Goal: Communication & Community: Answer question/provide support

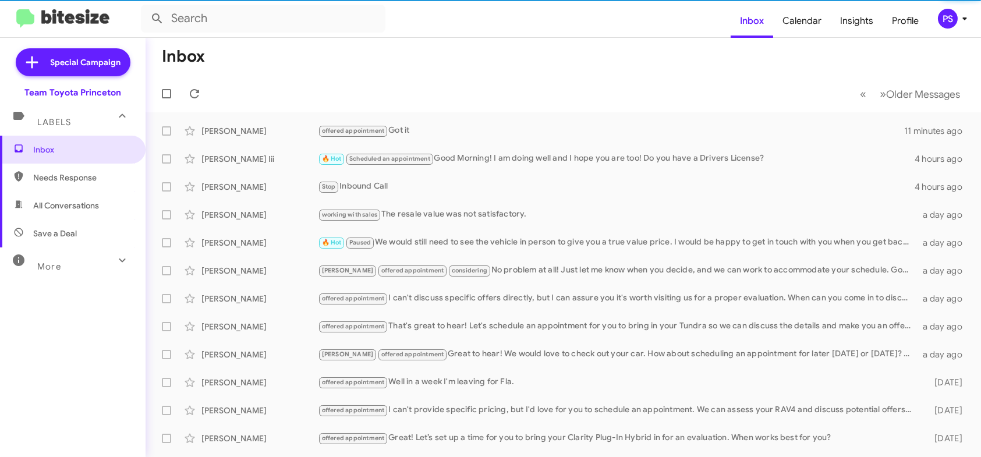
click at [90, 203] on span "All Conversations" at bounding box center [66, 206] width 66 height 12
type input "in:all-conversations"
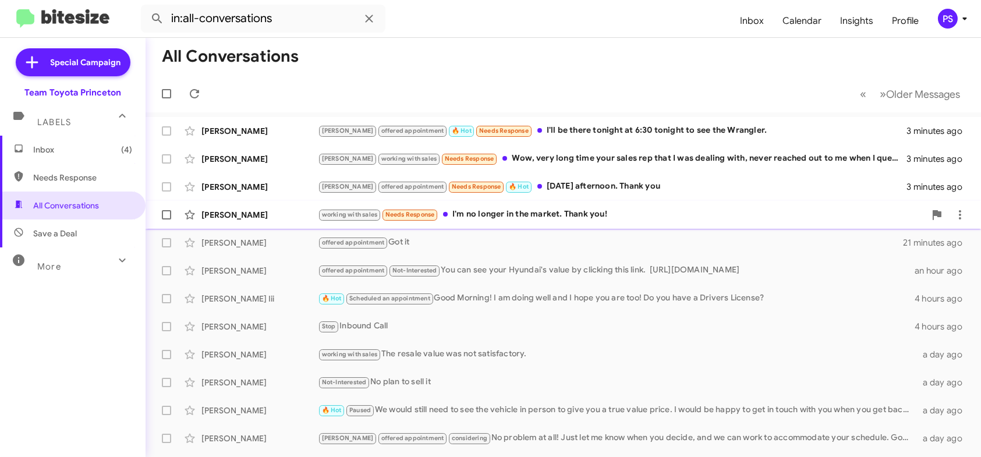
click at [605, 215] on div "working with sales Needs Response I'm no longer in the market. Thank you!" at bounding box center [621, 214] width 607 height 13
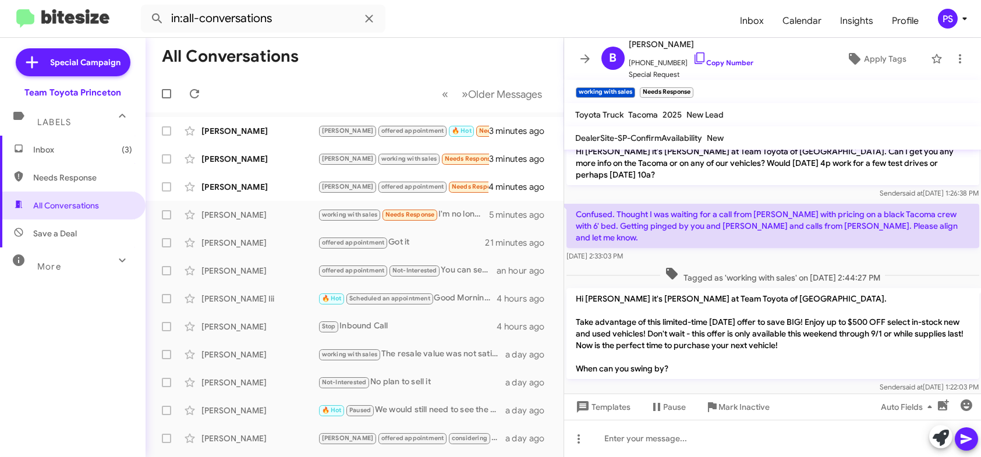
scroll to position [98, 0]
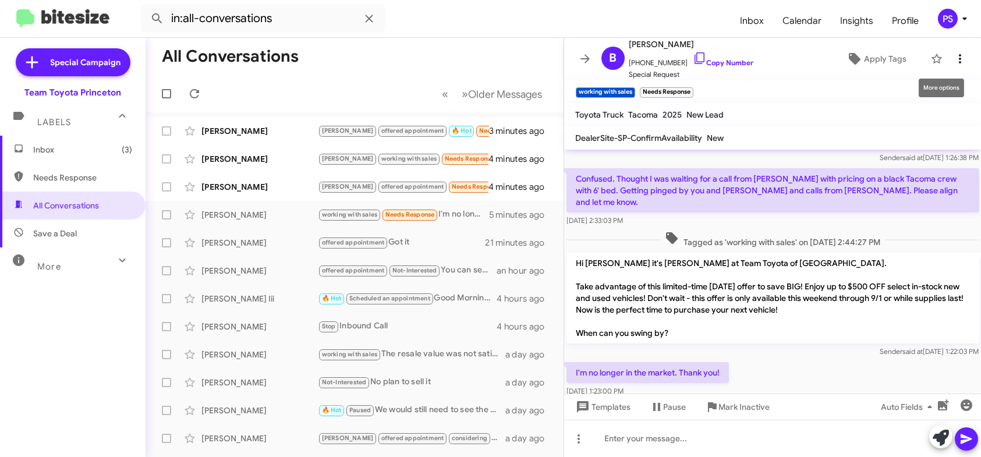
click at [959, 62] on span at bounding box center [959, 59] width 23 height 14
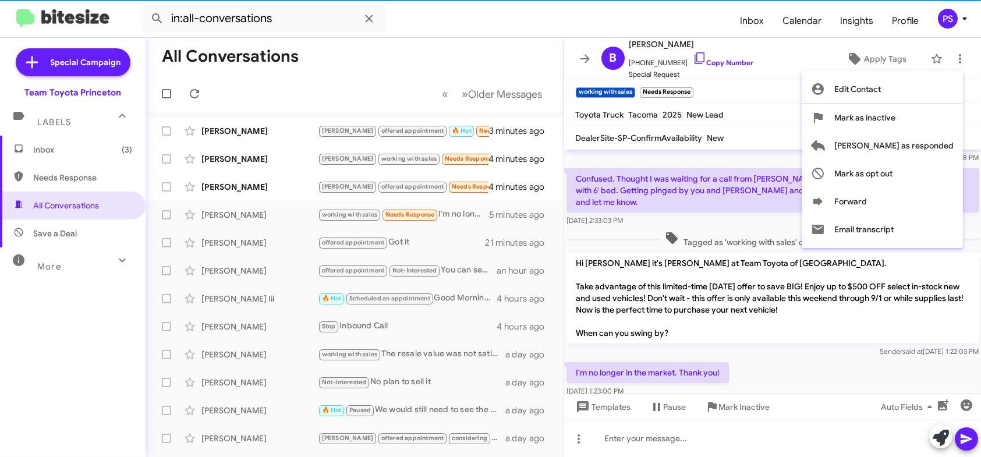
click at [811, 51] on div at bounding box center [490, 228] width 981 height 457
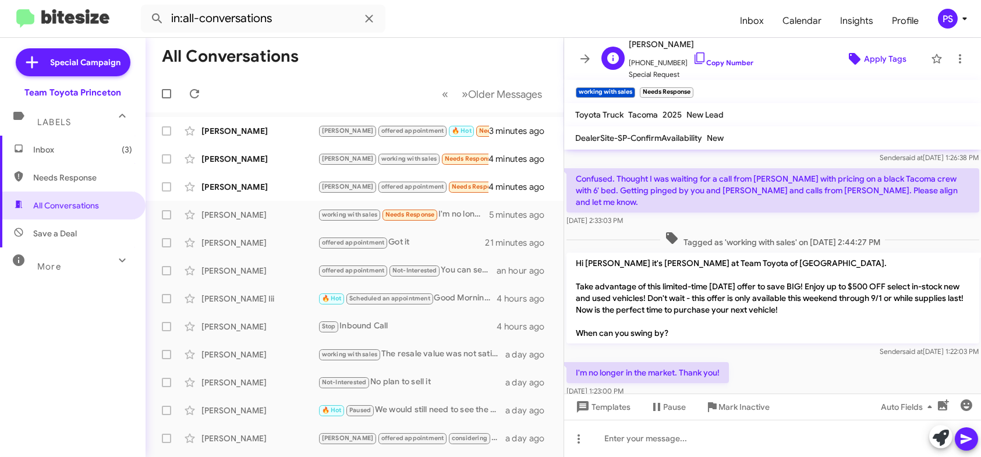
click at [864, 51] on span "Apply Tags" at bounding box center [885, 58] width 42 height 21
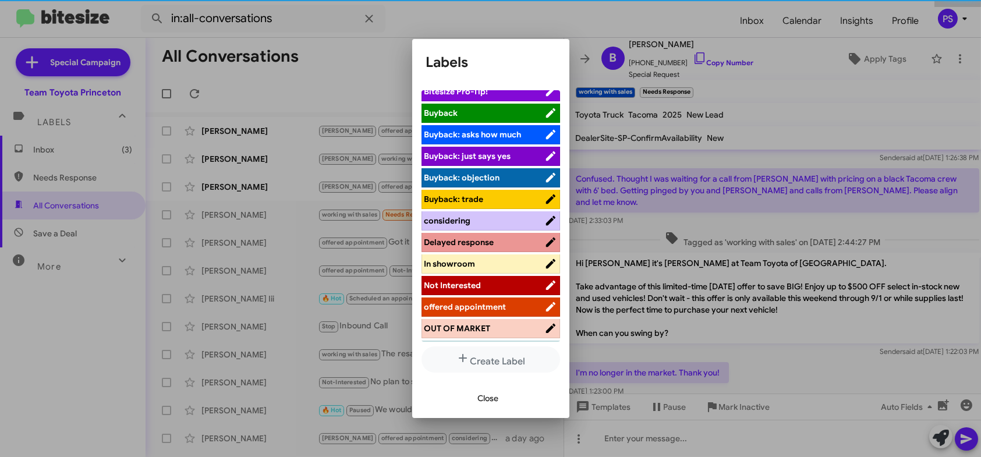
scroll to position [58, 0]
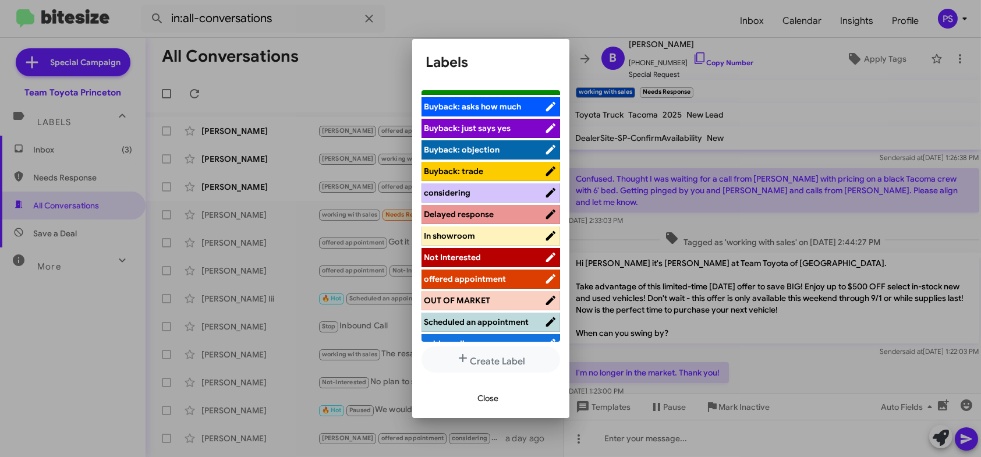
click at [503, 260] on span "Not Interested" at bounding box center [484, 257] width 120 height 12
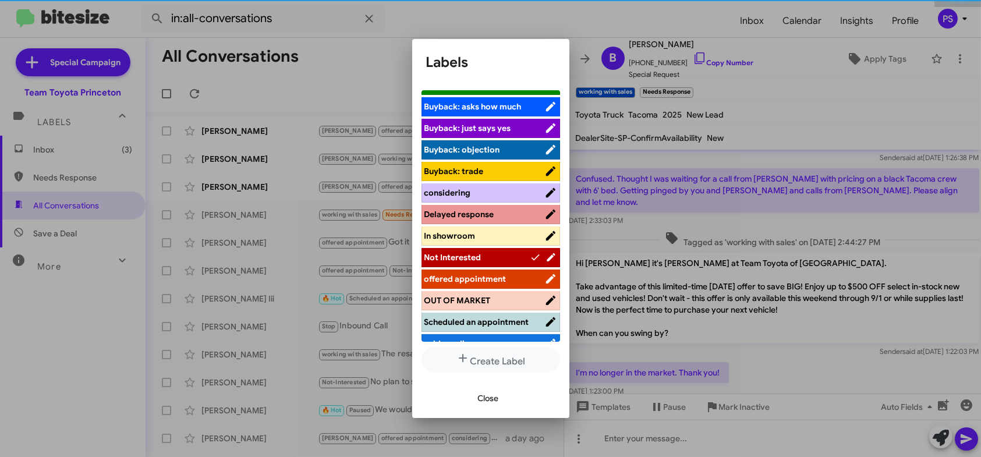
click at [477, 407] on button "Close" at bounding box center [488, 398] width 40 height 21
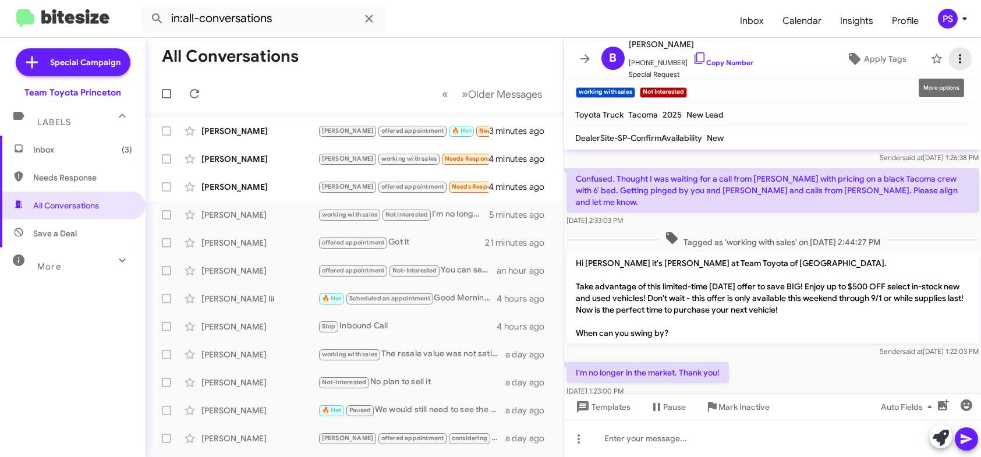
click at [959, 55] on icon at bounding box center [960, 58] width 2 height 9
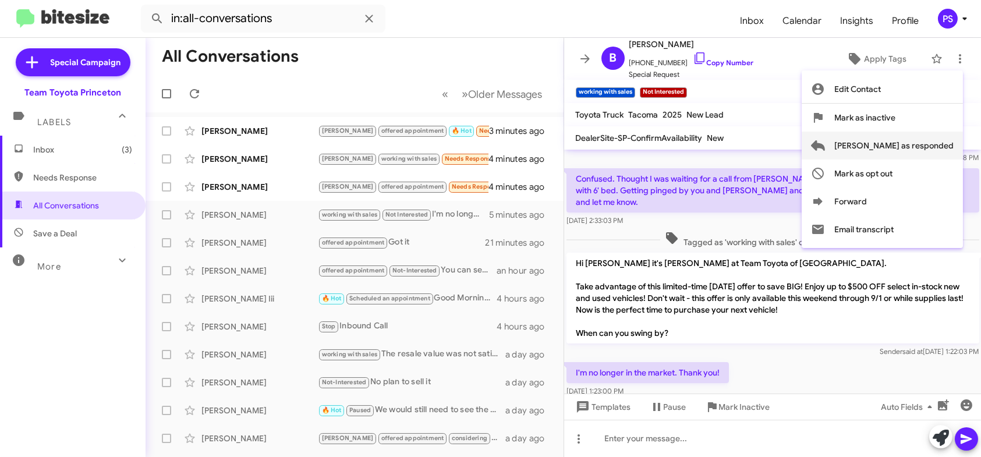
click at [924, 144] on span "[PERSON_NAME] as responded" at bounding box center [893, 146] width 119 height 28
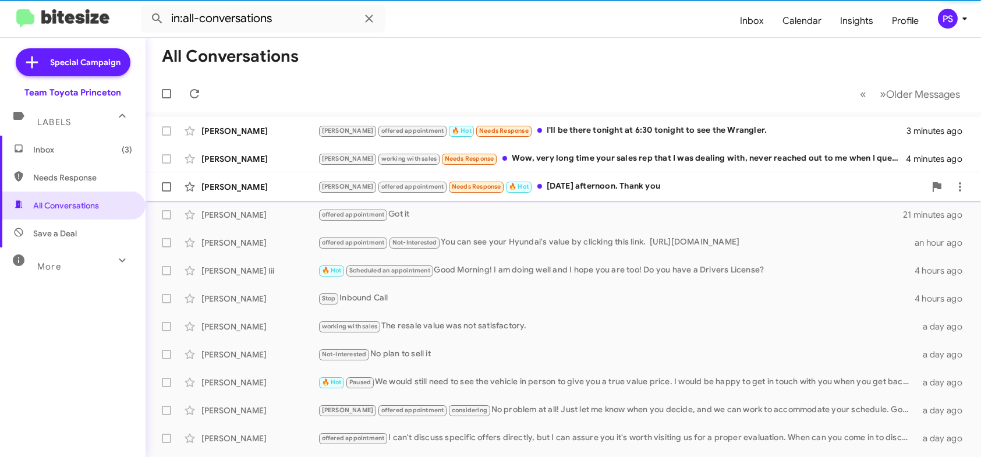
click at [566, 192] on div "[PERSON_NAME] offered appointment Needs Response 🔥 Hot [DATE] afternoon. Thank …" at bounding box center [621, 186] width 607 height 13
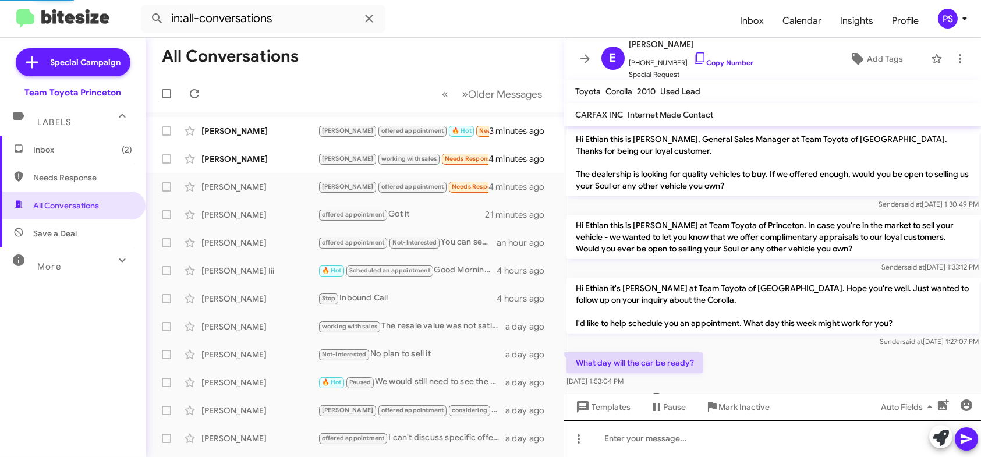
scroll to position [302, 0]
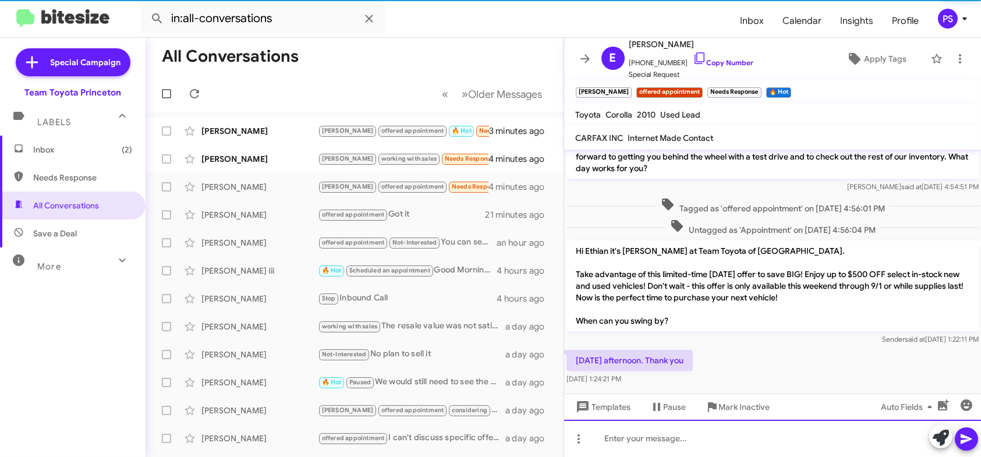
click at [780, 449] on div at bounding box center [772, 438] width 417 height 37
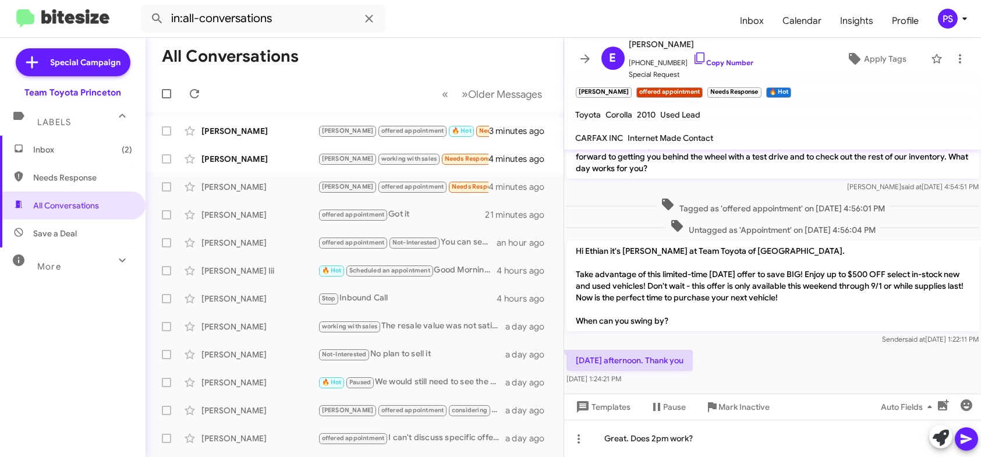
click at [961, 436] on icon at bounding box center [965, 439] width 11 height 10
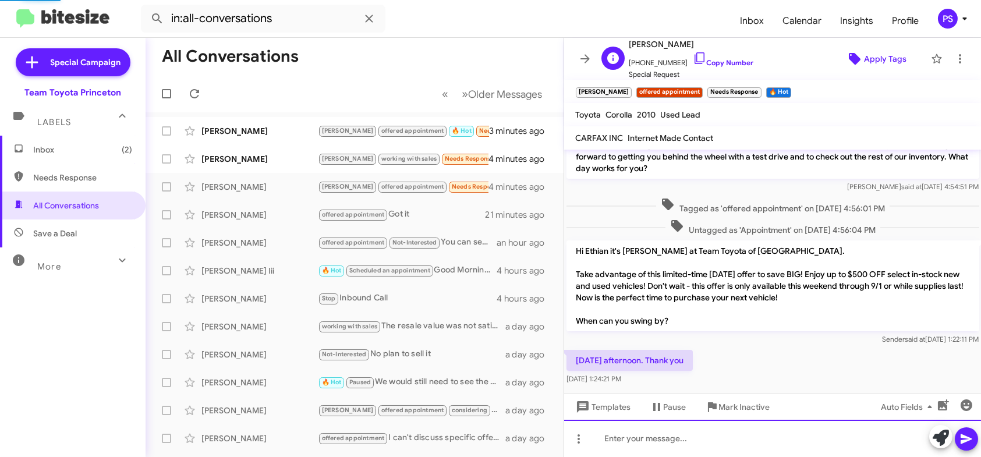
scroll to position [0, 0]
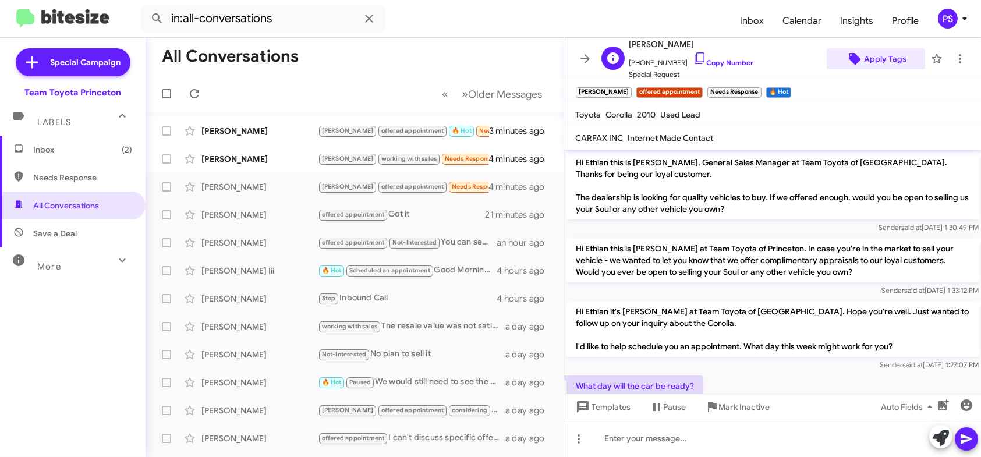
click at [874, 59] on span "Apply Tags" at bounding box center [885, 58] width 42 height 21
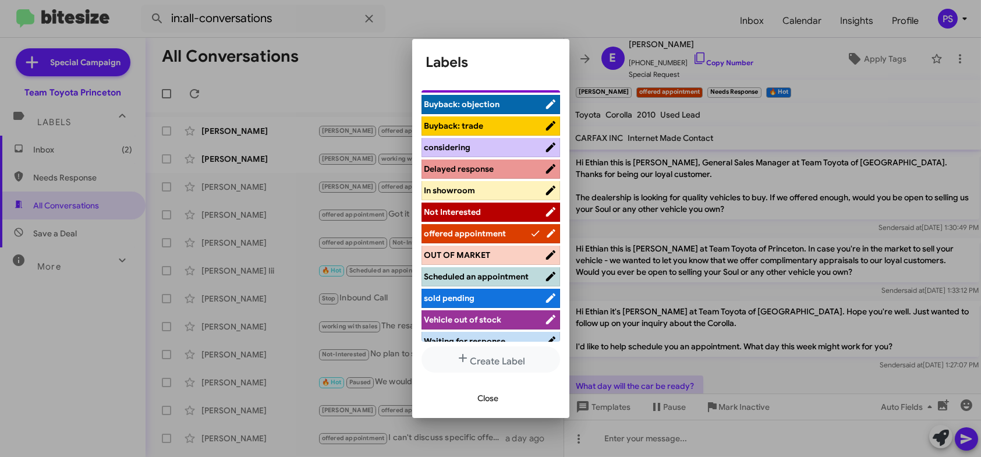
scroll to position [144, 0]
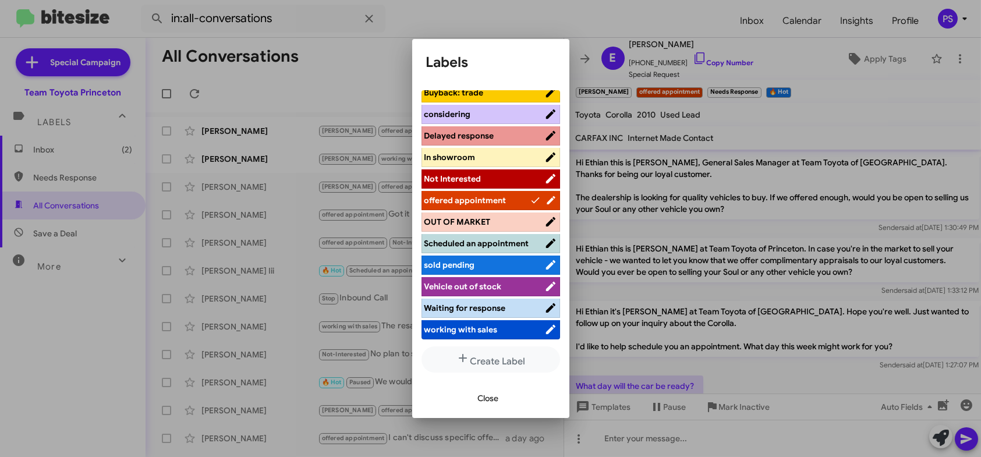
click at [710, 339] on div at bounding box center [490, 228] width 981 height 457
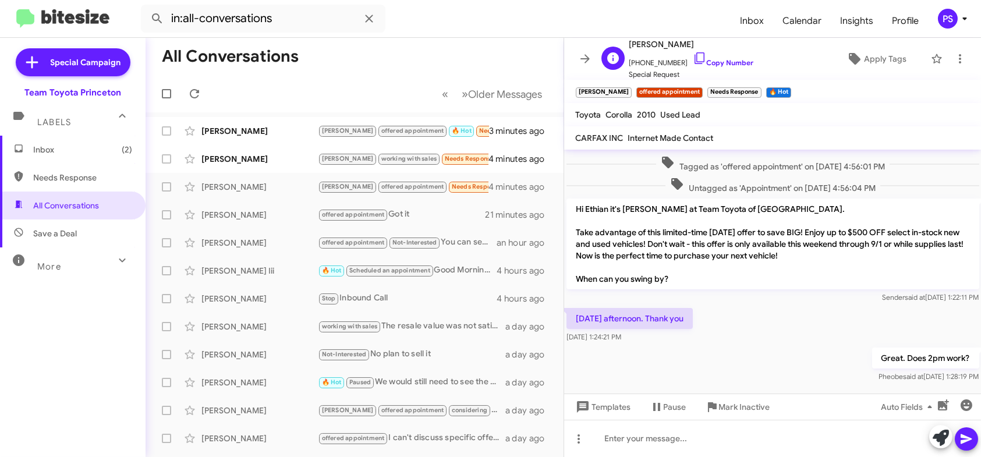
scroll to position [349, 0]
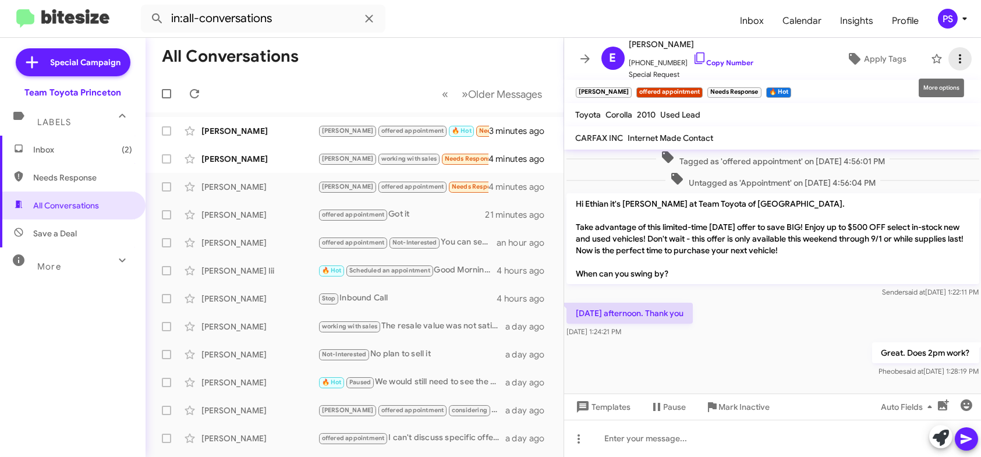
click at [953, 58] on icon at bounding box center [960, 59] width 14 height 14
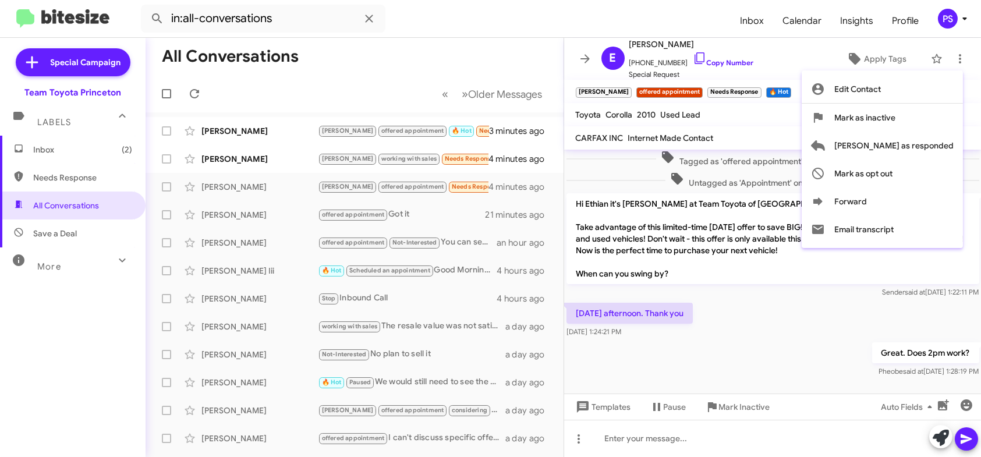
click at [791, 83] on div at bounding box center [490, 228] width 981 height 457
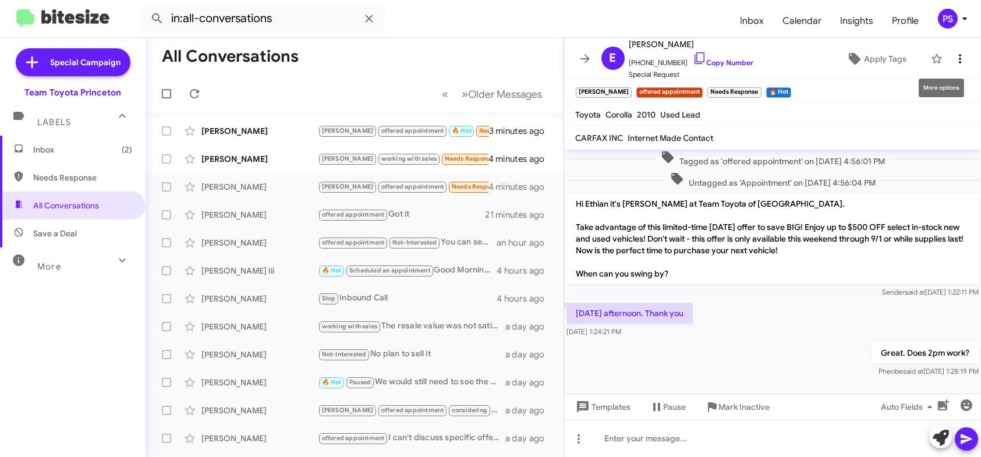
click at [955, 61] on icon at bounding box center [960, 59] width 14 height 14
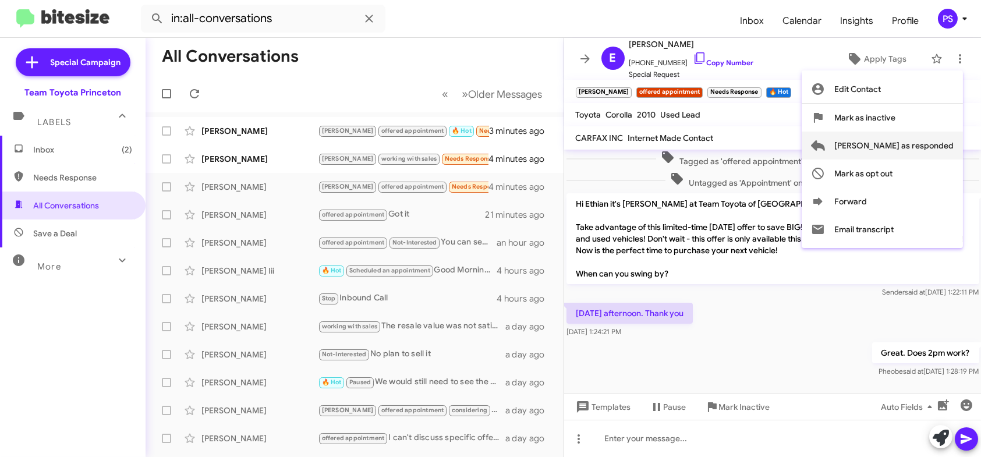
click at [933, 154] on span "[PERSON_NAME] as responded" at bounding box center [893, 146] width 119 height 28
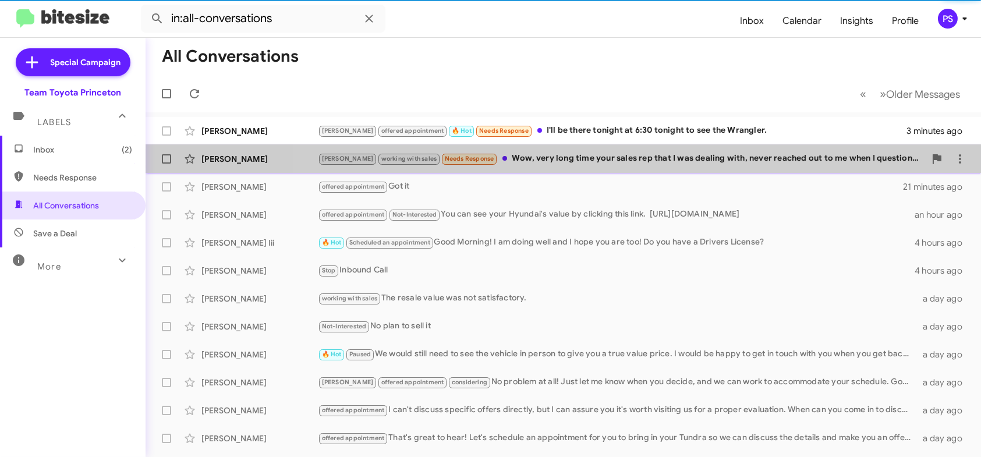
click at [641, 166] on div "[PERSON_NAME] working with sales Needs Response Wow, very long time your sales …" at bounding box center [563, 158] width 817 height 23
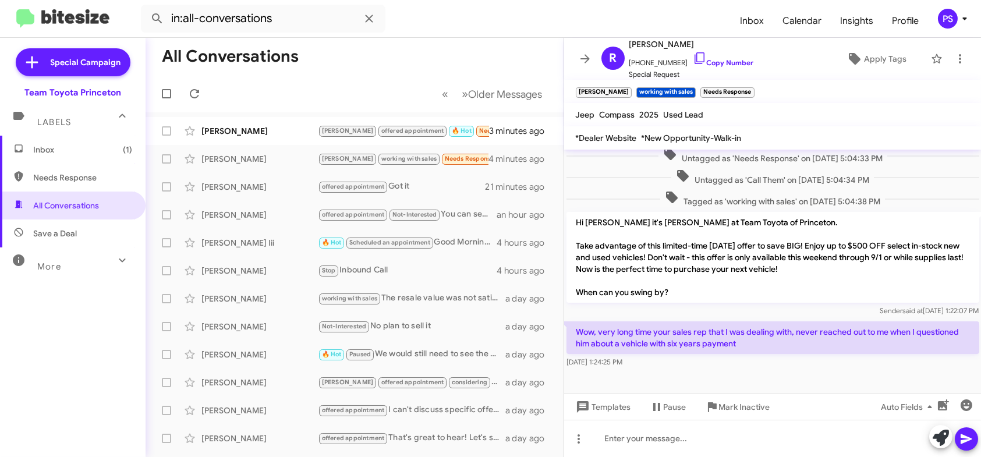
scroll to position [119, 0]
drag, startPoint x: 688, startPoint y: 53, endPoint x: 679, endPoint y: 53, distance: 9.3
click at [693, 53] on icon at bounding box center [700, 58] width 14 height 14
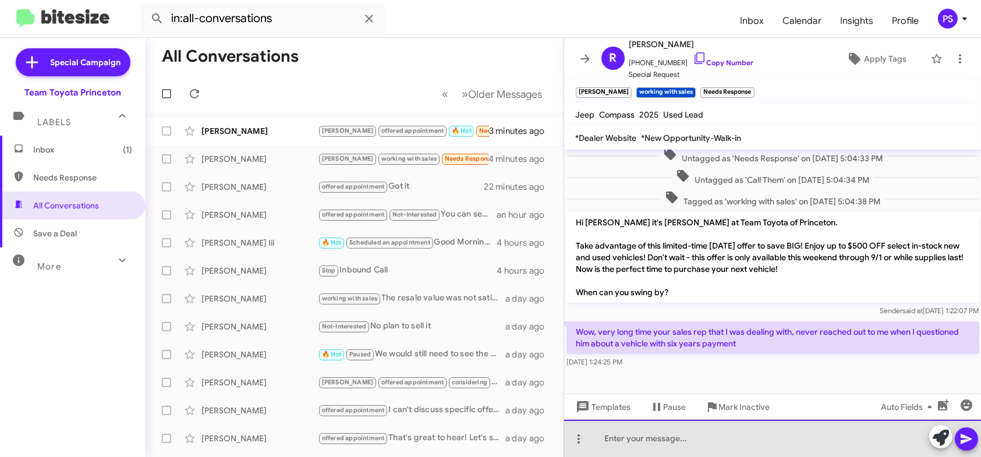
click at [751, 445] on div at bounding box center [772, 438] width 417 height 37
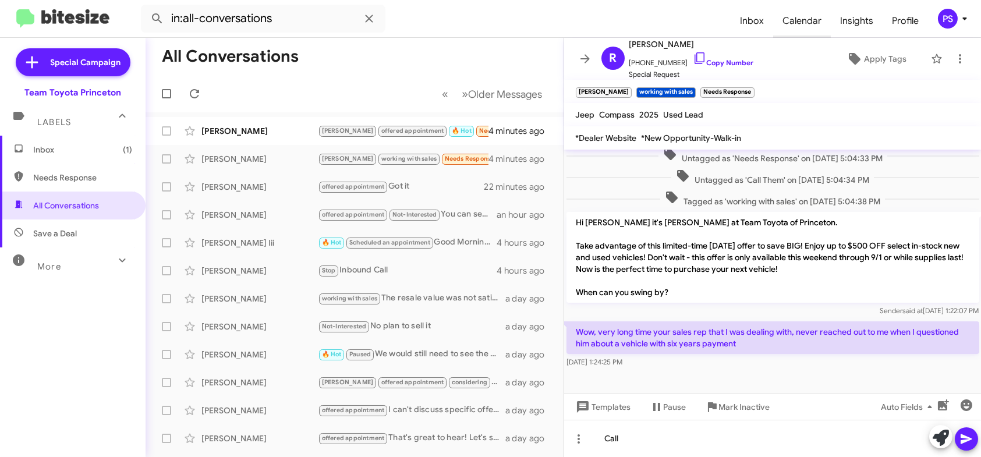
click at [800, 19] on span "Calendar" at bounding box center [802, 21] width 58 height 34
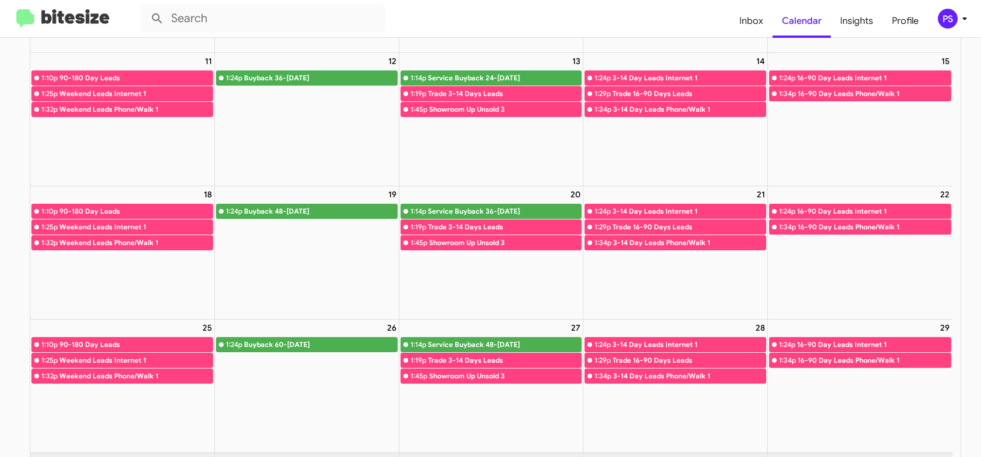
scroll to position [258, 0]
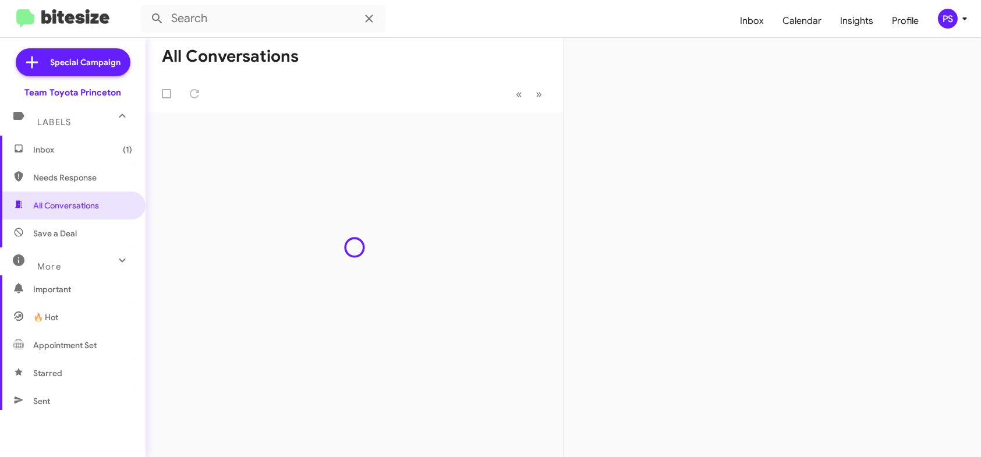
type input "in:all-conversations"
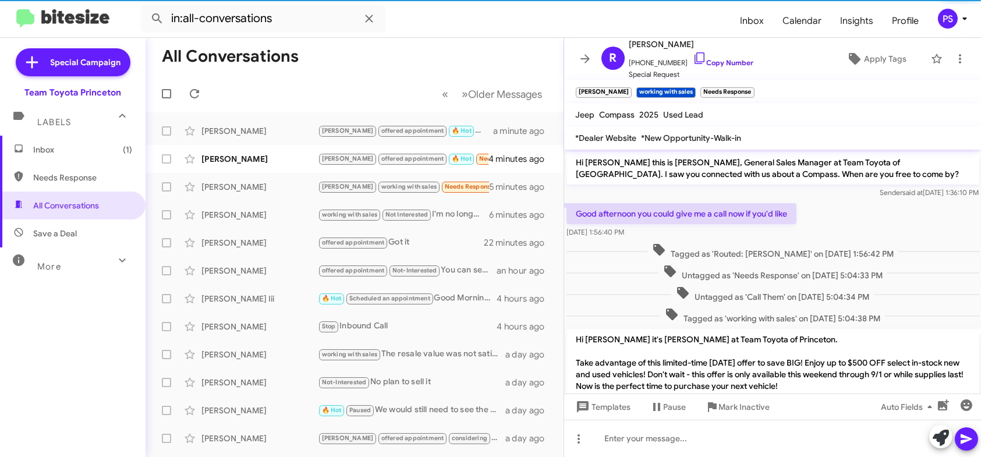
scroll to position [119, 0]
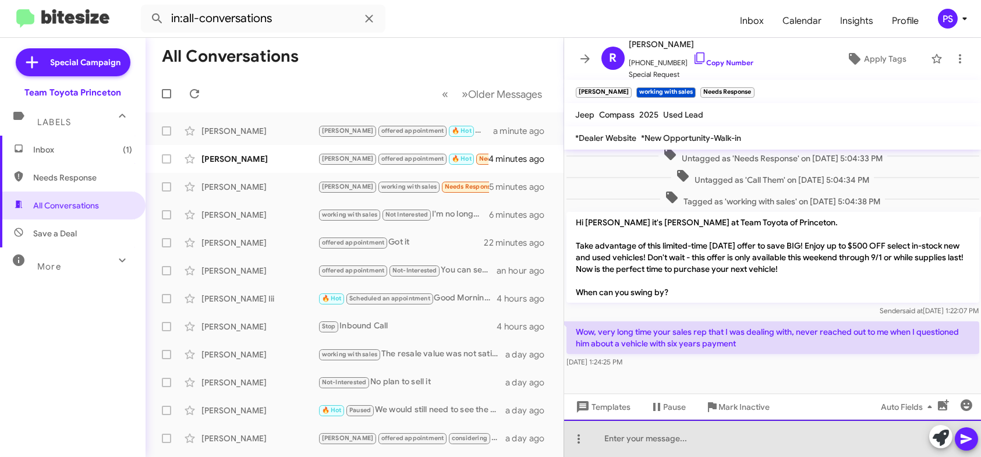
click at [748, 432] on div at bounding box center [772, 438] width 417 height 37
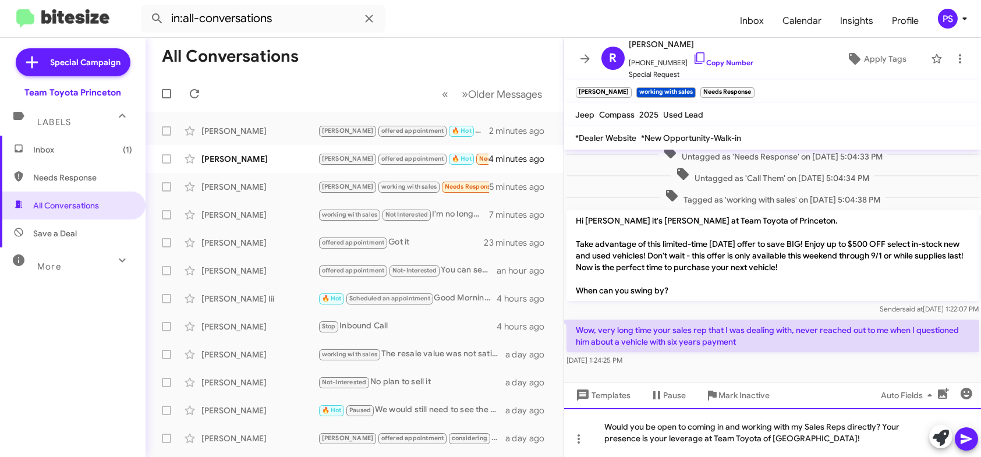
click at [979, 446] on div "Would you be open to coming in and working with my Sales Reps directly? Your pr…" at bounding box center [772, 432] width 417 height 49
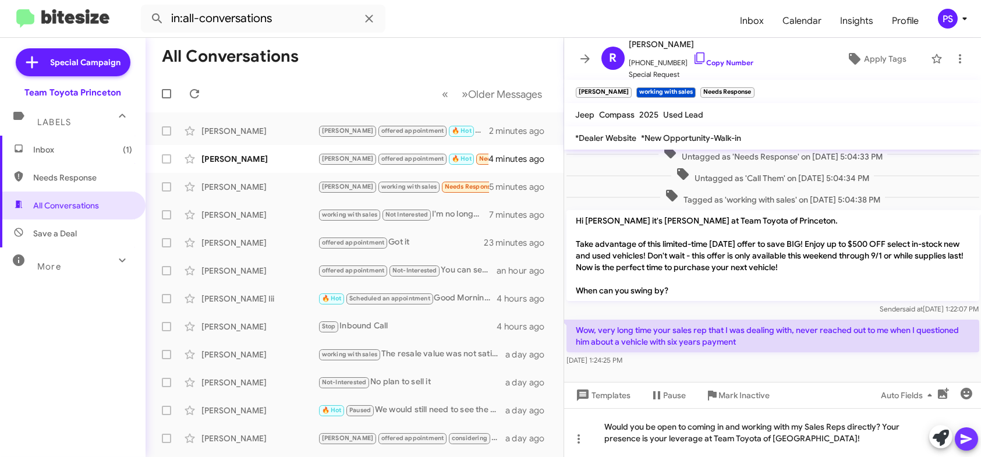
click at [971, 441] on icon at bounding box center [966, 439] width 14 height 14
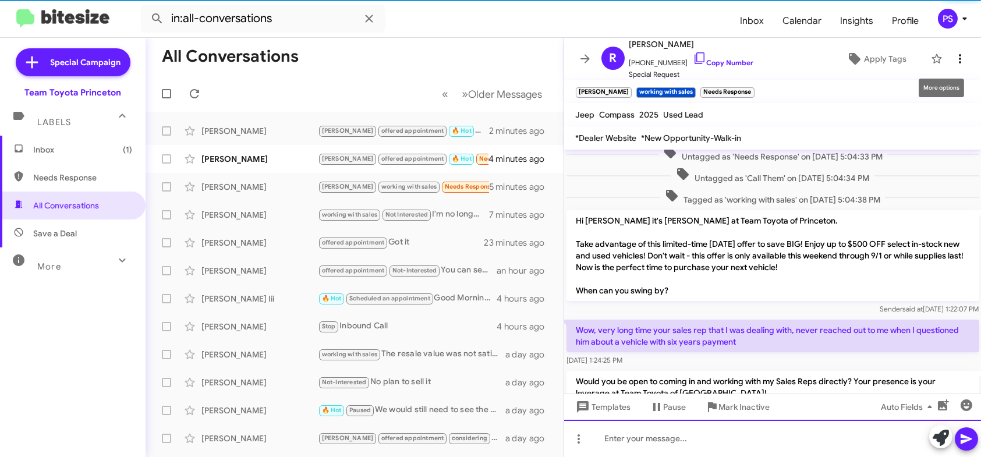
scroll to position [0, 0]
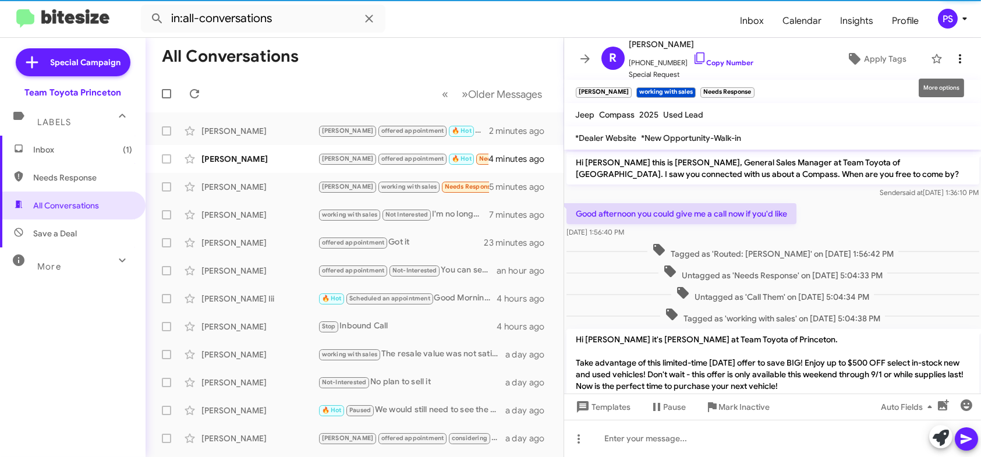
click at [959, 55] on span at bounding box center [959, 59] width 23 height 14
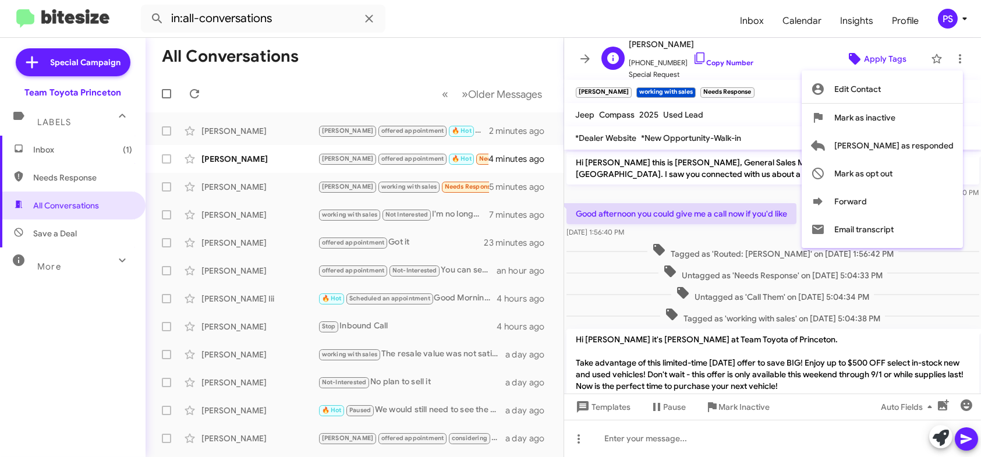
drag, startPoint x: 860, startPoint y: 43, endPoint x: 864, endPoint y: 56, distance: 14.0
click at [861, 44] on div at bounding box center [490, 228] width 981 height 457
click at [864, 56] on span "Apply Tags" at bounding box center [885, 58] width 42 height 21
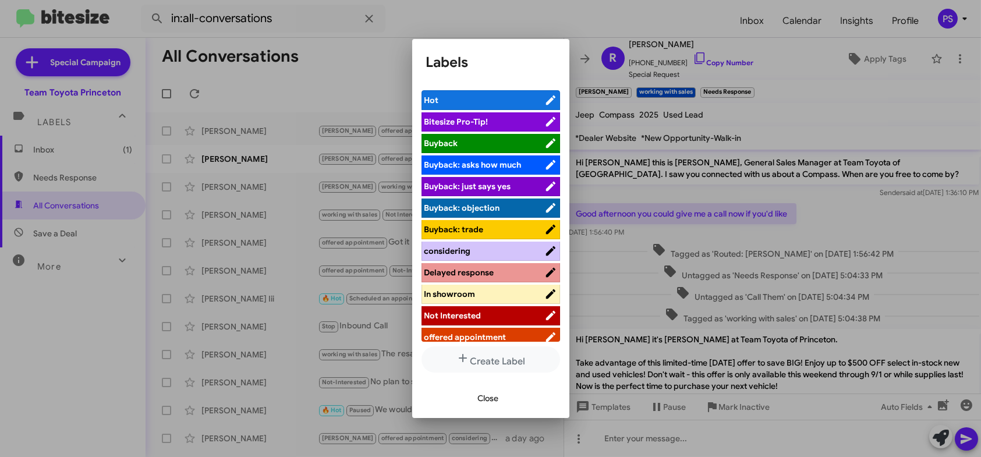
scroll to position [144, 0]
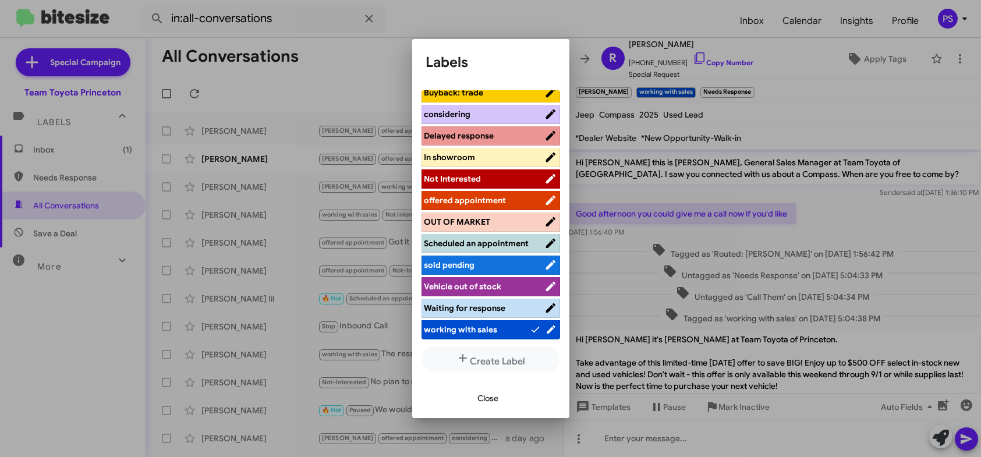
click at [501, 180] on ul "Hot Bitesize Pro-Tip! [PERSON_NAME]: asks how much [PERSON_NAME]: just says yes…" at bounding box center [490, 215] width 139 height 251
click at [501, 195] on span "offered appointment" at bounding box center [465, 200] width 82 height 10
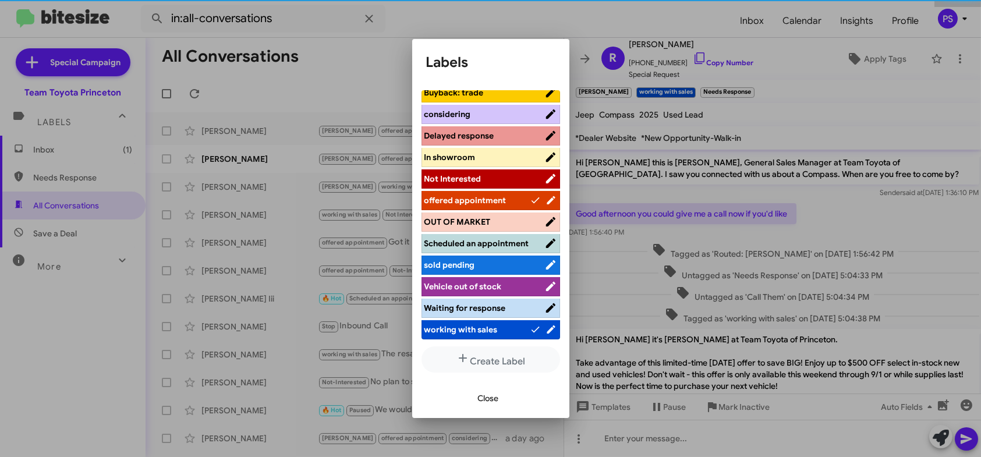
click at [490, 399] on span "Close" at bounding box center [488, 398] width 21 height 21
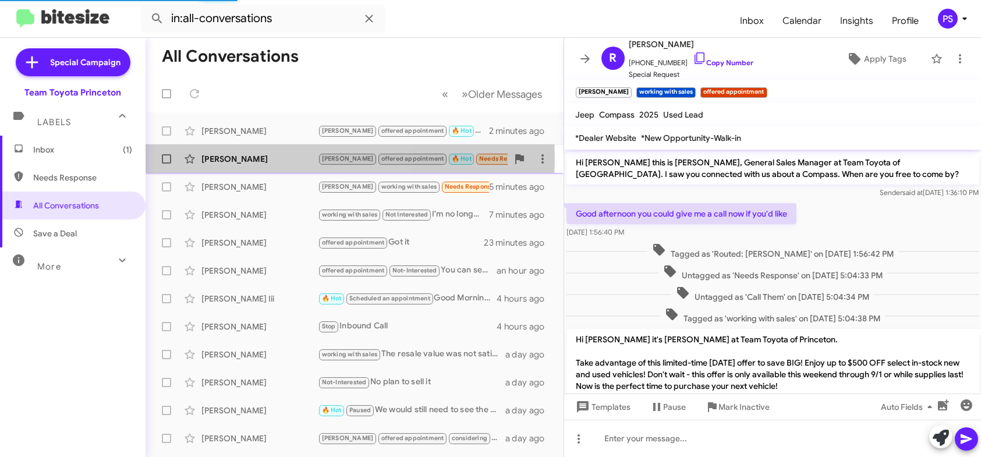
click at [262, 157] on div "[PERSON_NAME]" at bounding box center [259, 159] width 116 height 12
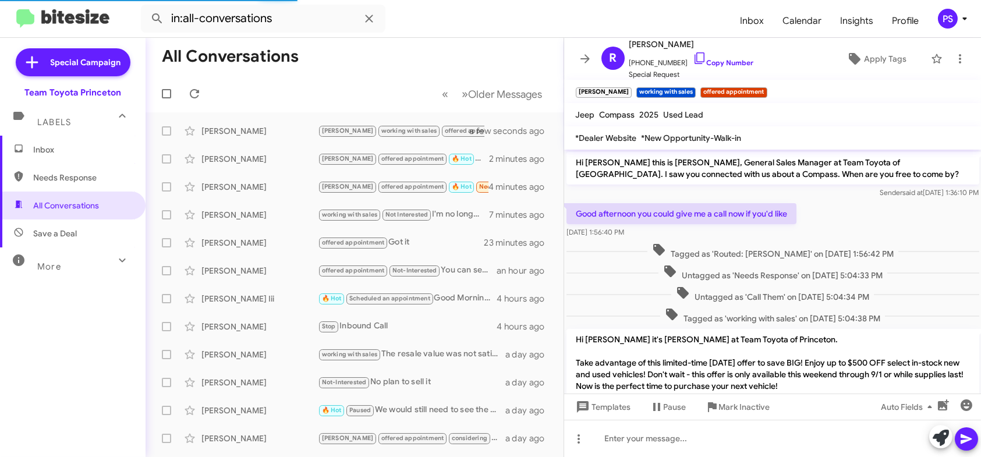
scroll to position [291, 0]
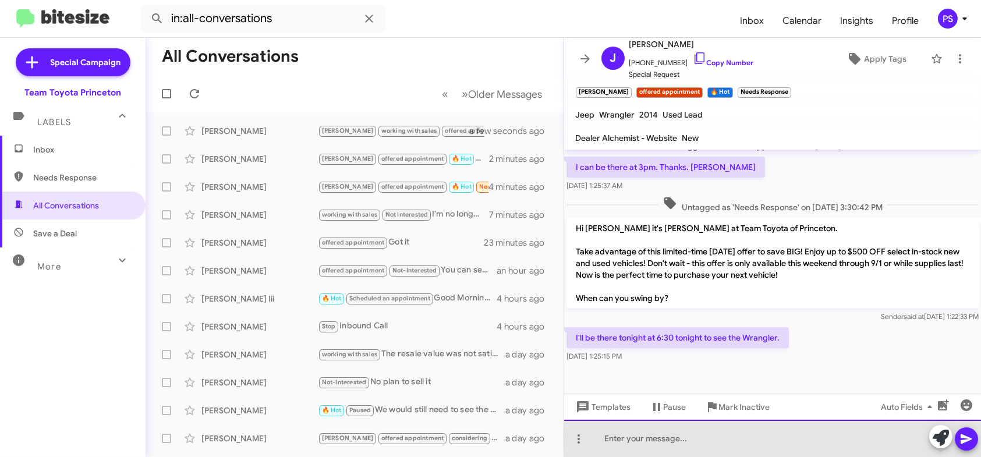
click at [868, 438] on div at bounding box center [772, 438] width 417 height 37
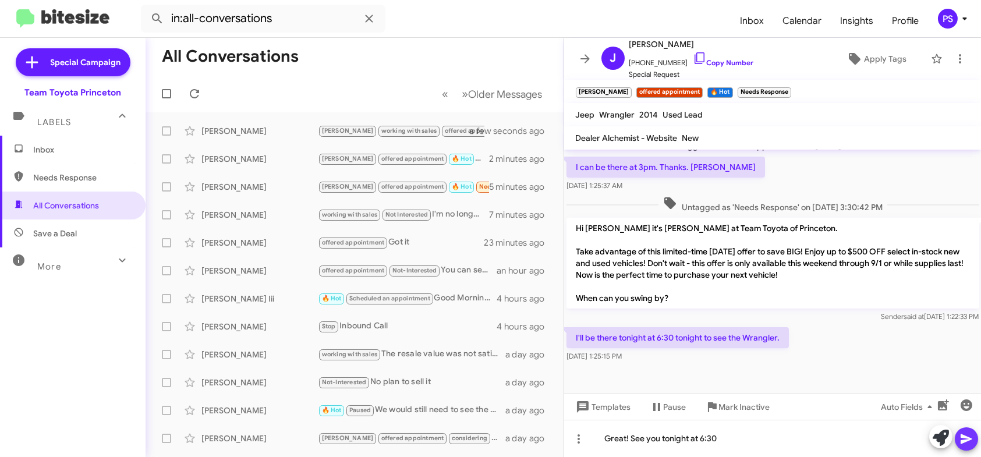
click at [974, 445] on button at bounding box center [965, 438] width 23 height 23
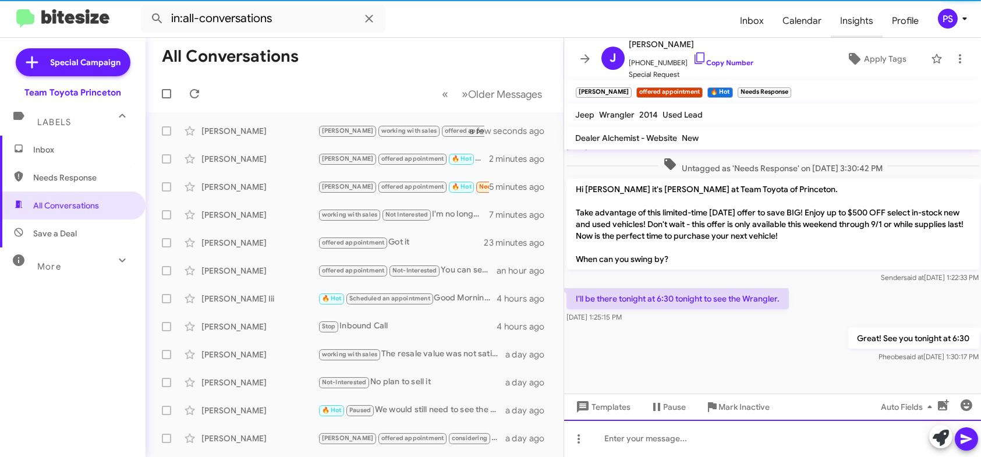
scroll to position [333, 0]
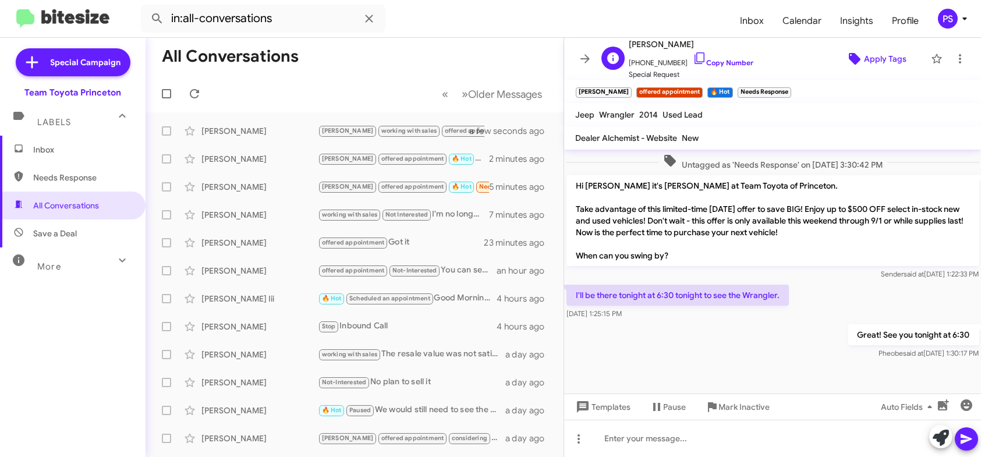
click at [901, 61] on span "Apply Tags" at bounding box center [876, 58] width 80 height 21
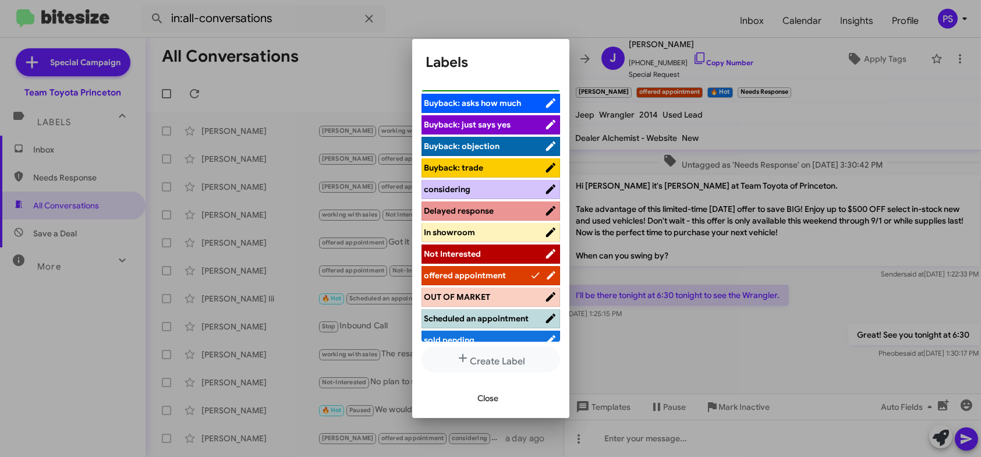
scroll to position [144, 0]
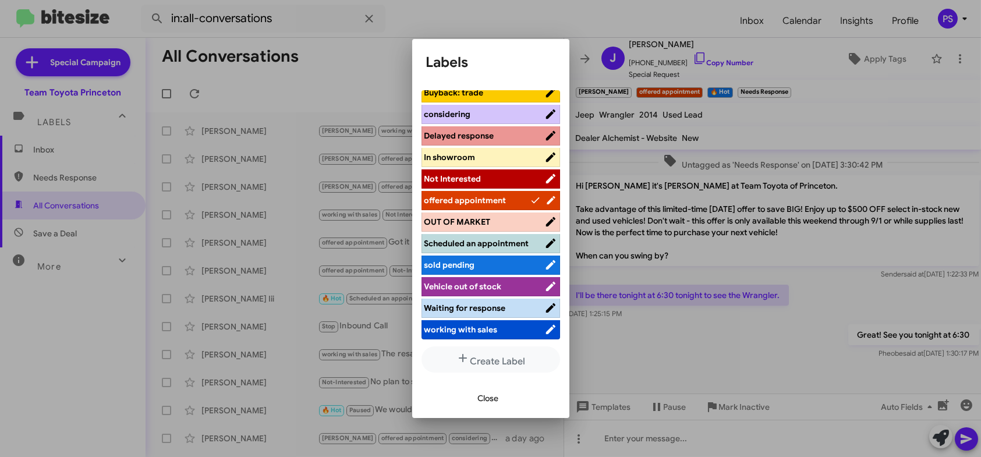
click at [488, 253] on li "Scheduled an appointment" at bounding box center [490, 243] width 139 height 19
click at [494, 237] on span "Scheduled an appointment" at bounding box center [484, 243] width 120 height 12
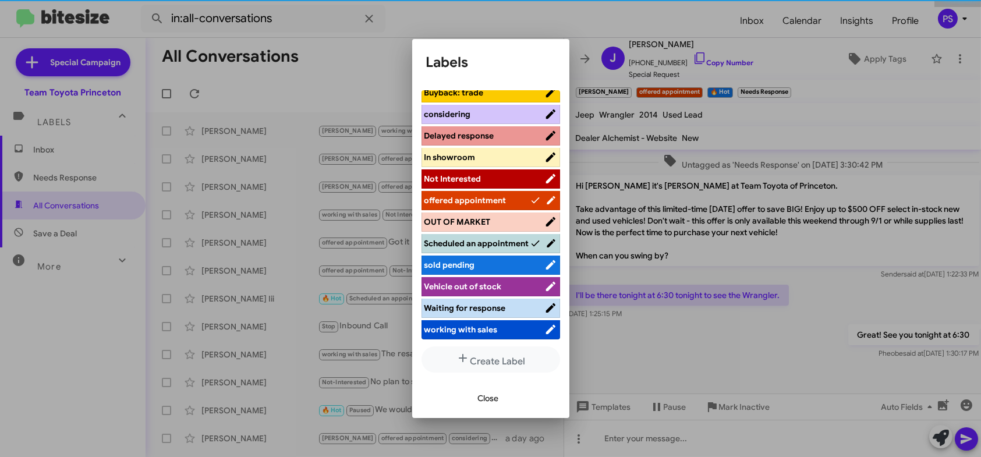
click at [485, 403] on span "Close" at bounding box center [488, 398] width 21 height 21
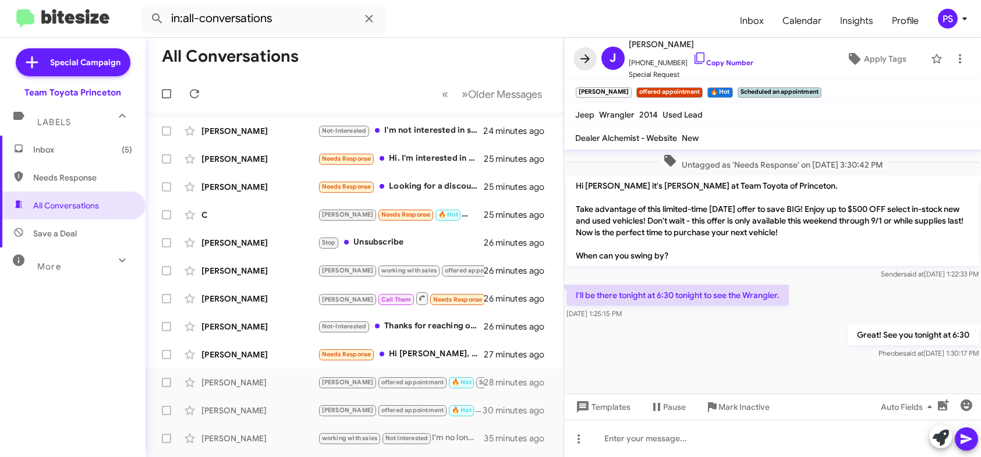
click at [581, 58] on icon at bounding box center [584, 58] width 9 height 9
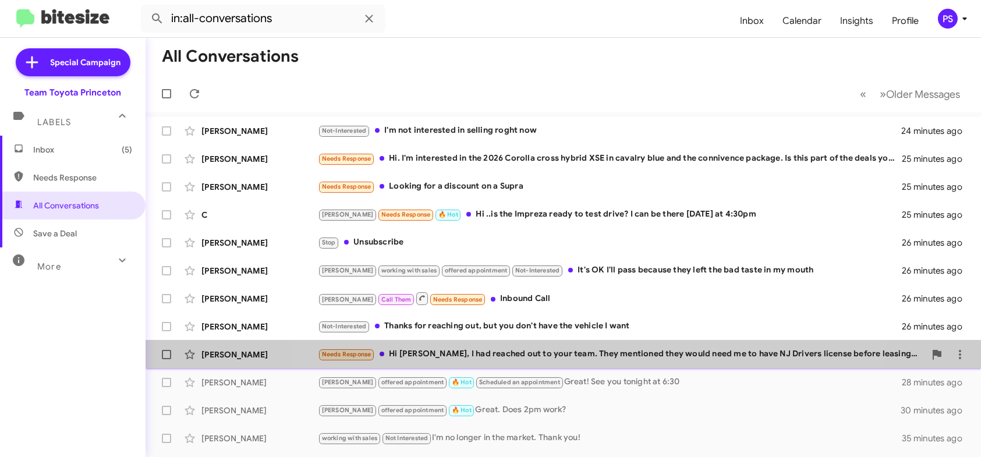
click at [587, 349] on div "Needs Response Hi [PERSON_NAME], I had reached out to your team. They mentioned…" at bounding box center [621, 353] width 607 height 13
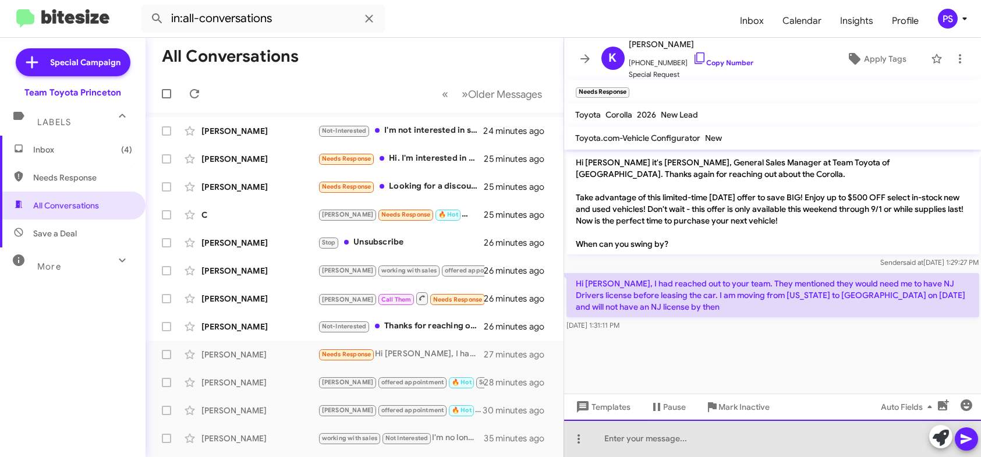
click at [740, 442] on div at bounding box center [772, 438] width 417 height 37
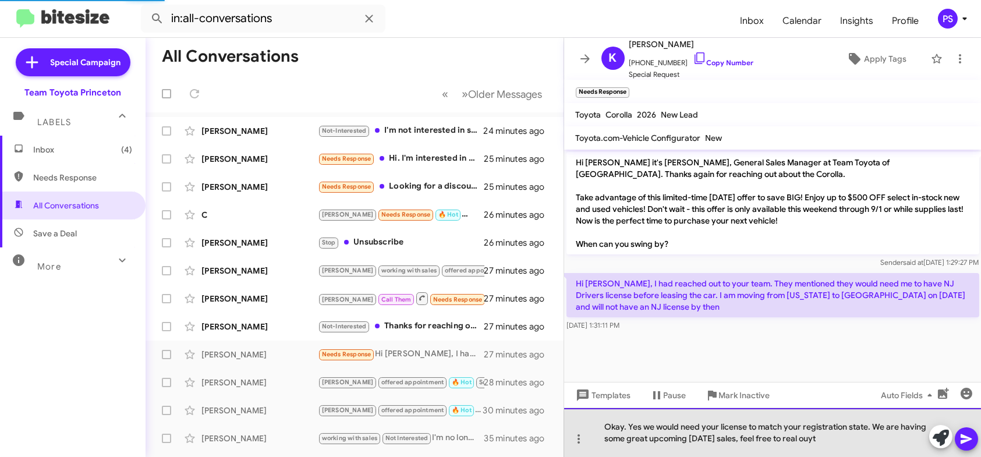
drag, startPoint x: 819, startPoint y: 441, endPoint x: 830, endPoint y: 441, distance: 11.7
click at [819, 441] on div "Okay. Yes we would need your license to match your registration state. We are h…" at bounding box center [772, 432] width 417 height 49
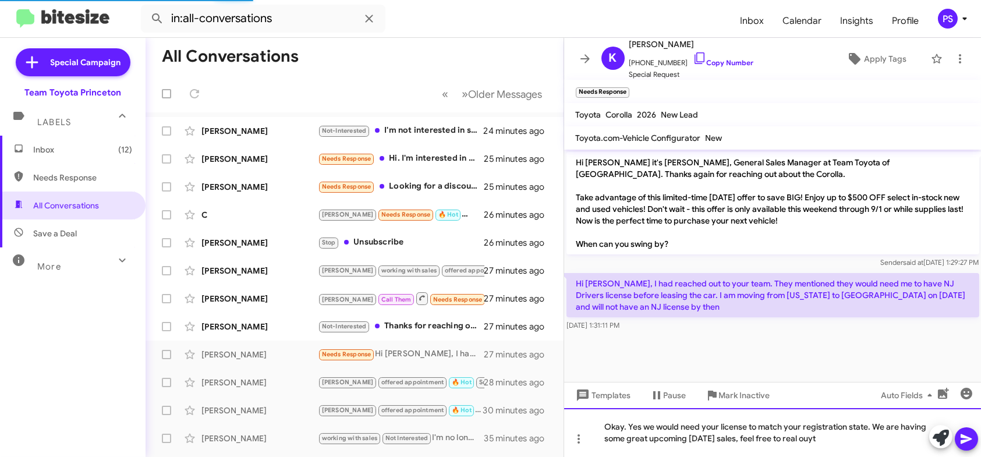
click at [825, 441] on div "Okay. Yes we would need your license to match your registration state. We are h…" at bounding box center [772, 432] width 417 height 49
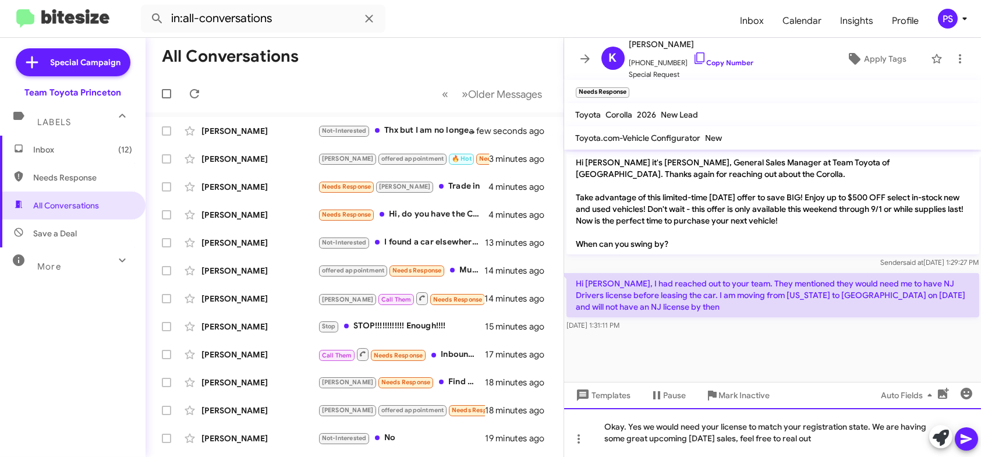
click at [881, 436] on div "Okay. Yes we would need your license to match your registration state. We are h…" at bounding box center [772, 432] width 417 height 49
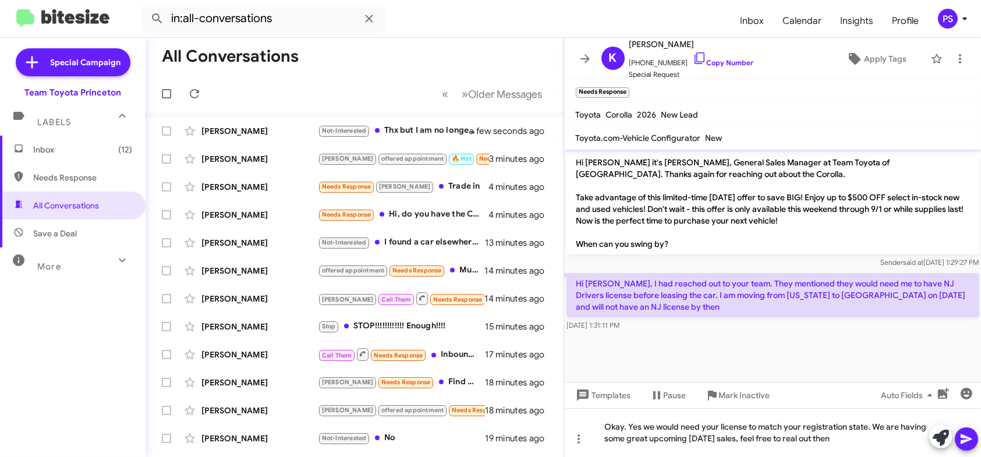
click at [964, 434] on icon at bounding box center [966, 439] width 14 height 14
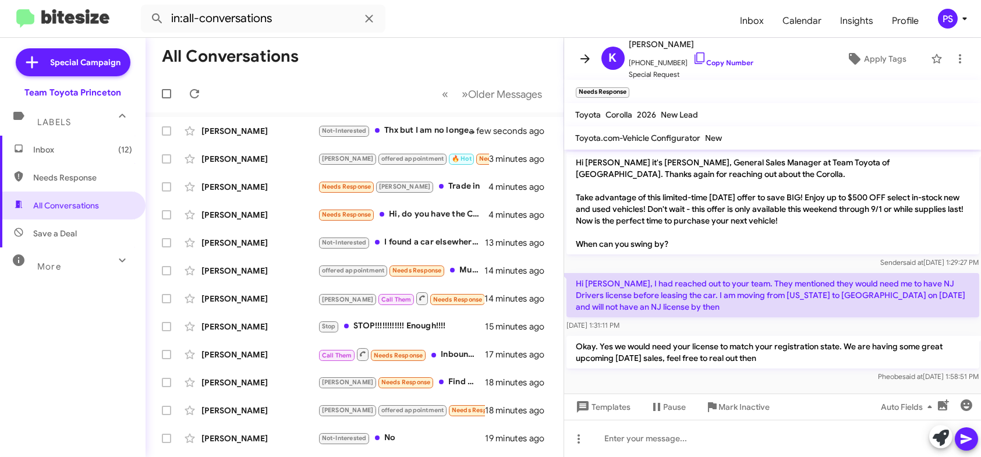
click at [581, 60] on icon at bounding box center [585, 59] width 14 height 14
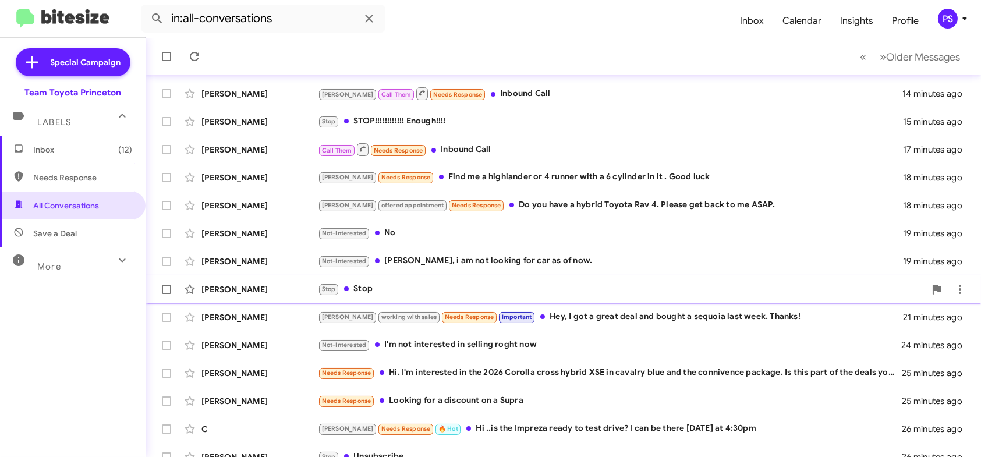
scroll to position [218, 0]
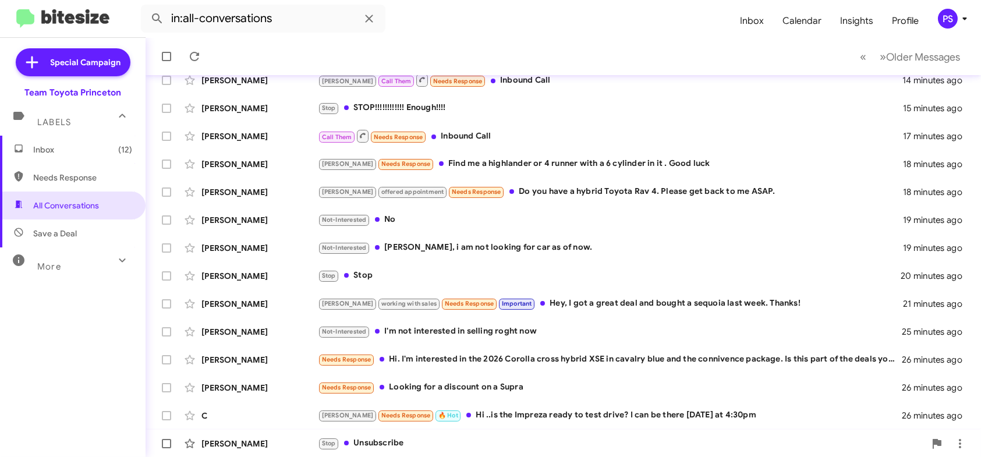
click at [419, 445] on div "Stop Unsubscribe" at bounding box center [621, 442] width 607 height 13
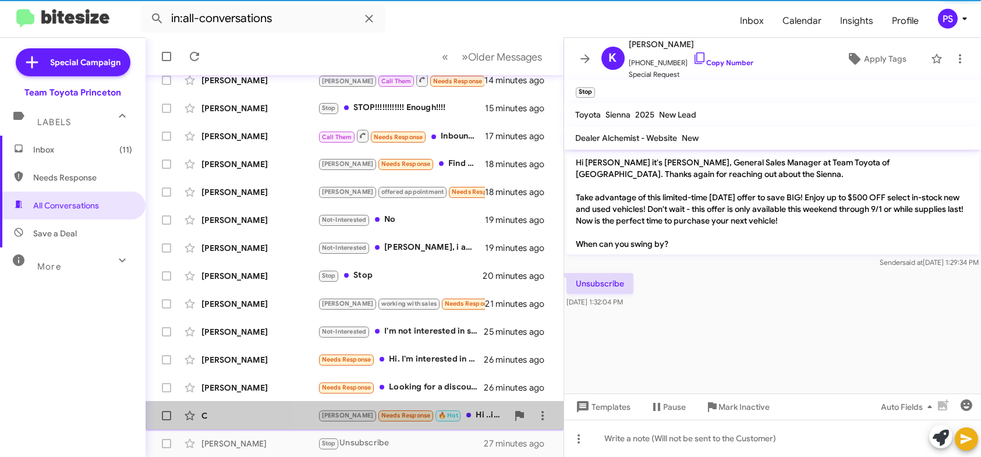
click at [463, 414] on div "[PERSON_NAME] Needs Response 🔥 Hot Hi ..is the Impreza ready to test drive? I c…" at bounding box center [413, 415] width 190 height 13
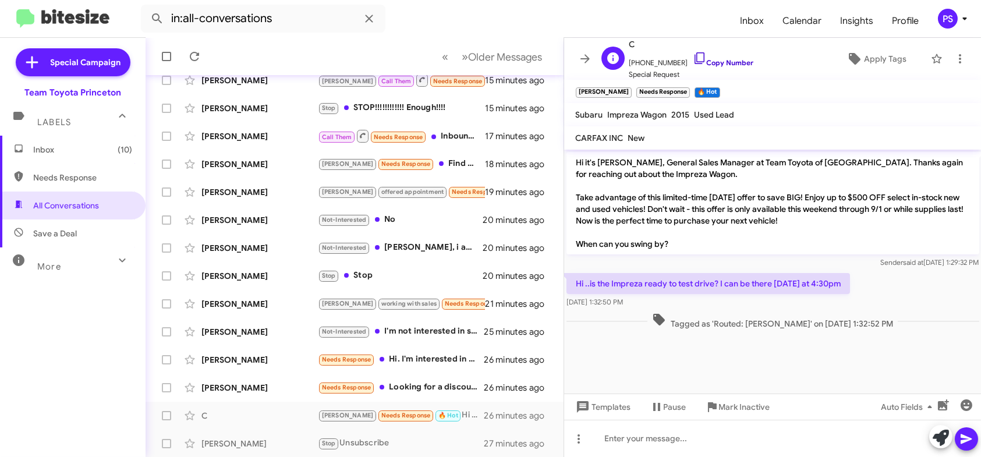
click at [693, 58] on icon at bounding box center [700, 58] width 14 height 14
click at [690, 438] on div at bounding box center [772, 438] width 417 height 37
click at [968, 438] on icon at bounding box center [965, 439] width 11 height 10
click at [864, 48] on span "Apply Tags" at bounding box center [885, 58] width 42 height 21
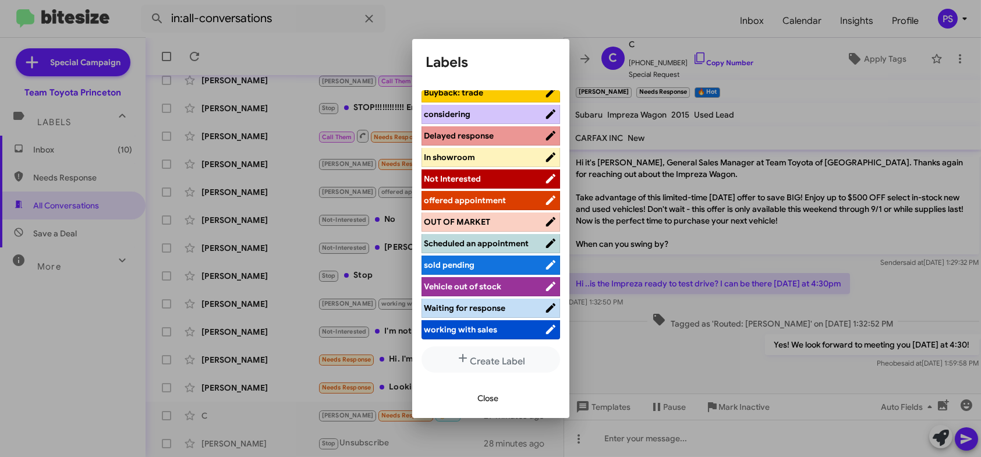
click at [477, 247] on span "Scheduled an appointment" at bounding box center [484, 243] width 120 height 12
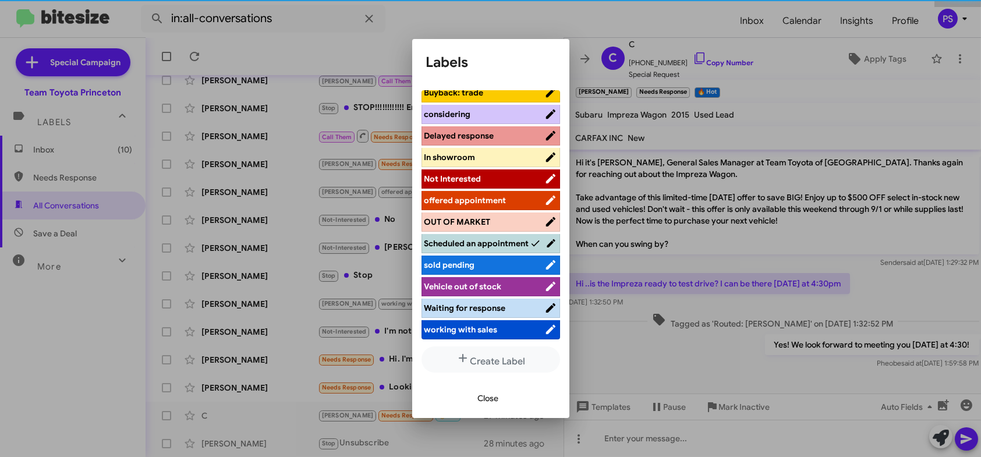
scroll to position [144, 0]
click at [485, 402] on span "Close" at bounding box center [488, 398] width 21 height 21
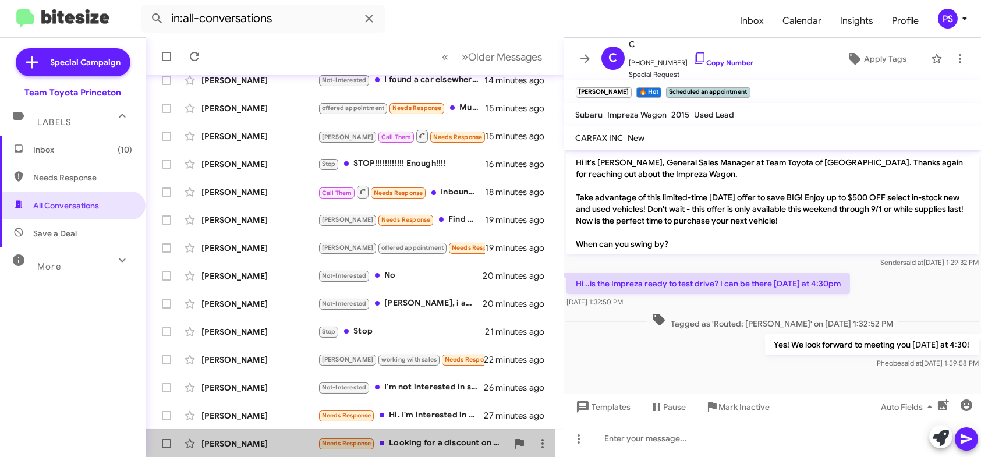
click at [256, 439] on div "[PERSON_NAME]" at bounding box center [259, 444] width 116 height 12
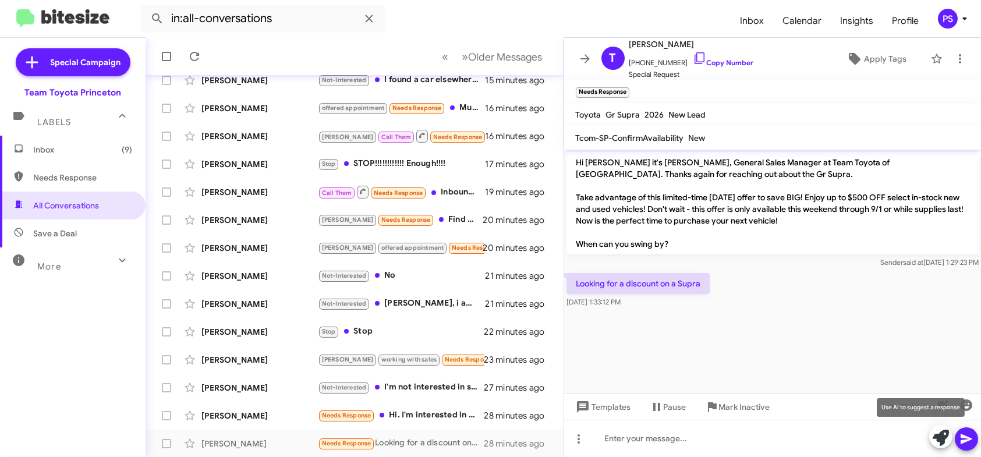
click at [935, 438] on icon at bounding box center [940, 438] width 16 height 16
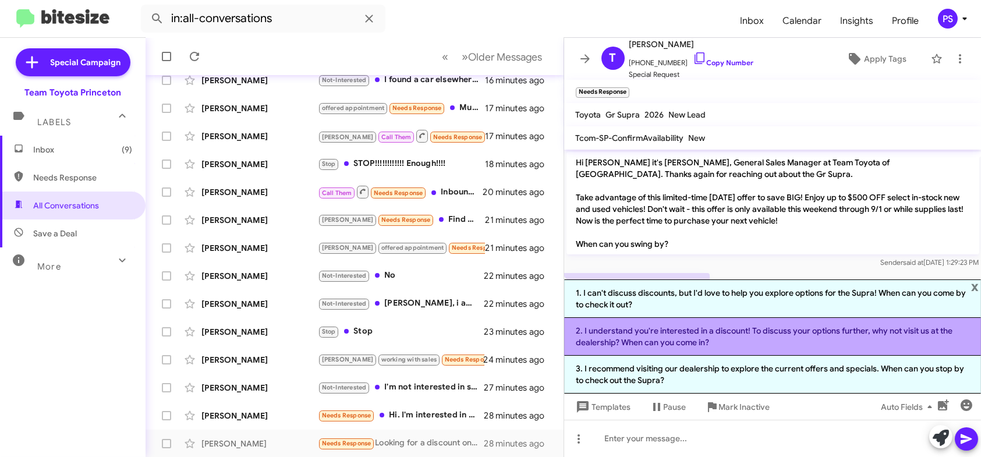
click at [790, 338] on li "2. I understand you're interested in a discount! To discuss your options furthe…" at bounding box center [772, 337] width 417 height 38
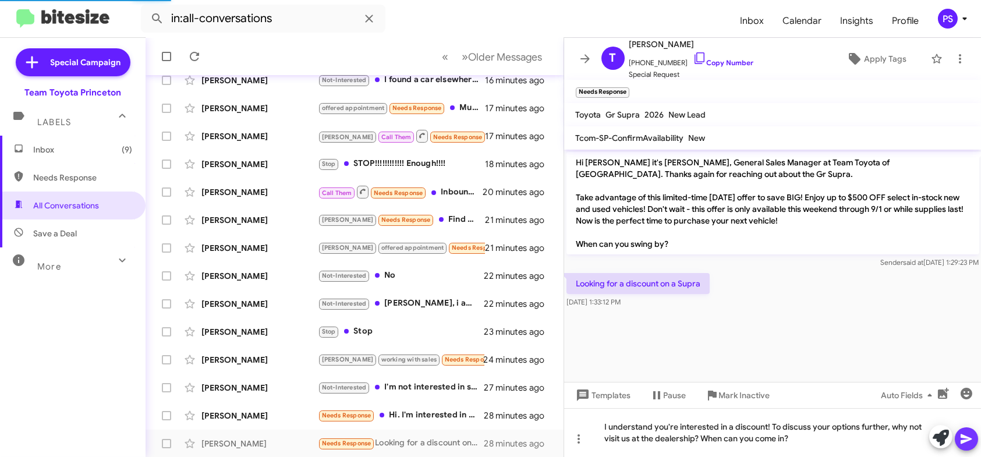
click at [970, 438] on icon at bounding box center [965, 439] width 11 height 10
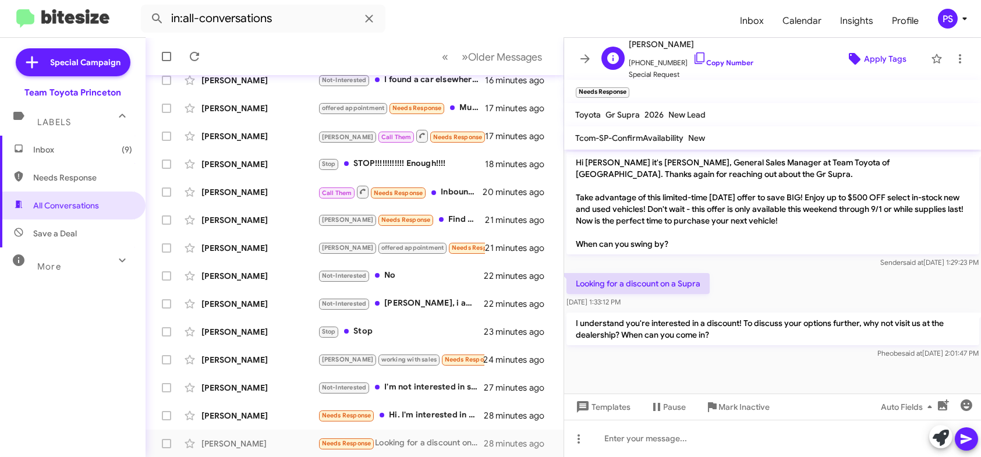
click at [872, 62] on span "Apply Tags" at bounding box center [885, 58] width 42 height 21
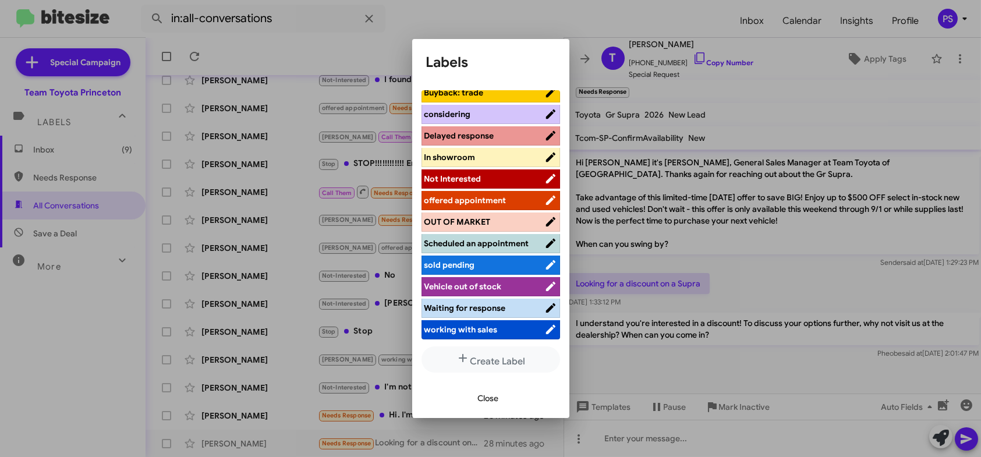
click at [481, 195] on span "offered appointment" at bounding box center [465, 200] width 82 height 10
click at [493, 397] on span "Close" at bounding box center [488, 398] width 21 height 21
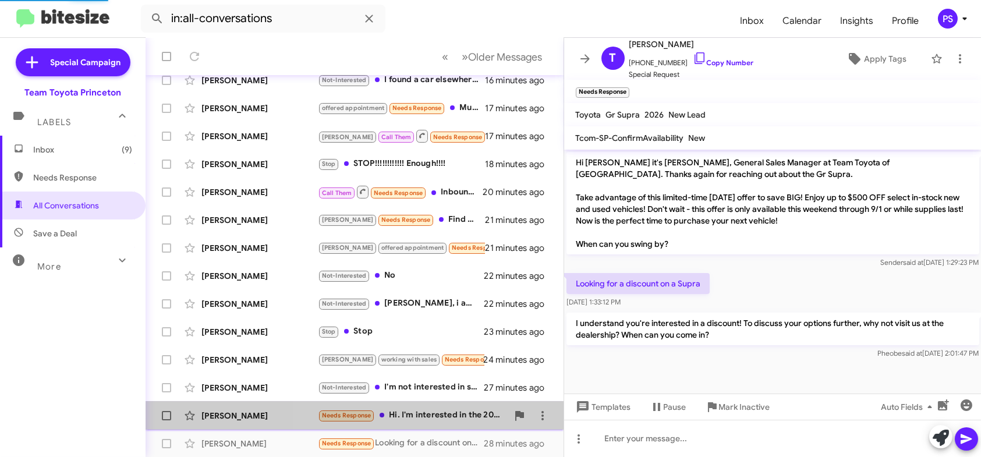
click at [464, 418] on div "Needs Response Hi. I'm interested in the 2026 Corolla cross hybrid XSE in caval…" at bounding box center [413, 415] width 190 height 13
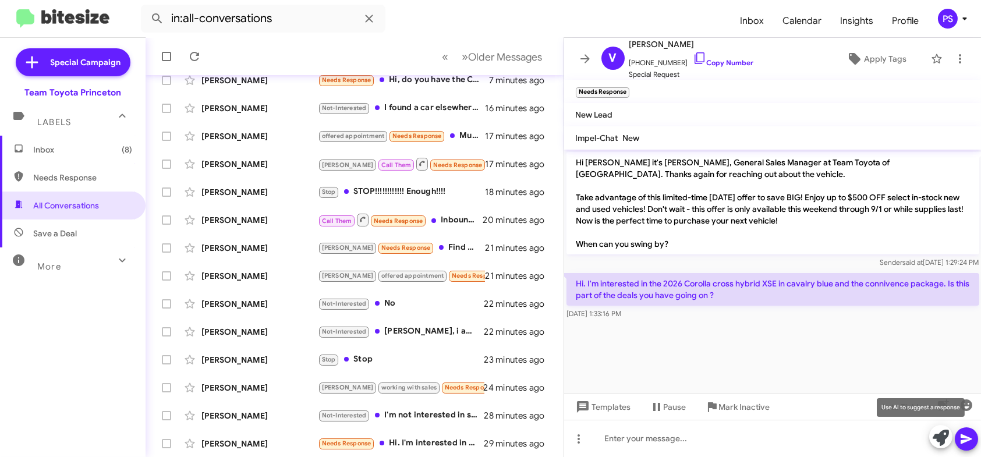
click at [943, 436] on icon at bounding box center [940, 438] width 16 height 16
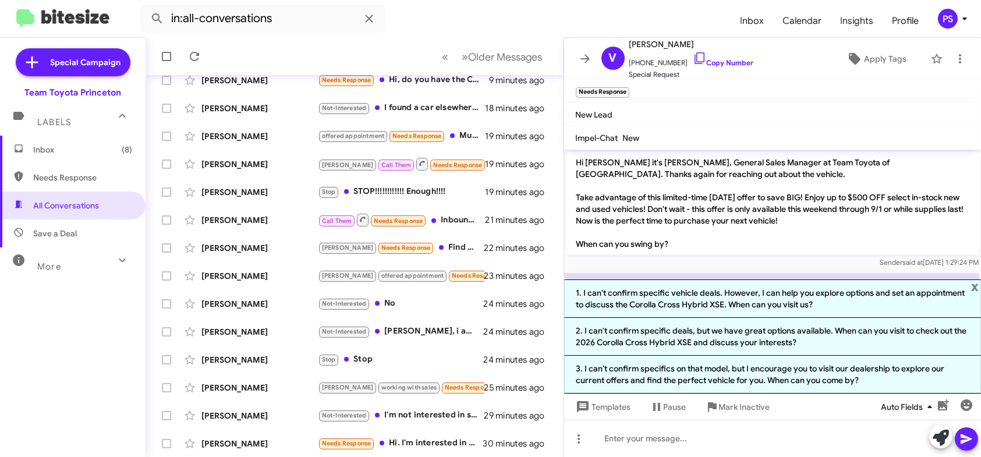
click at [885, 375] on li "3. I can’t confirm specifics on that model, but I encourage you to visit our de…" at bounding box center [772, 375] width 417 height 38
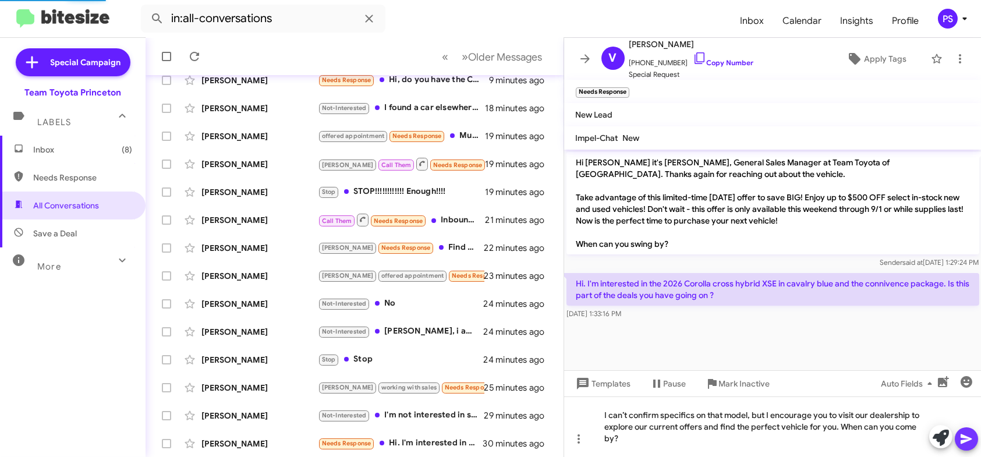
click at [966, 435] on icon at bounding box center [966, 439] width 14 height 14
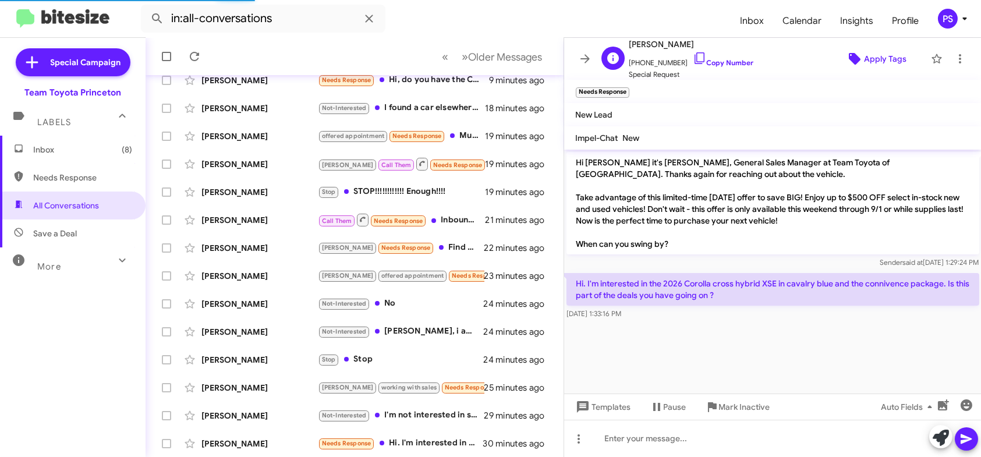
click at [877, 52] on span "Apply Tags" at bounding box center [885, 58] width 42 height 21
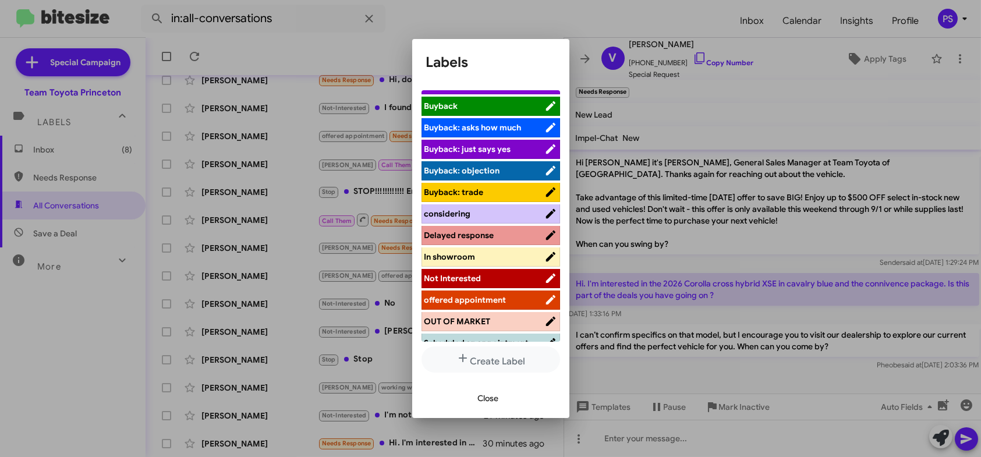
scroll to position [58, 0]
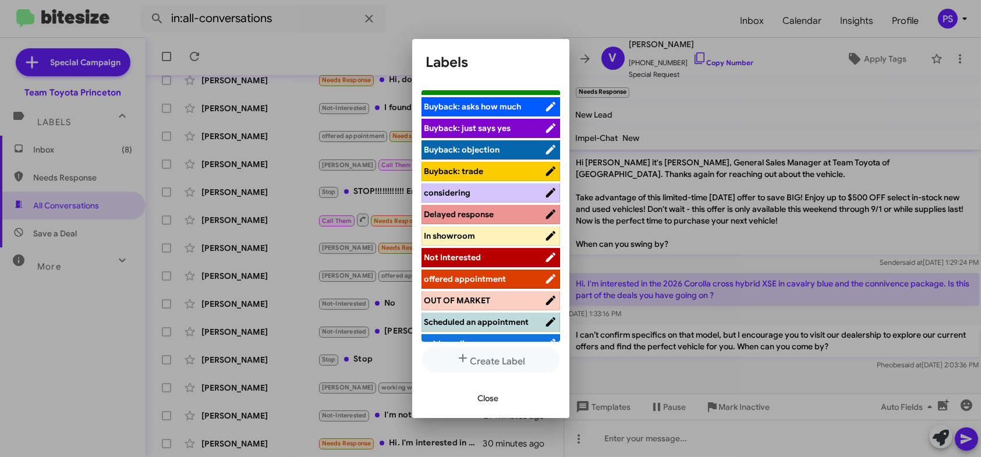
click at [463, 283] on span "offered appointment" at bounding box center [484, 279] width 120 height 12
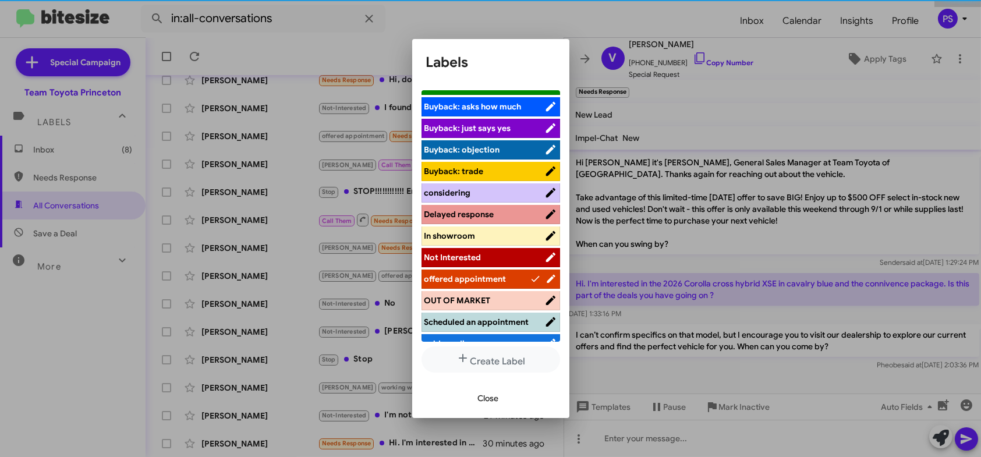
click at [482, 399] on span "Close" at bounding box center [488, 398] width 21 height 21
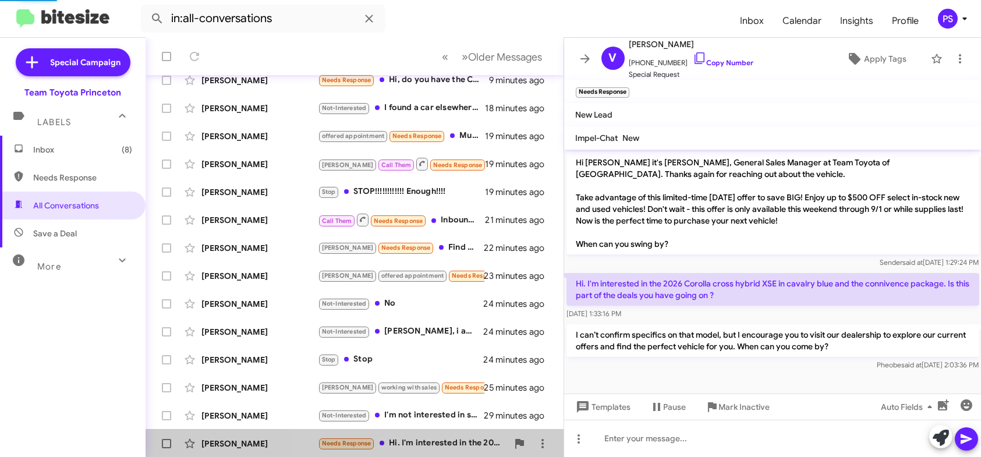
click at [470, 449] on div "Needs Response Hi. I'm interested in the 2026 Corolla cross hybrid XSE in caval…" at bounding box center [413, 442] width 190 height 13
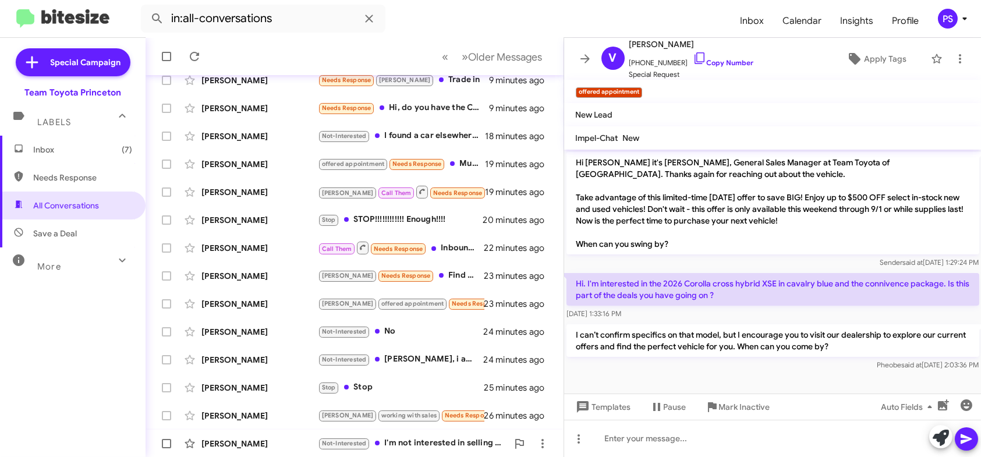
click at [413, 436] on div "Not-Interested I'm not interested in selling roght now" at bounding box center [413, 442] width 190 height 13
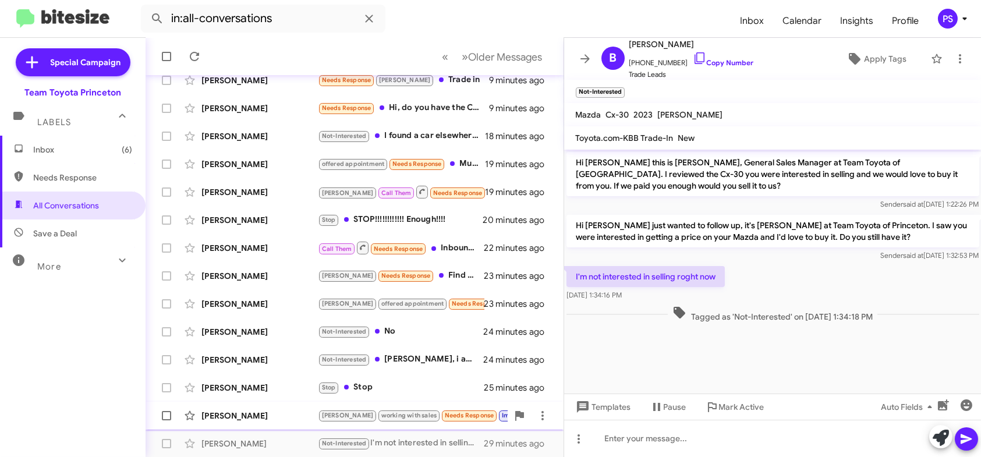
click at [272, 416] on div "[PERSON_NAME]" at bounding box center [259, 416] width 116 height 12
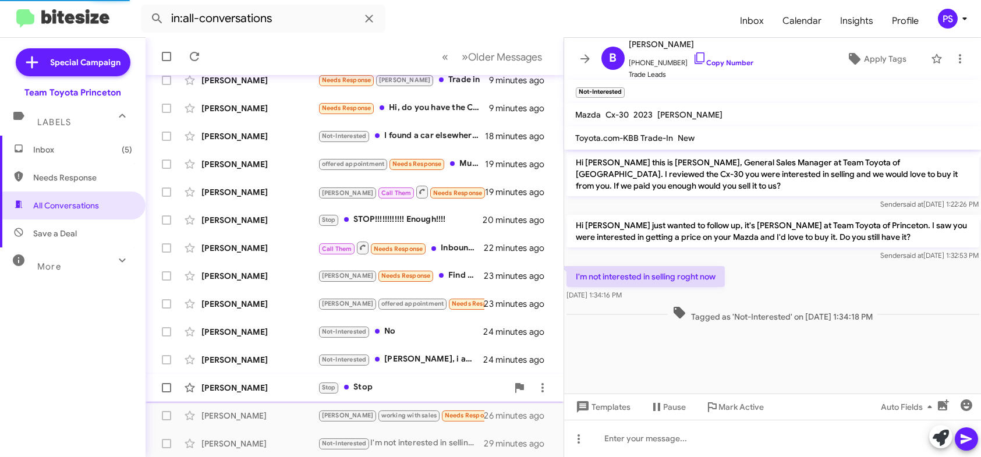
scroll to position [357, 0]
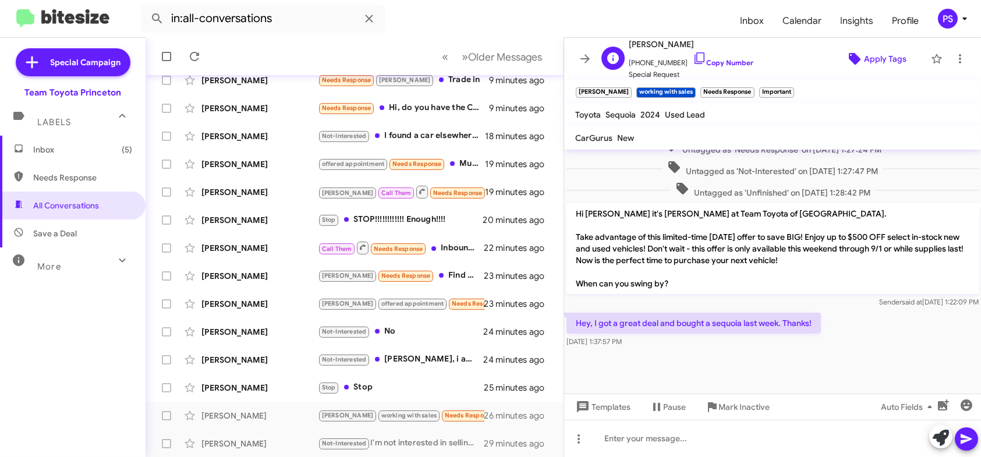
click at [900, 59] on span "Apply Tags" at bounding box center [876, 58] width 80 height 21
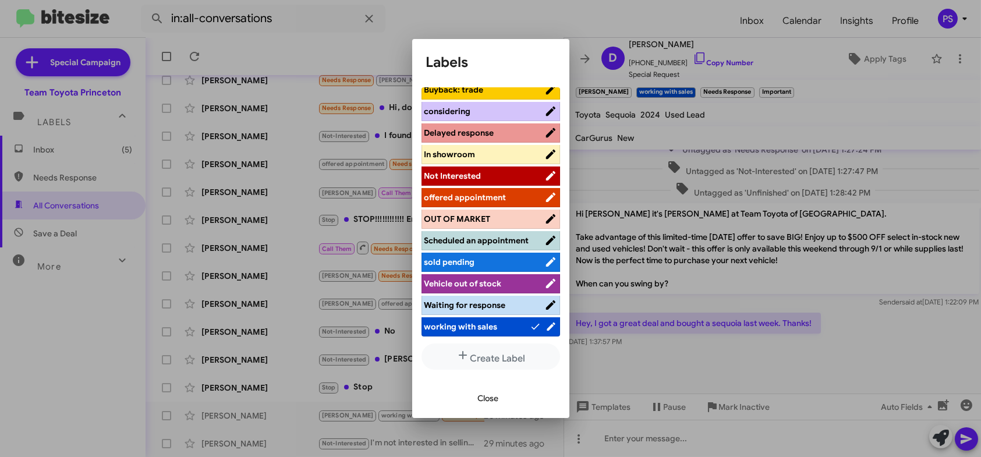
scroll to position [144, 0]
click at [488, 216] on li "OUT OF MARKET" at bounding box center [490, 219] width 139 height 19
click at [502, 216] on li "OUT OF MARKET" at bounding box center [490, 219] width 139 height 19
click at [489, 210] on li "OUT OF MARKET" at bounding box center [490, 219] width 139 height 19
click at [488, 214] on span "OUT OF MARKET" at bounding box center [457, 219] width 66 height 10
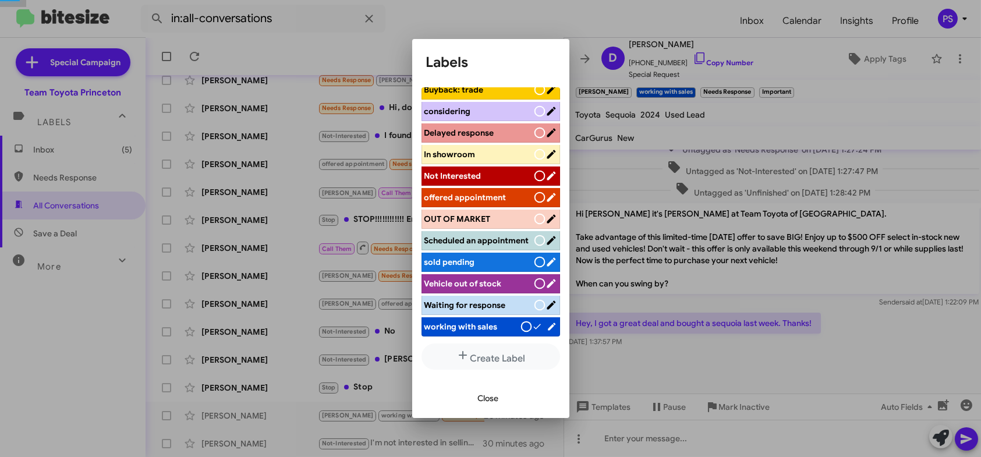
scroll to position [154, 0]
click at [488, 214] on span "OUT OF MARKET" at bounding box center [457, 219] width 66 height 10
click at [482, 407] on span "Close" at bounding box center [488, 398] width 21 height 21
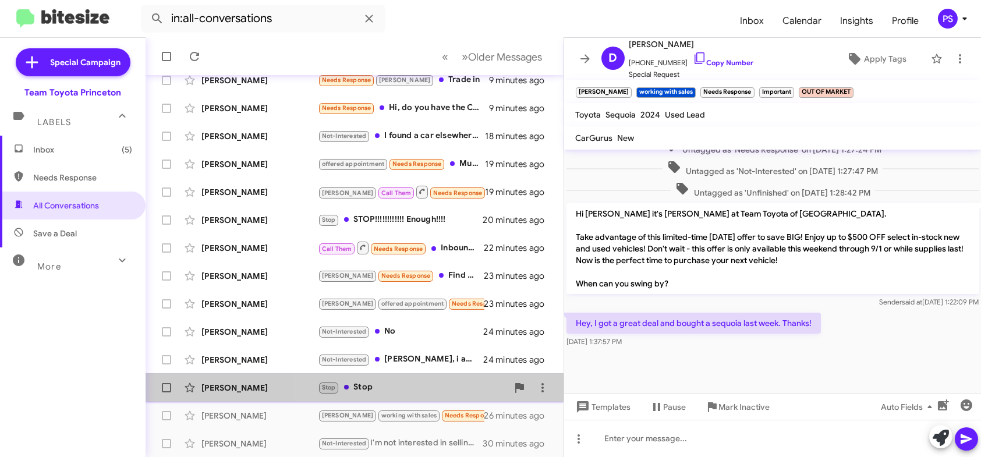
click at [424, 387] on div "Stop Stop" at bounding box center [413, 387] width 190 height 13
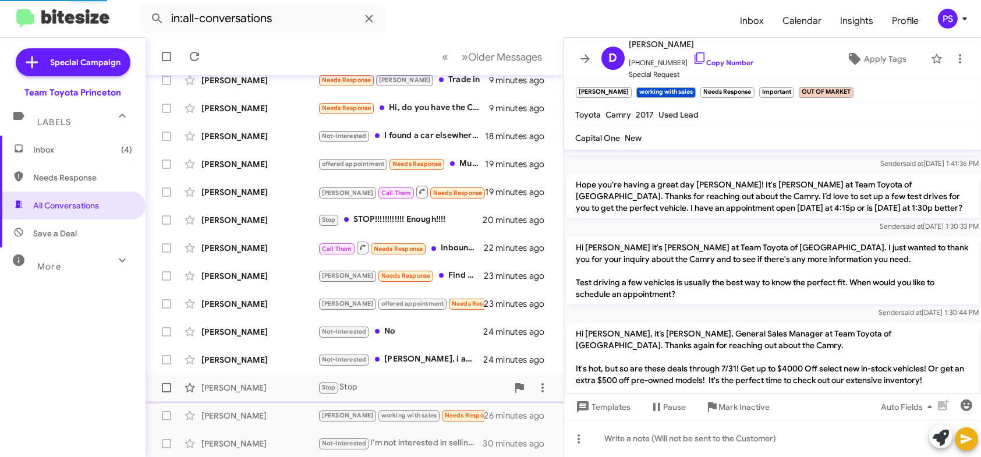
scroll to position [843, 0]
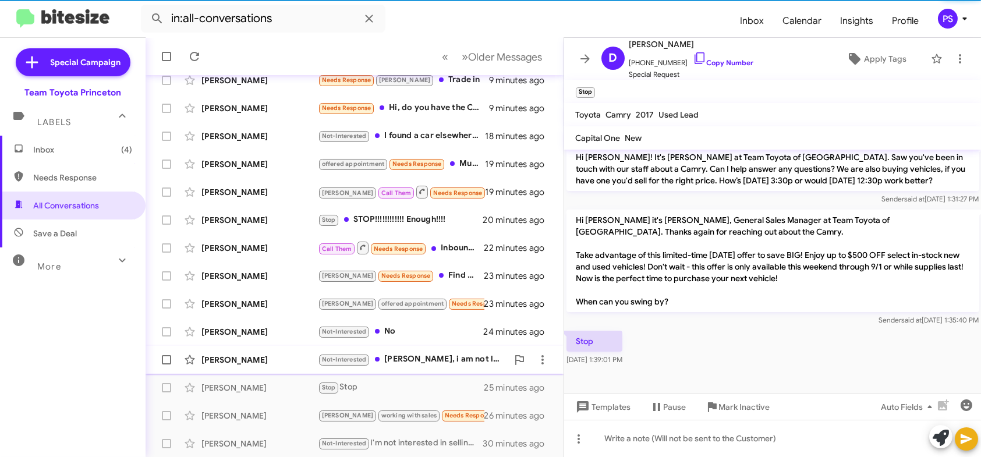
click at [439, 362] on div "Not-Interested [PERSON_NAME], i am not looking for car as of now." at bounding box center [413, 359] width 190 height 13
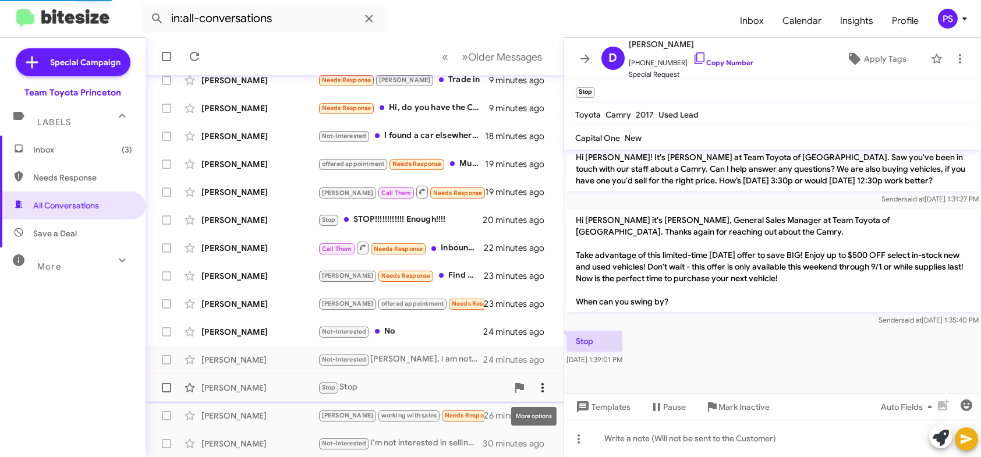
scroll to position [187, 0]
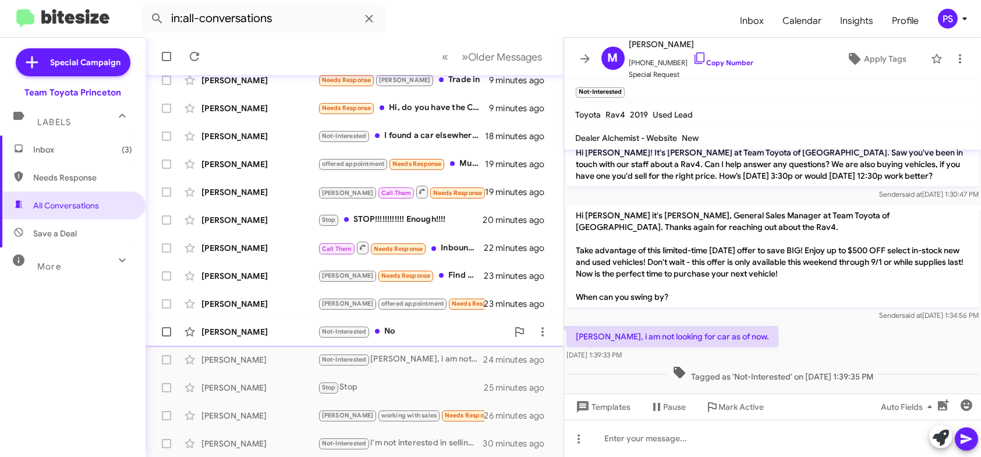
click at [420, 328] on div "Not-Interested No" at bounding box center [413, 331] width 190 height 13
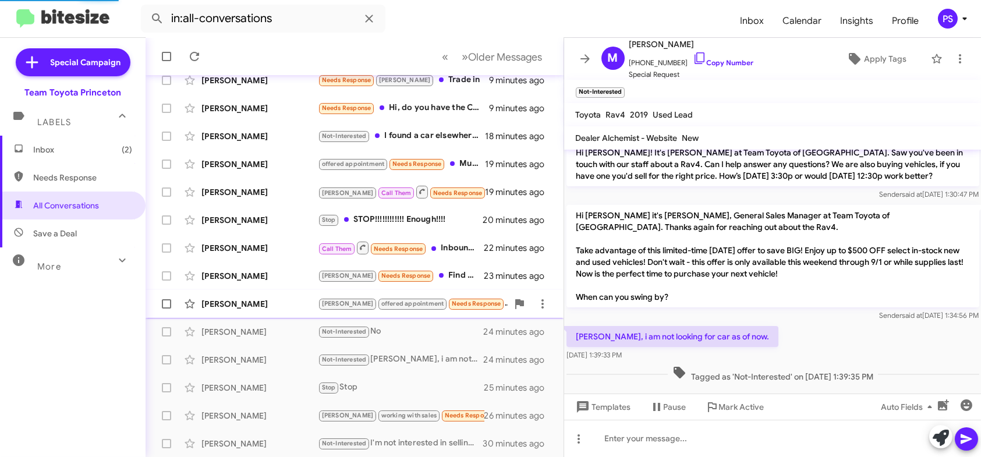
click at [267, 306] on div "[PERSON_NAME]" at bounding box center [259, 304] width 116 height 12
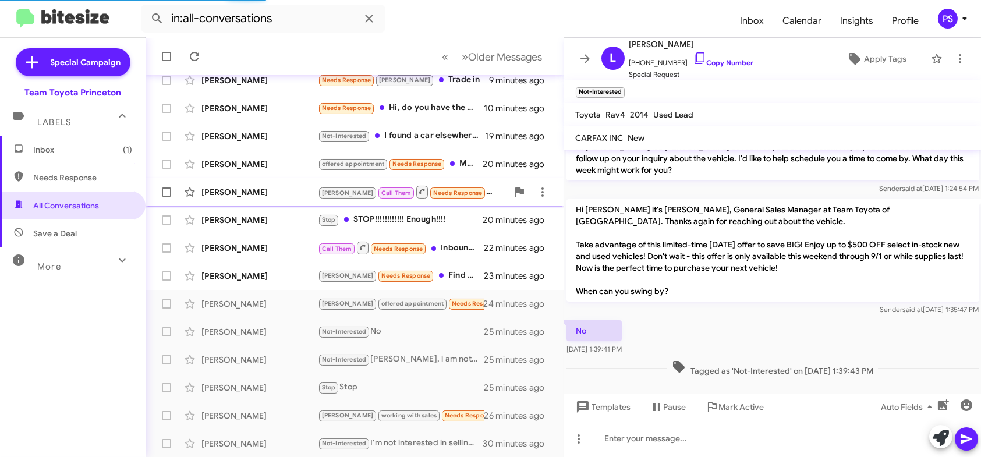
scroll to position [550, 0]
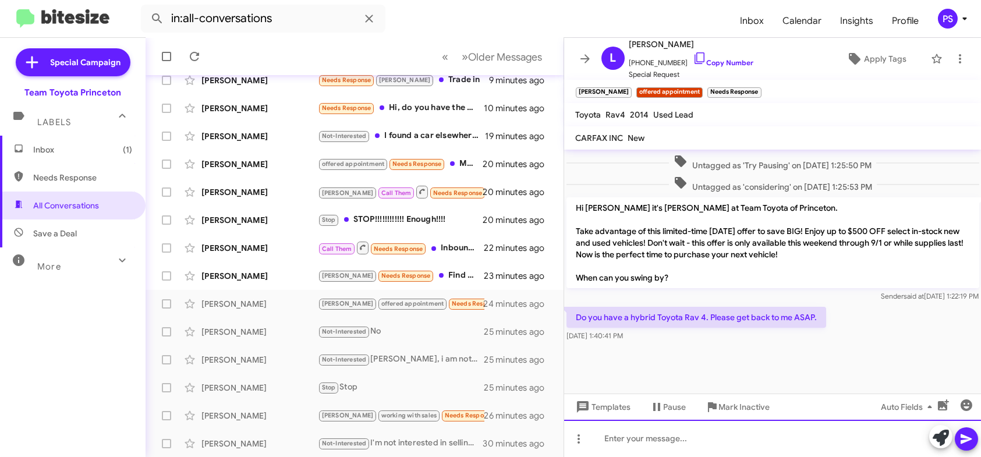
click at [880, 441] on div at bounding box center [772, 438] width 417 height 37
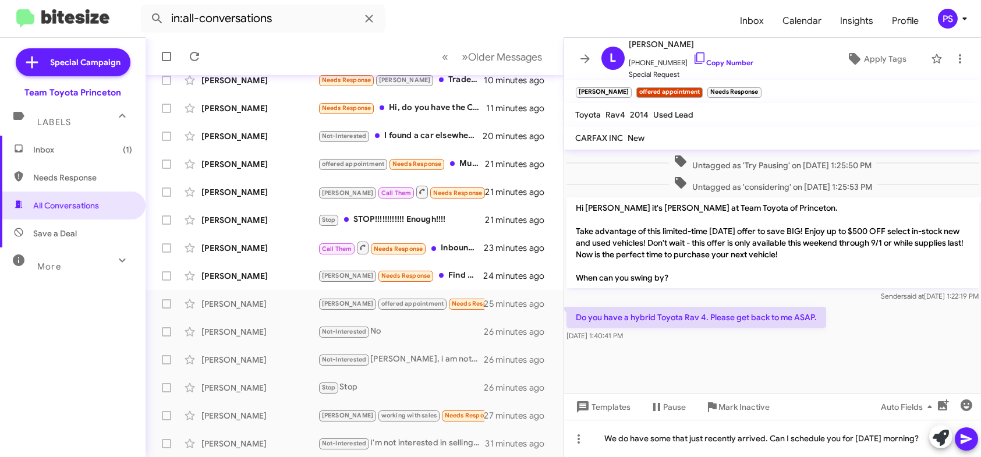
click at [966, 442] on icon at bounding box center [966, 439] width 14 height 14
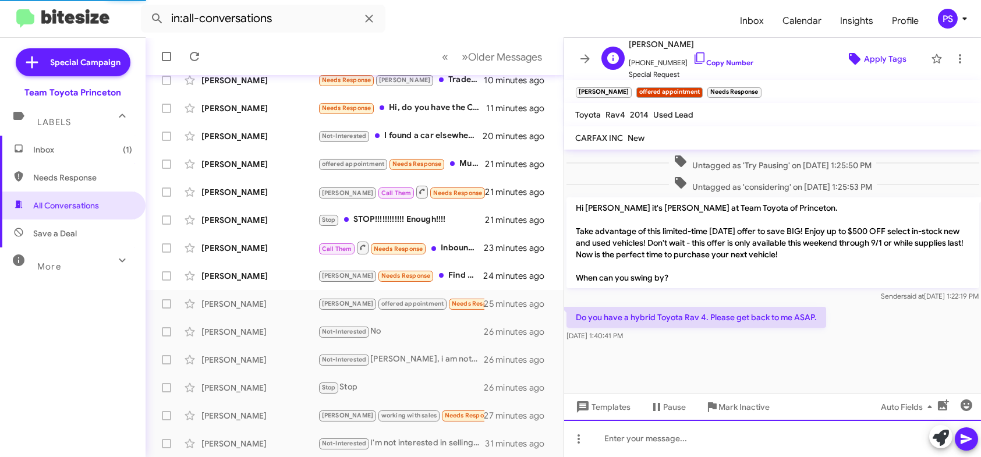
scroll to position [0, 0]
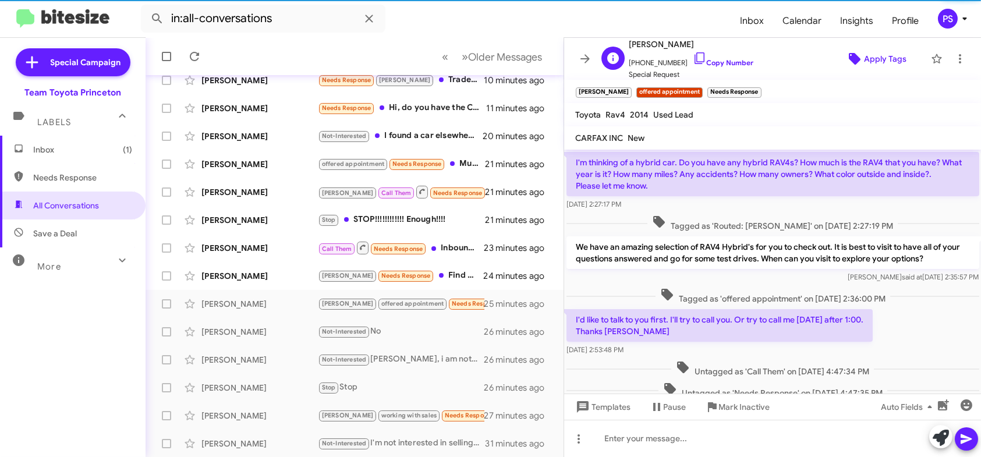
click at [864, 62] on span "Apply Tags" at bounding box center [885, 58] width 42 height 21
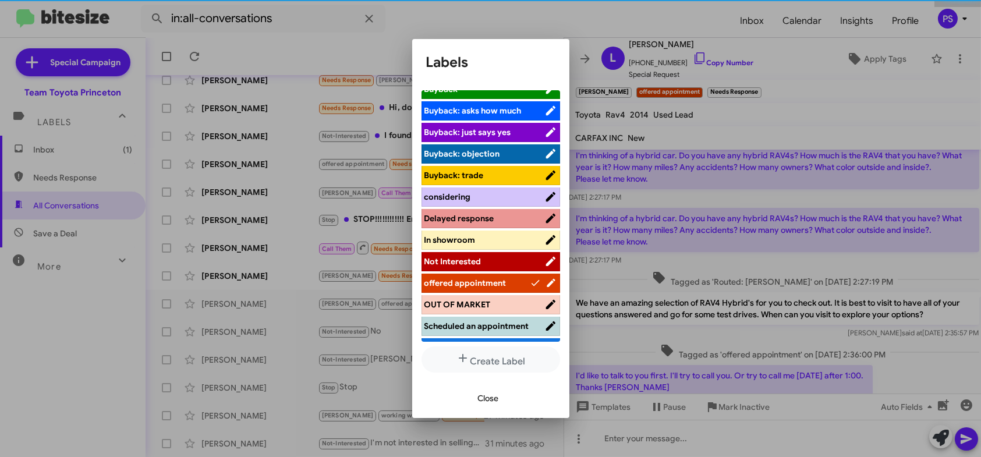
scroll to position [144, 0]
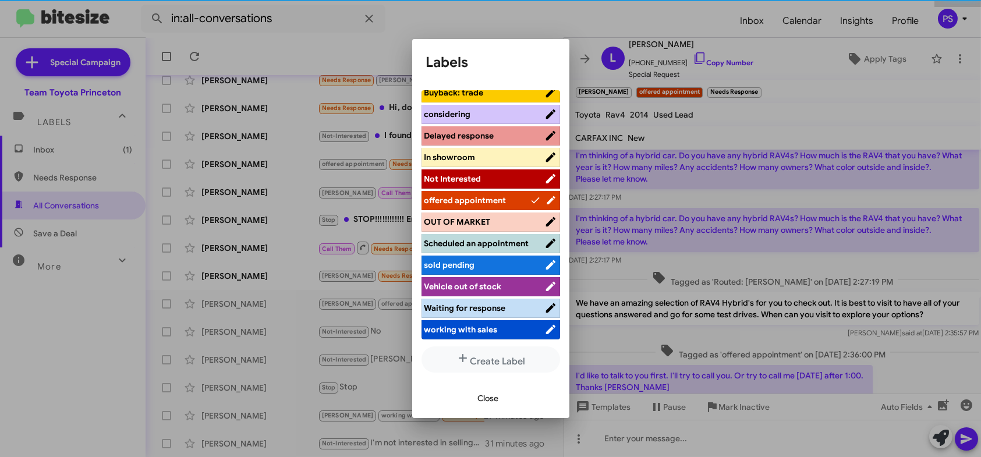
click at [474, 112] on li "considering" at bounding box center [490, 114] width 139 height 19
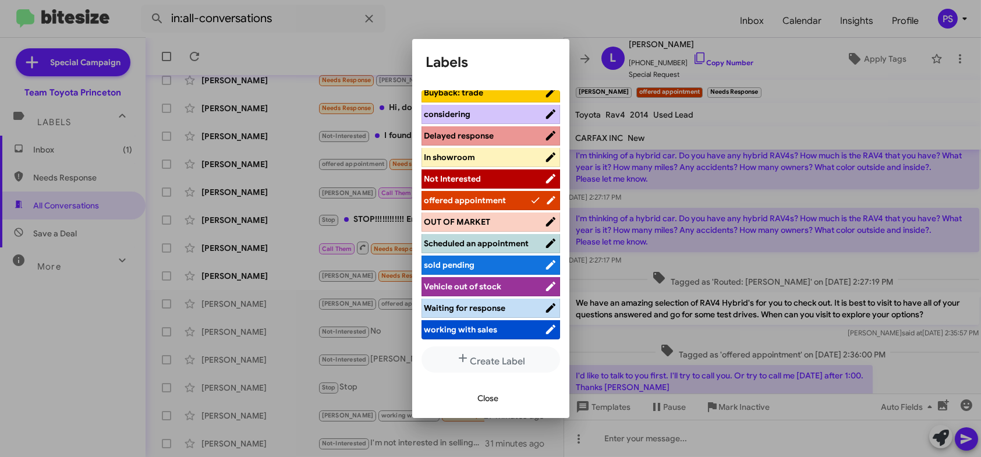
click at [475, 130] on span "Delayed response" at bounding box center [459, 135] width 70 height 10
click at [485, 400] on span "Close" at bounding box center [488, 398] width 21 height 21
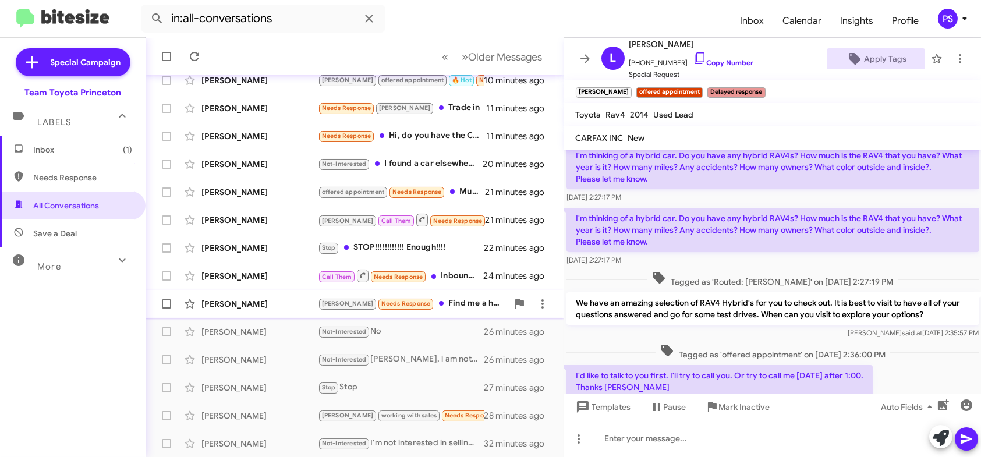
click at [244, 290] on span "[PERSON_NAME] Needs Response Find me a highlander or 4 runner with a 6 cylinder…" at bounding box center [354, 304] width 418 height 28
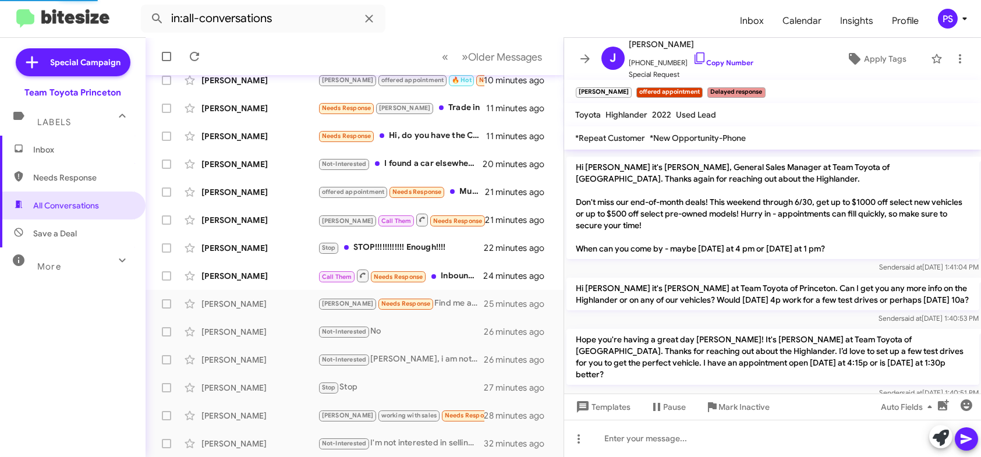
scroll to position [709, 0]
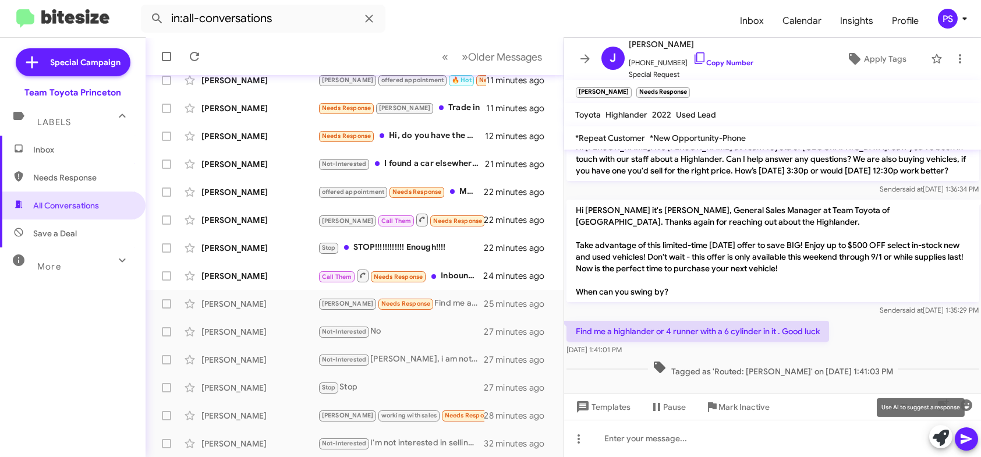
click at [943, 446] on span at bounding box center [940, 438] width 16 height 26
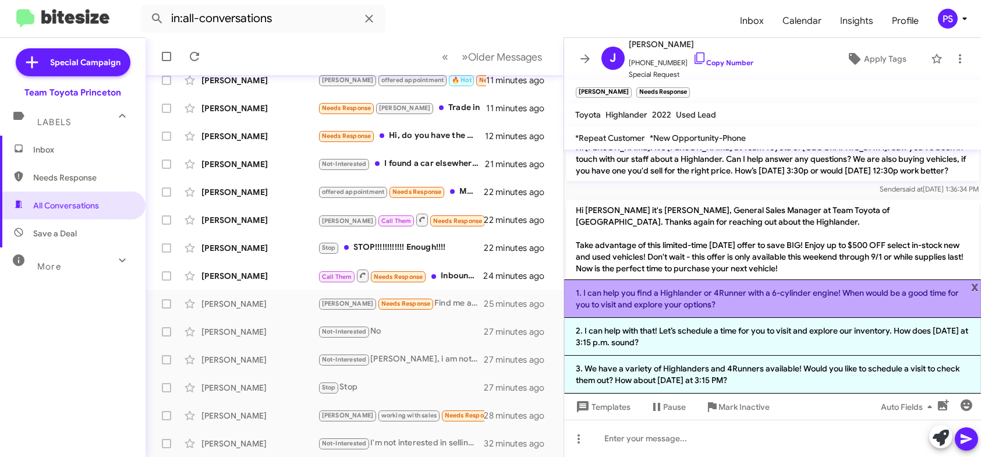
click at [864, 286] on li "1. I can help you find a Highlander or 4Runner with a 6-cylinder engine! When w…" at bounding box center [772, 298] width 417 height 38
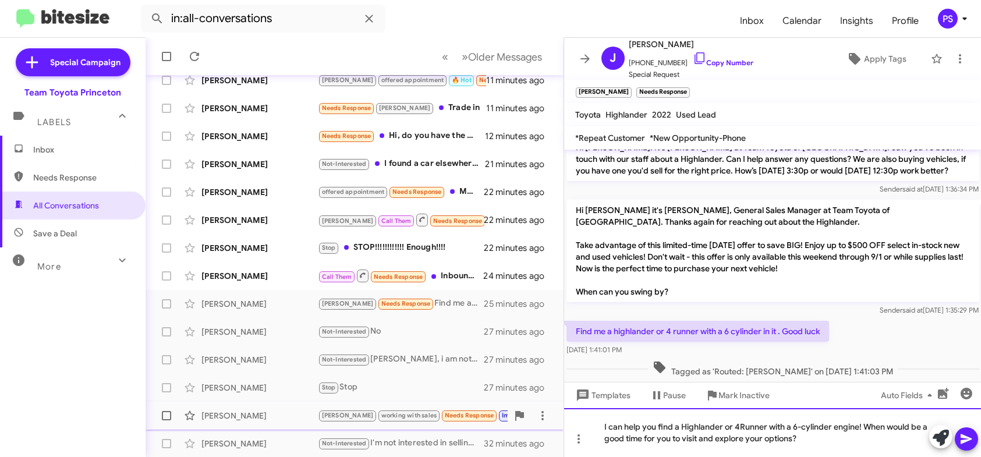
drag, startPoint x: 864, startPoint y: 428, endPoint x: 490, endPoint y: 428, distance: 373.6
click at [492, 428] on div "All Conversations « Previous » Next Older Messages [PERSON_NAME] offered appoin…" at bounding box center [562, 247] width 835 height 419
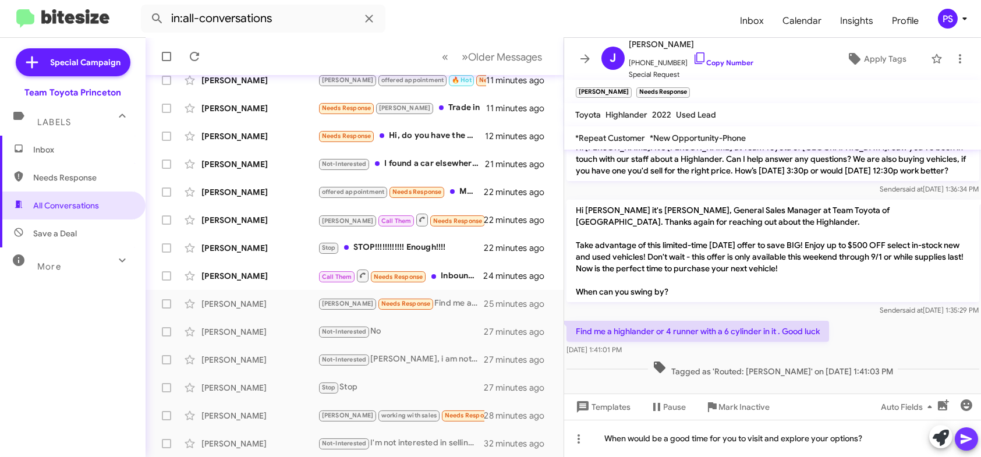
click at [964, 442] on icon at bounding box center [965, 439] width 11 height 10
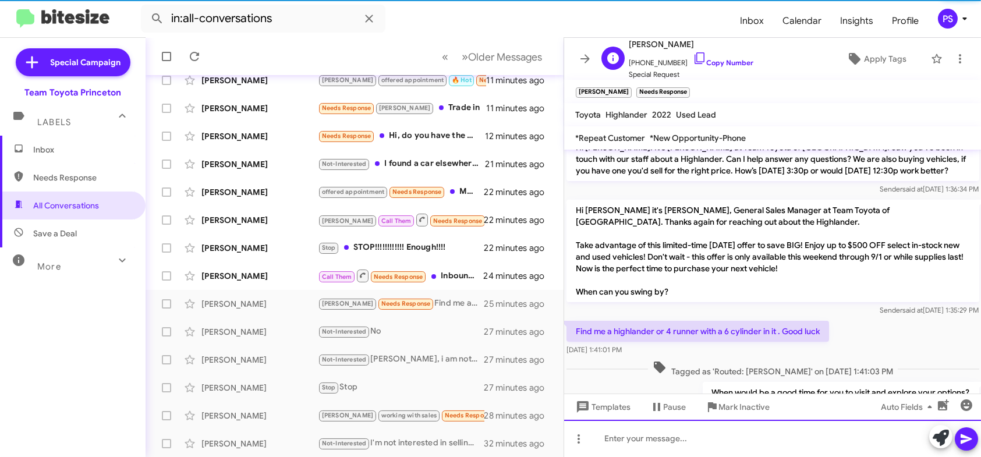
scroll to position [44, 0]
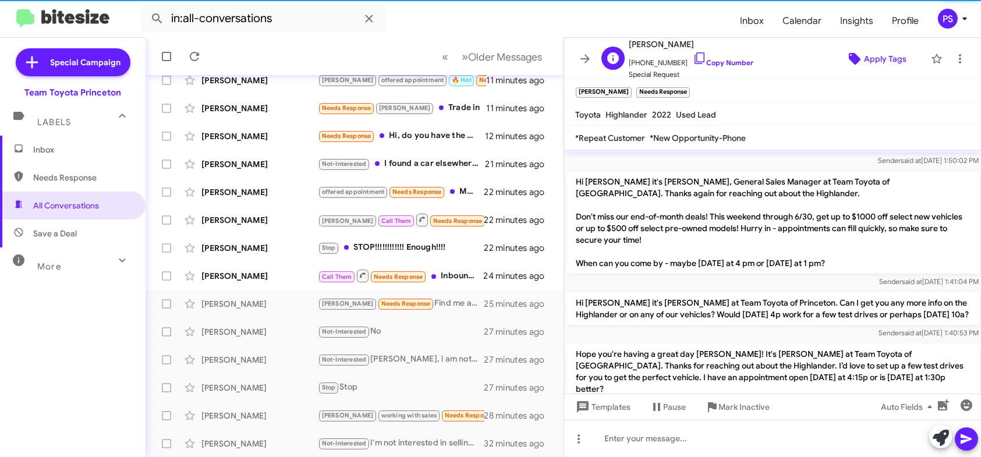
click at [853, 54] on icon at bounding box center [854, 59] width 14 height 14
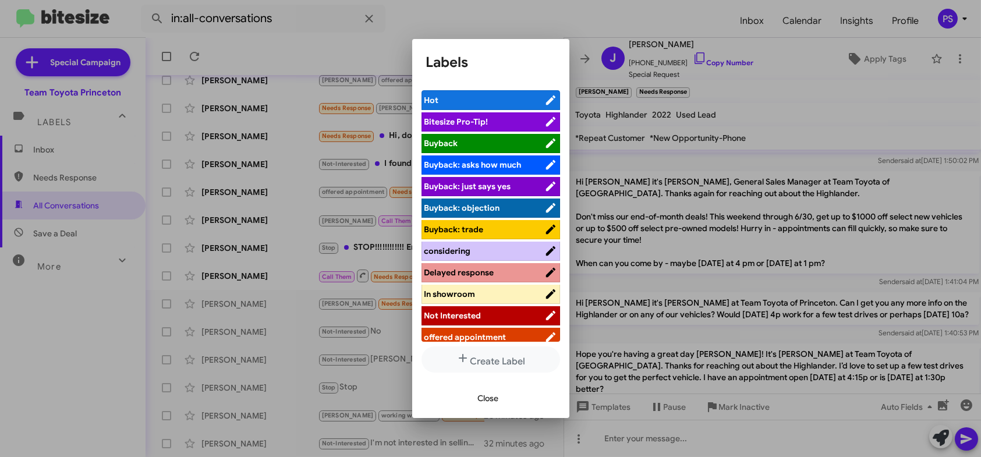
click at [510, 331] on span "offered appointment" at bounding box center [484, 337] width 120 height 12
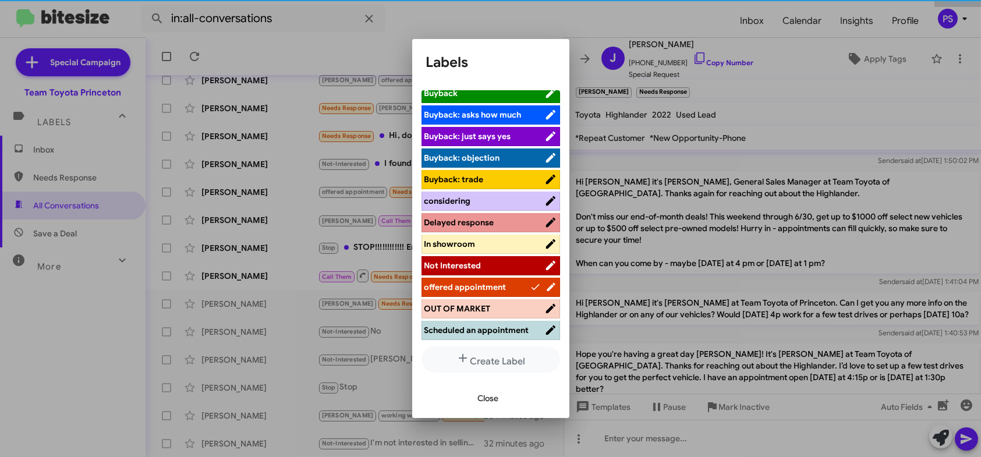
scroll to position [116, 0]
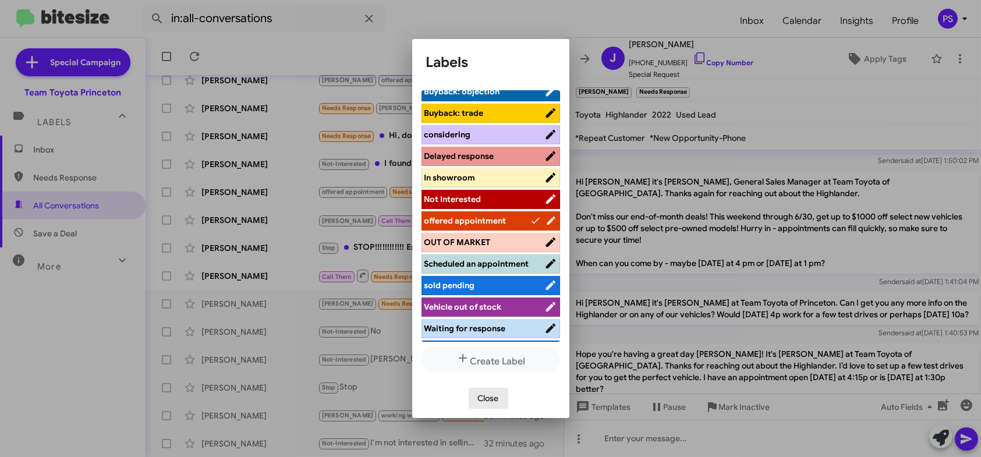
click at [487, 397] on span "Close" at bounding box center [488, 398] width 21 height 21
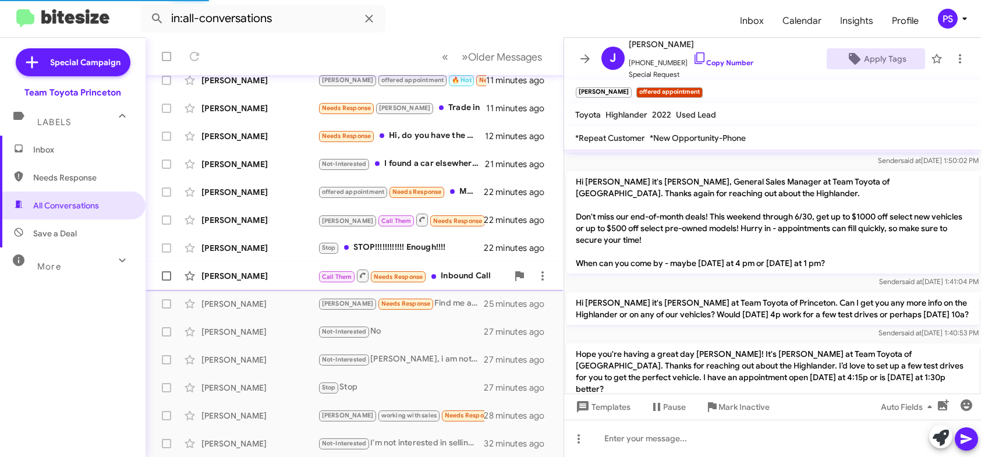
click at [270, 279] on mat-action-list "[PERSON_NAME] offered appointment Delayed response We do have some that just re…" at bounding box center [354, 175] width 418 height 563
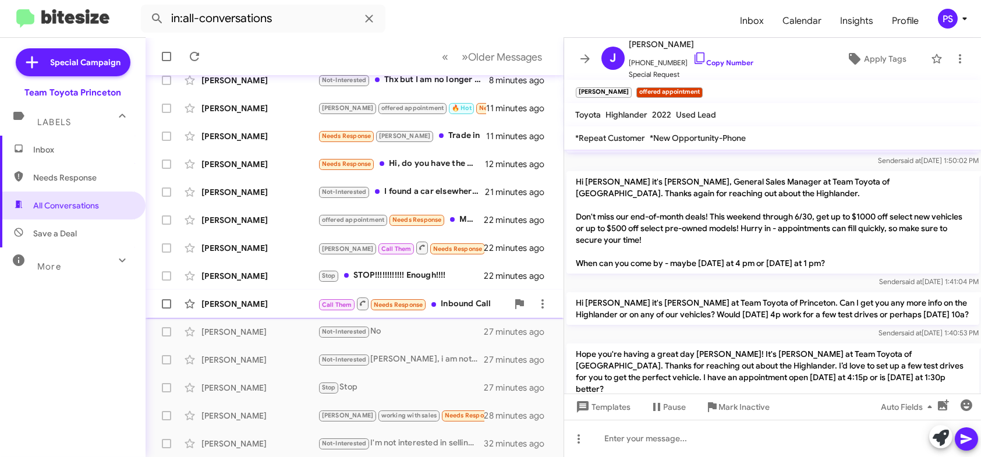
click at [254, 308] on div "[PERSON_NAME] Call Them Needs Response Inbound Call 24 minutes ago" at bounding box center [354, 303] width 399 height 23
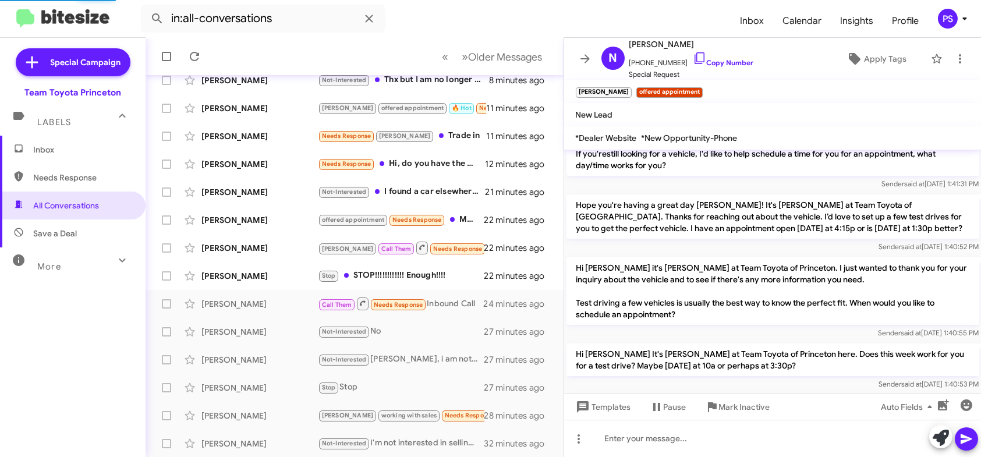
scroll to position [1146, 0]
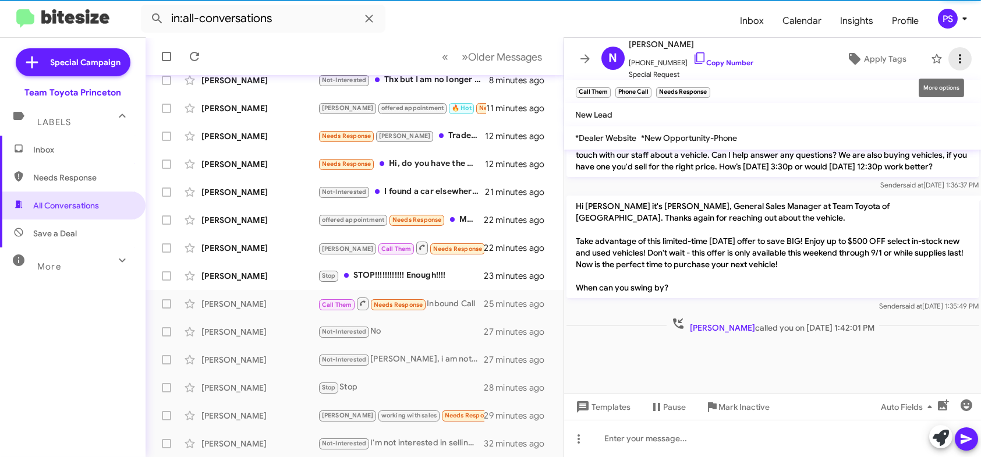
click at [953, 58] on icon at bounding box center [960, 59] width 14 height 14
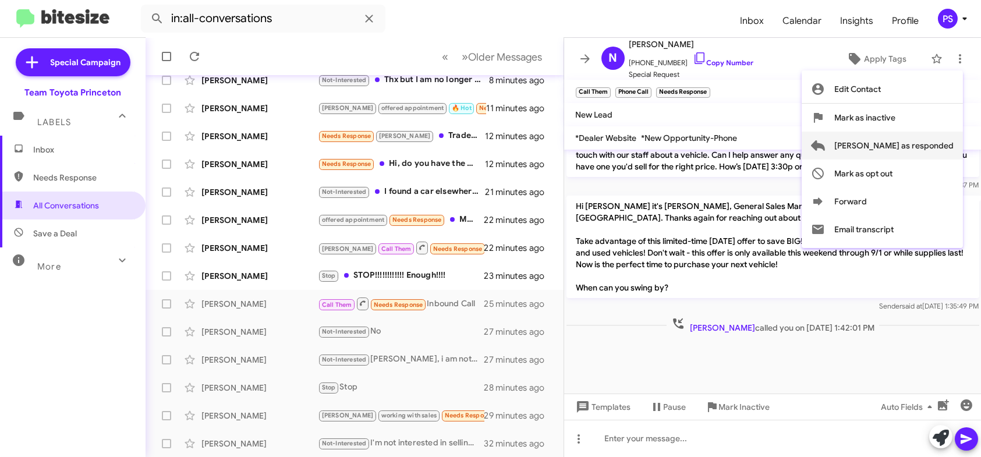
click at [894, 147] on span "[PERSON_NAME] as responded" at bounding box center [893, 146] width 119 height 28
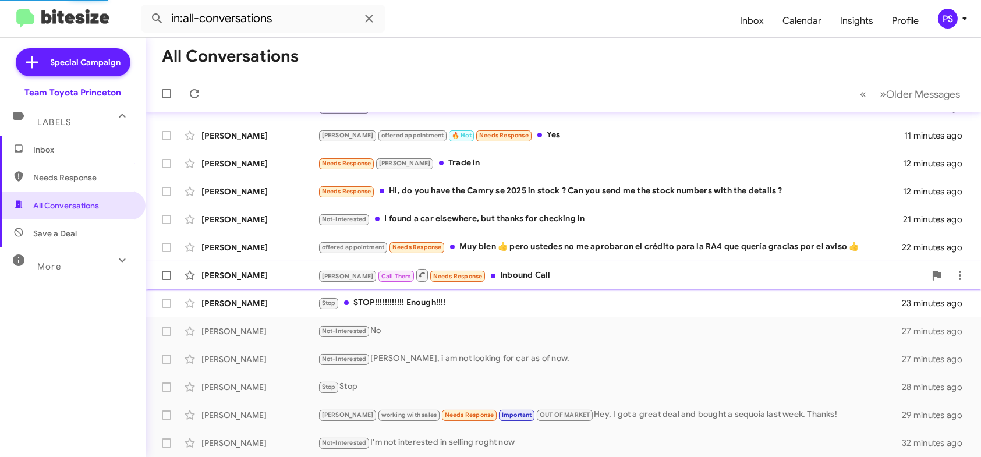
scroll to position [191, 0]
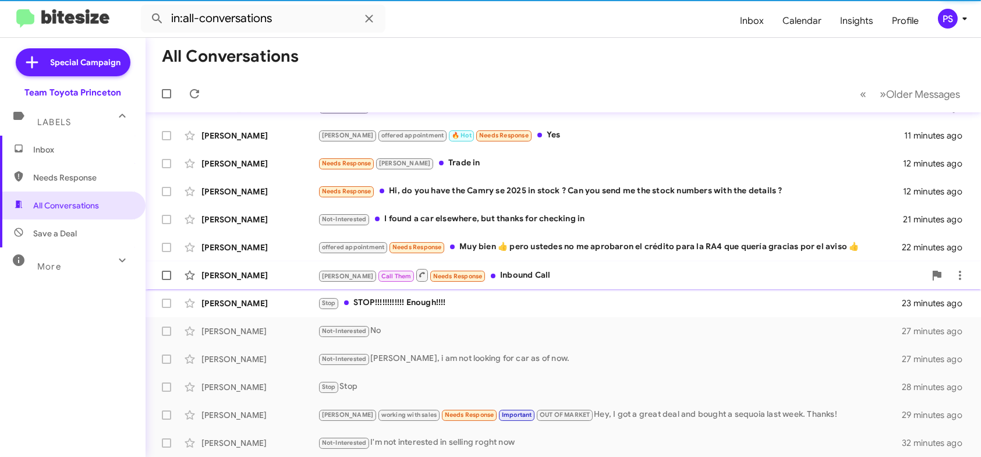
click at [519, 287] on span "[PERSON_NAME] [PERSON_NAME] Call Them Needs Response Inbound Call 22 minutes ago" at bounding box center [562, 275] width 835 height 28
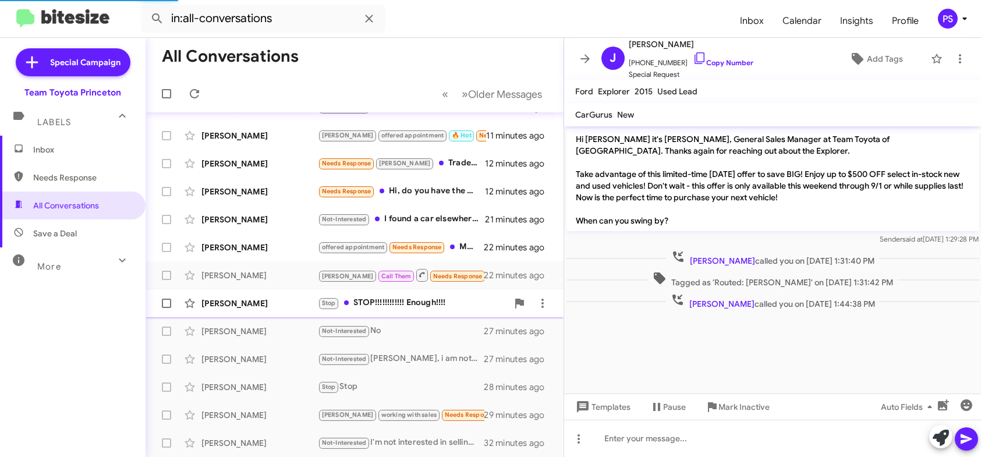
click at [435, 308] on div "Stop STOP!!!!!!!!!!!! Enough!!!!" at bounding box center [413, 302] width 190 height 13
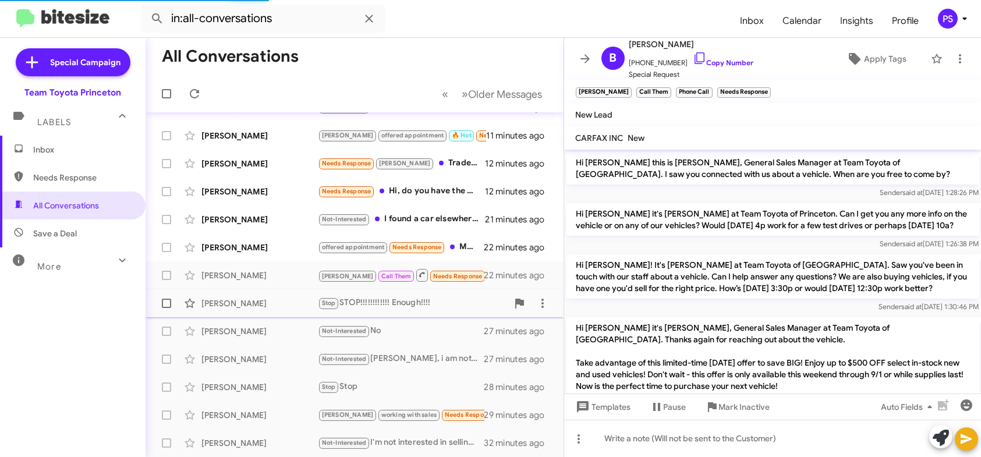
scroll to position [96, 0]
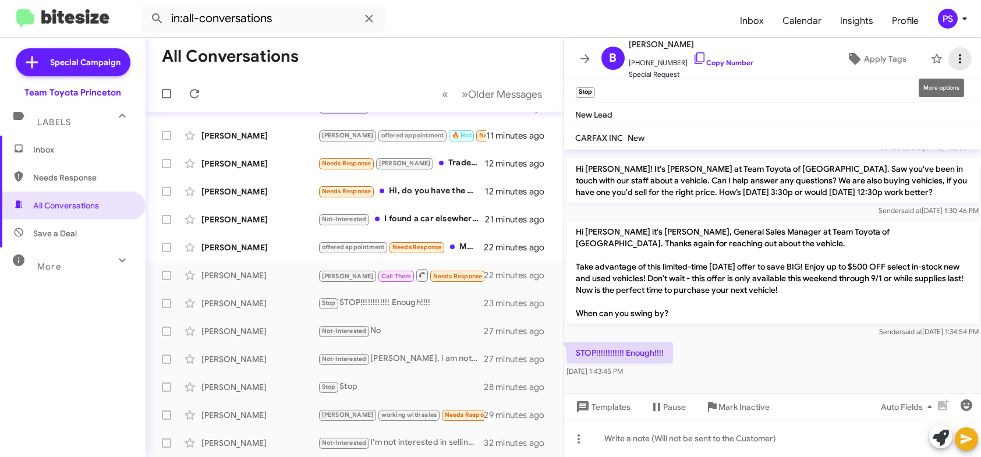
click at [954, 61] on icon at bounding box center [960, 59] width 14 height 14
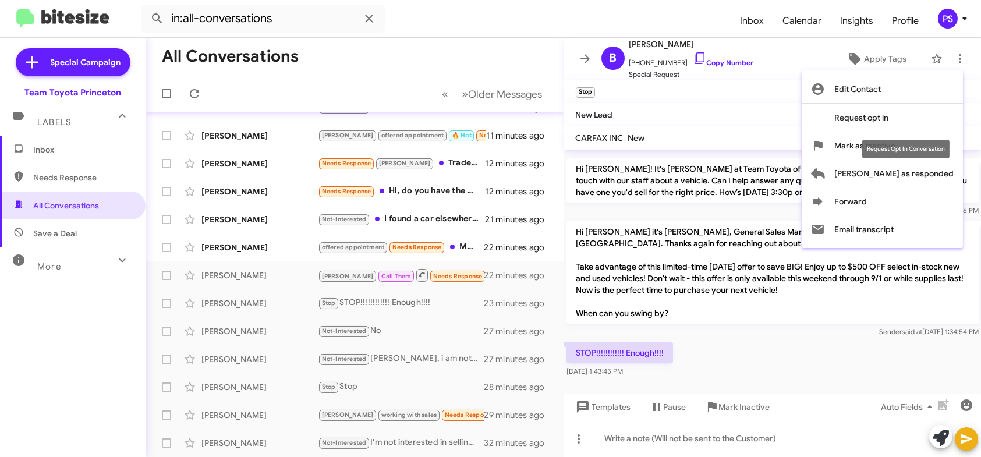
click at [912, 147] on div "Request Opt In Conversation" at bounding box center [905, 149] width 87 height 19
click at [953, 55] on div at bounding box center [490, 228] width 981 height 457
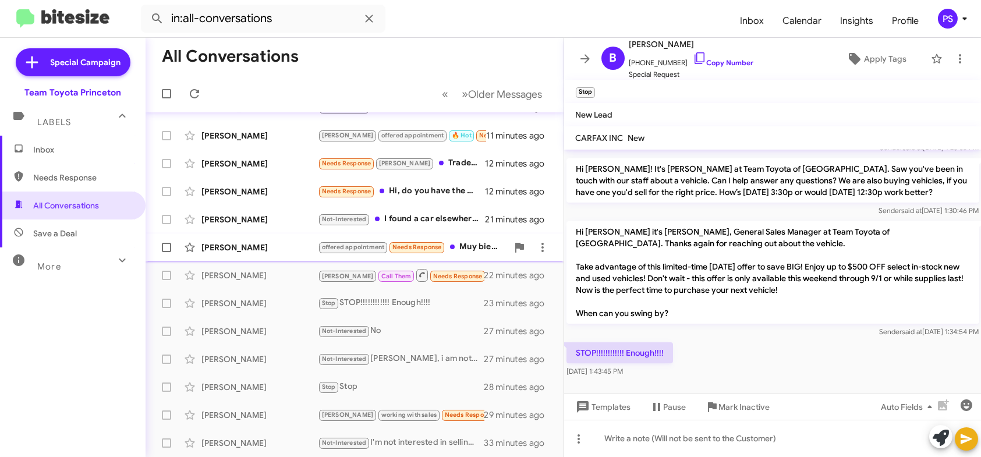
click at [243, 245] on div "[PERSON_NAME]" at bounding box center [259, 248] width 116 height 12
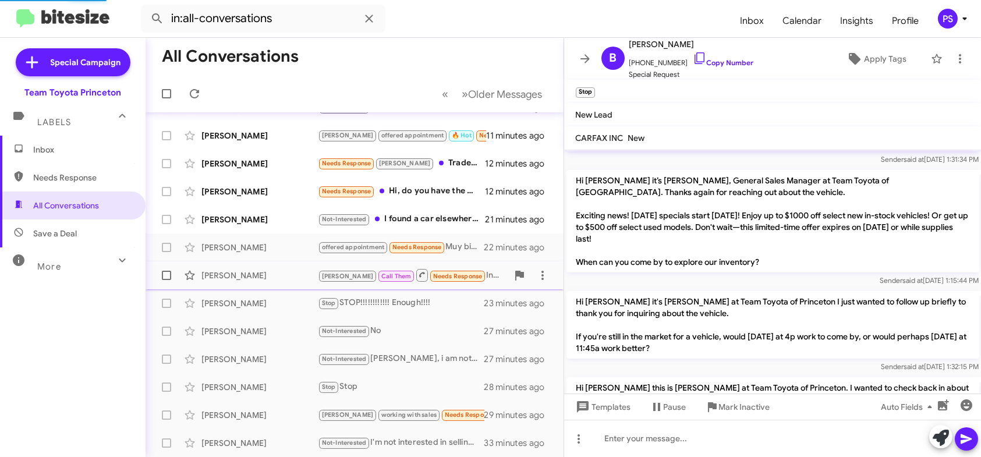
scroll to position [49, 0]
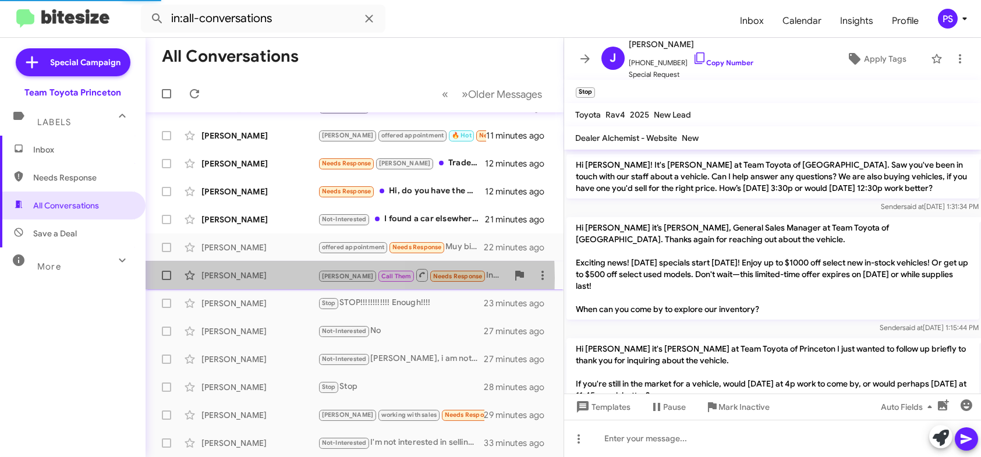
click at [258, 278] on div "[PERSON_NAME]" at bounding box center [259, 275] width 116 height 12
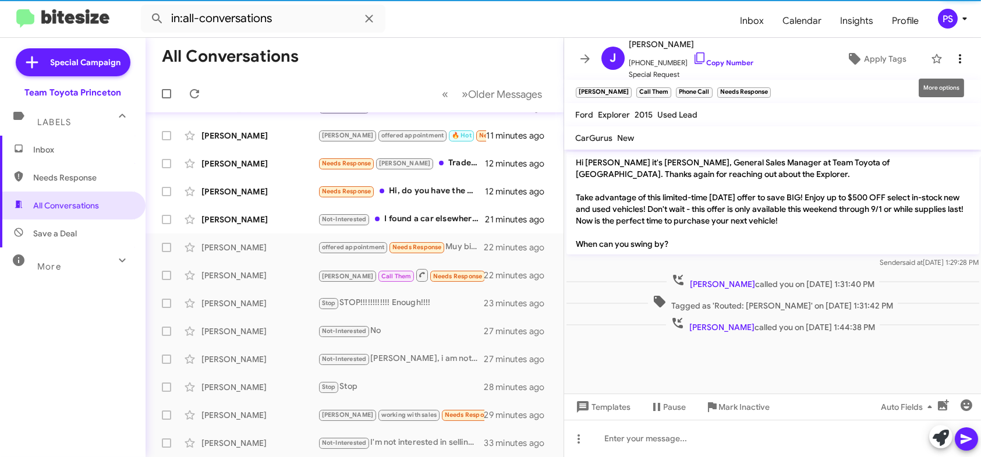
click at [953, 56] on icon at bounding box center [960, 59] width 14 height 14
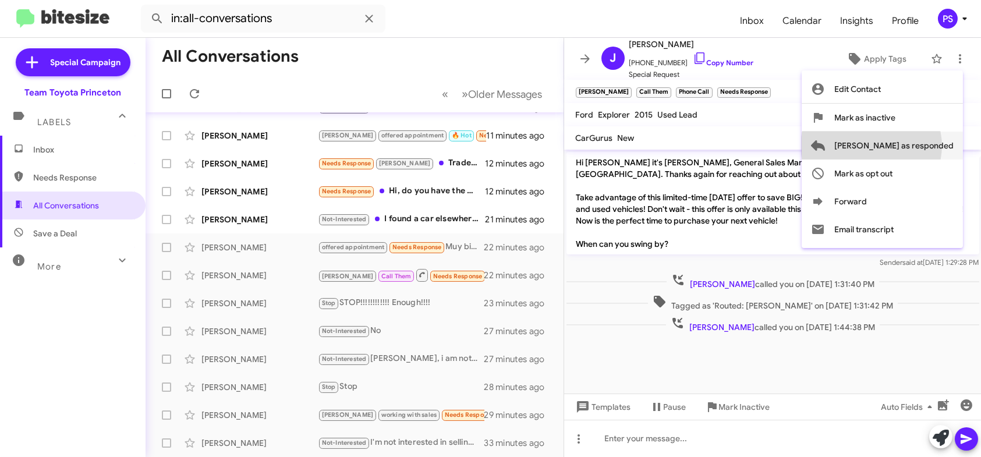
click at [918, 145] on span "[PERSON_NAME] as responded" at bounding box center [893, 146] width 119 height 28
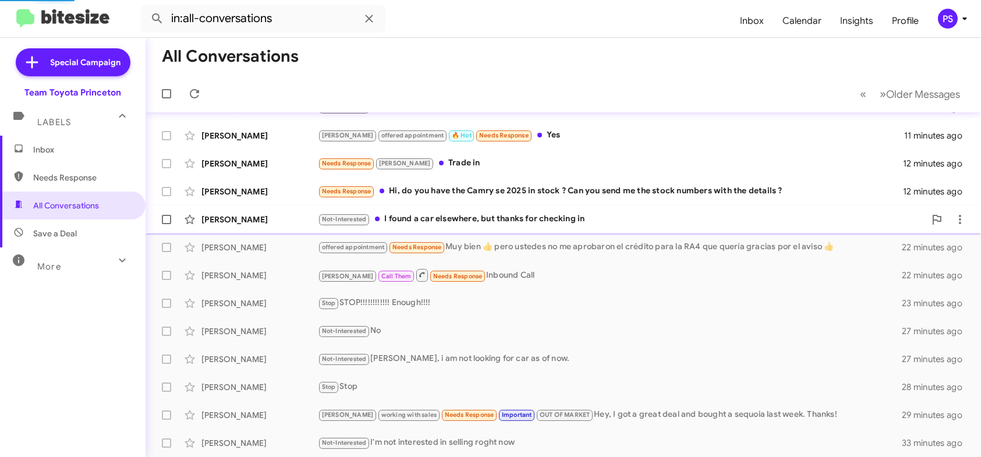
scroll to position [162, 0]
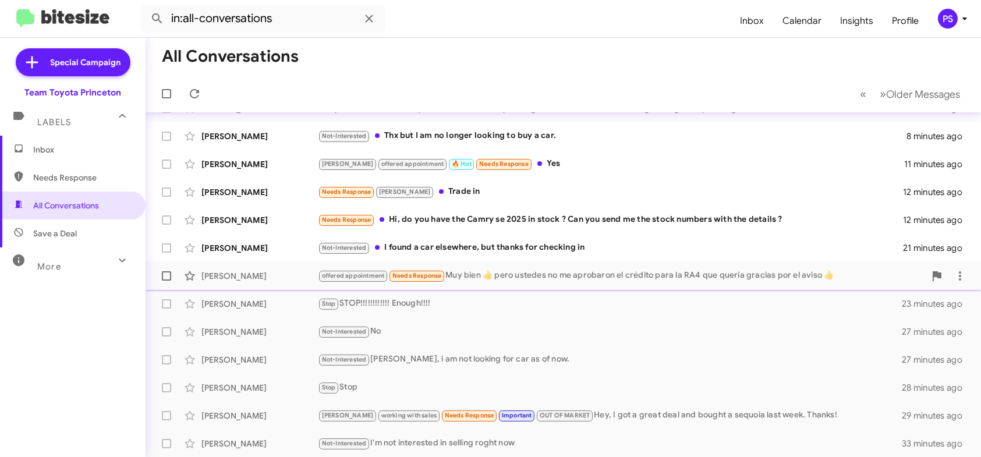
click at [557, 274] on div "offered appointment Needs Response Muy bien 👍 pero ustedes no me aprobaron el c…" at bounding box center [621, 275] width 607 height 13
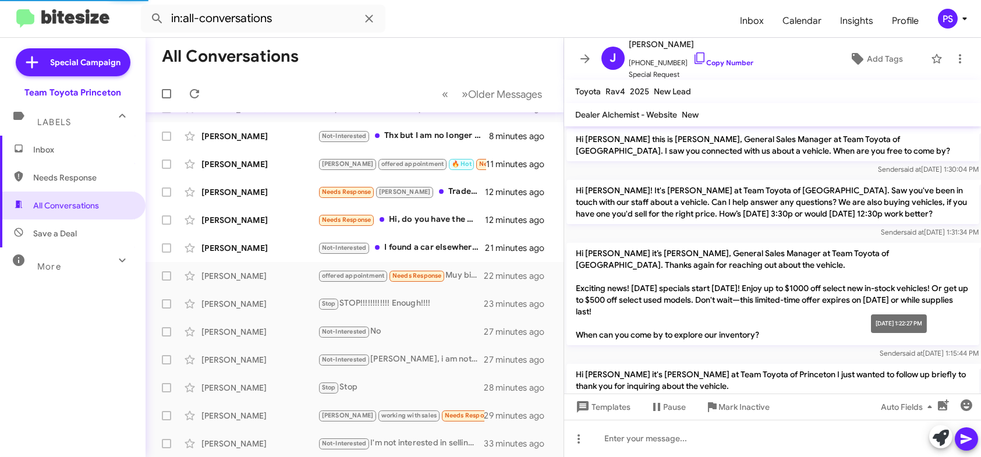
scroll to position [842, 0]
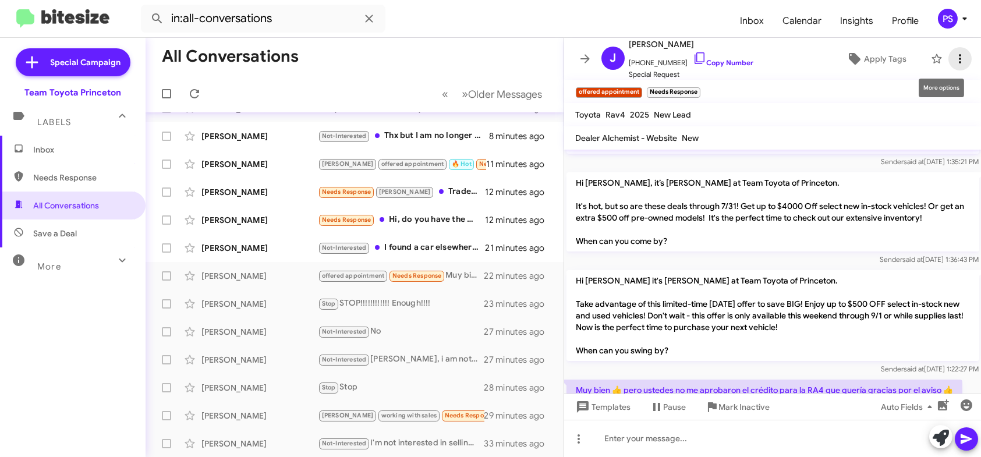
click at [948, 56] on span at bounding box center [959, 59] width 23 height 14
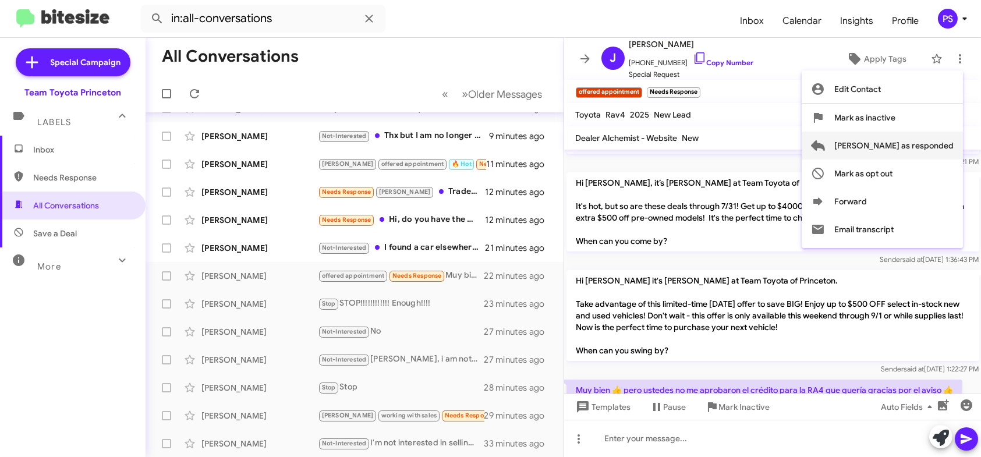
click at [921, 139] on span "[PERSON_NAME] as responded" at bounding box center [893, 146] width 119 height 28
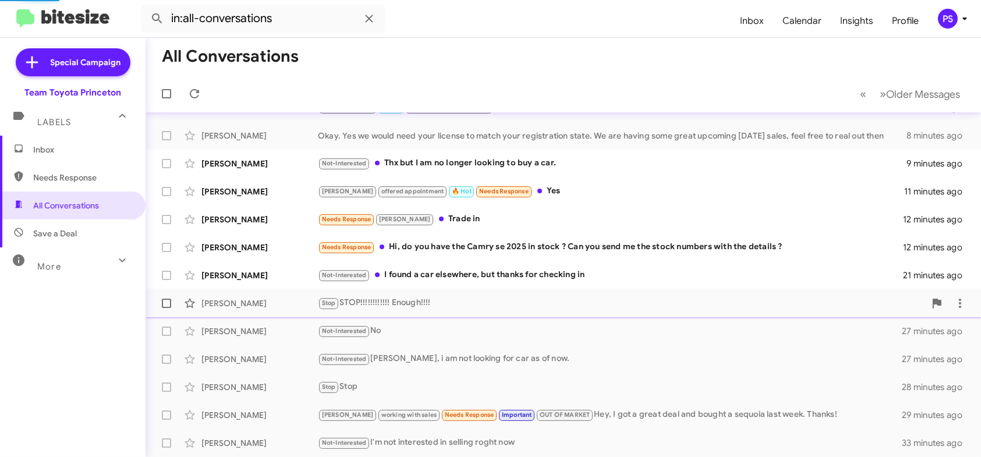
scroll to position [134, 0]
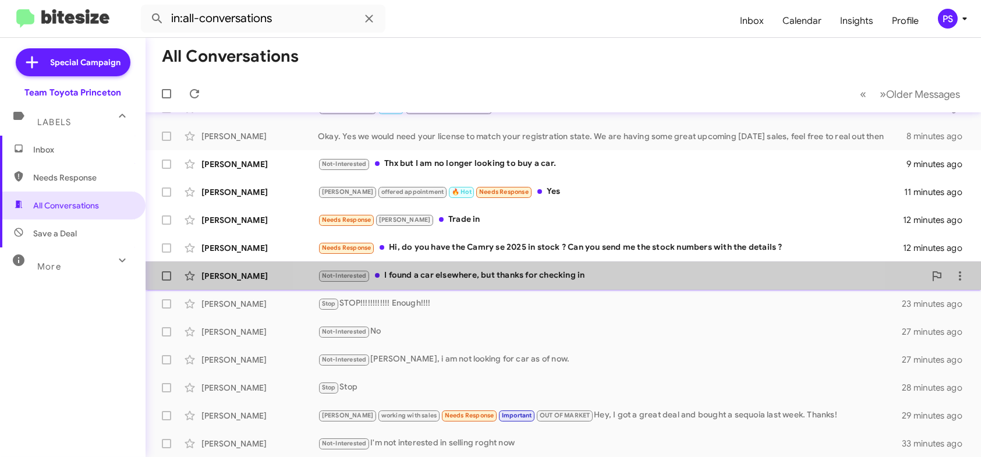
click at [587, 271] on div "Not-Interested I found a car elsewhere, but thanks for checking in" at bounding box center [621, 275] width 607 height 13
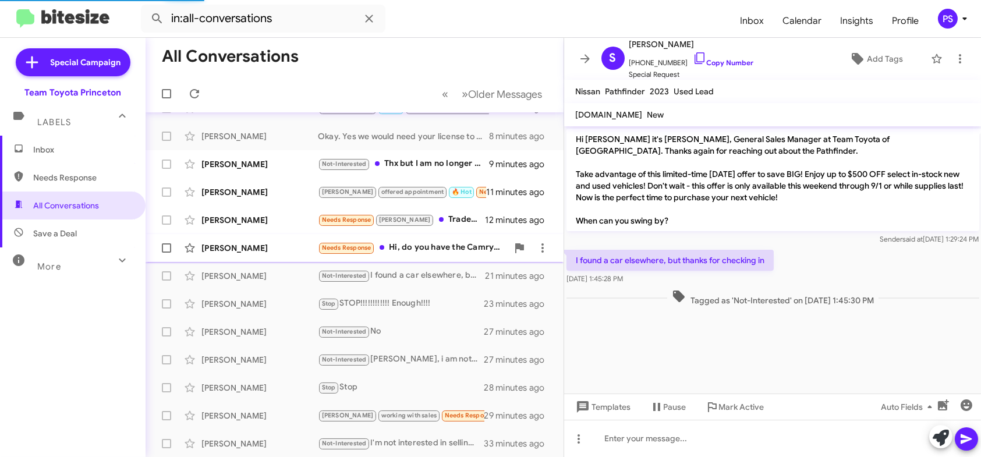
click at [434, 253] on div "Needs Response Hi, do you have the Camry se 2025 in stock ? Can you send me the…" at bounding box center [413, 247] width 190 height 13
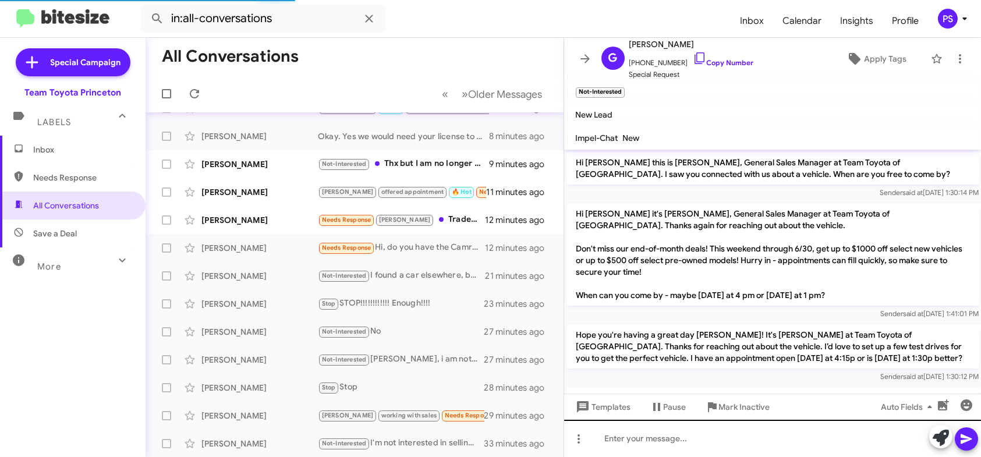
scroll to position [630, 0]
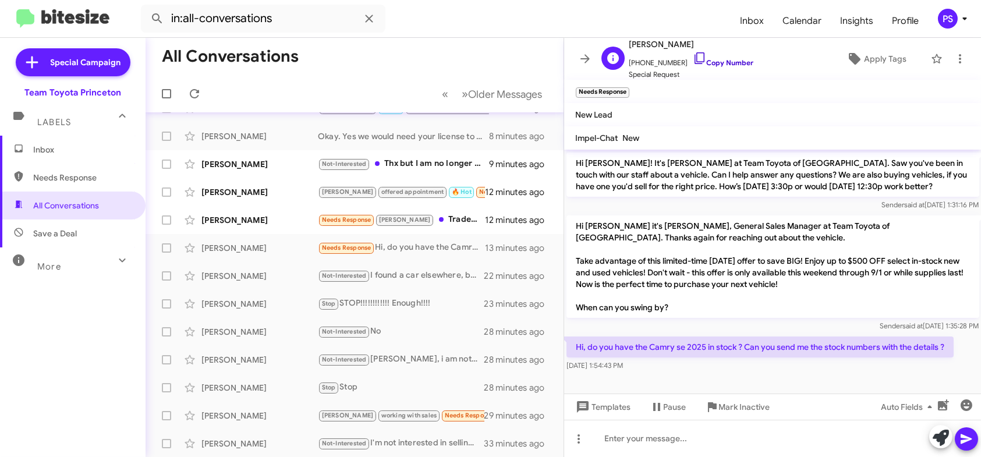
click at [693, 56] on icon at bounding box center [700, 58] width 14 height 14
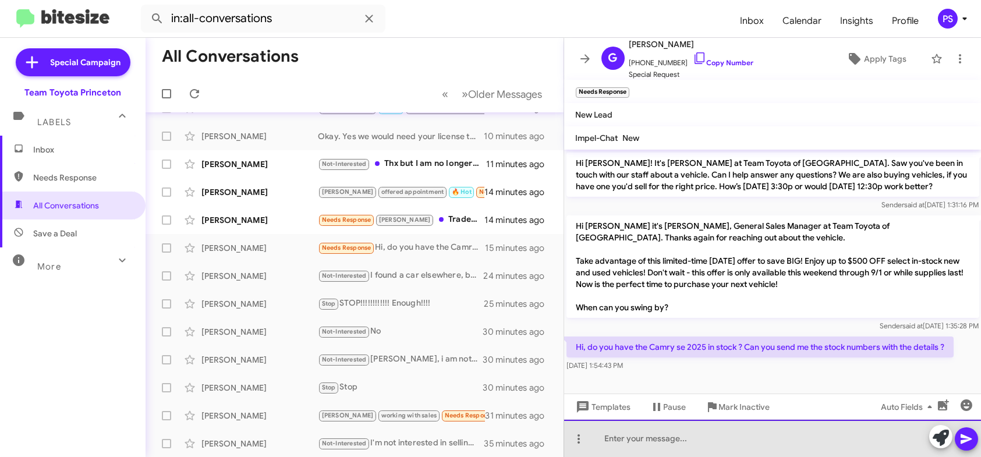
click at [633, 436] on div at bounding box center [772, 438] width 417 height 37
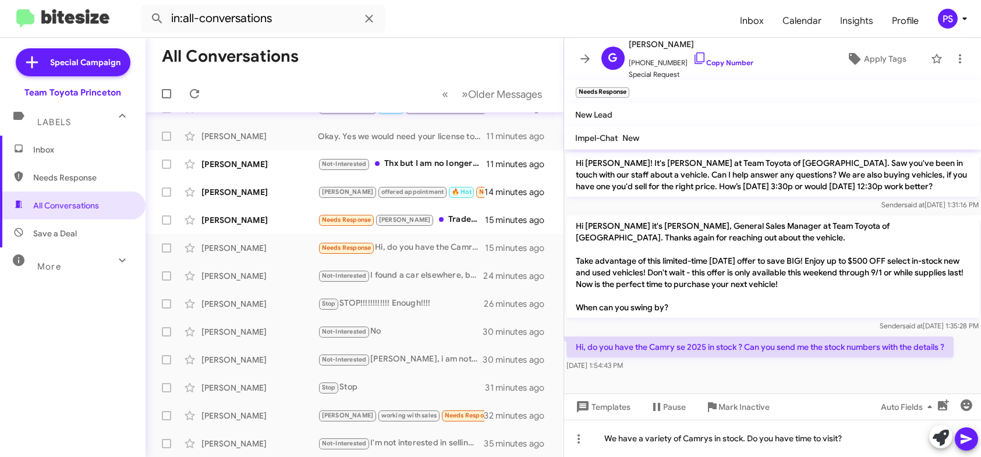
click at [975, 441] on button at bounding box center [965, 438] width 23 height 23
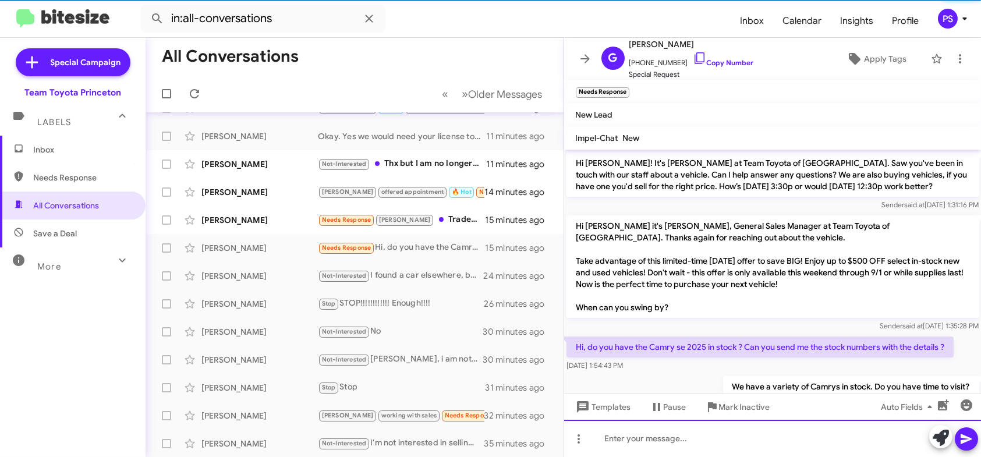
scroll to position [0, 0]
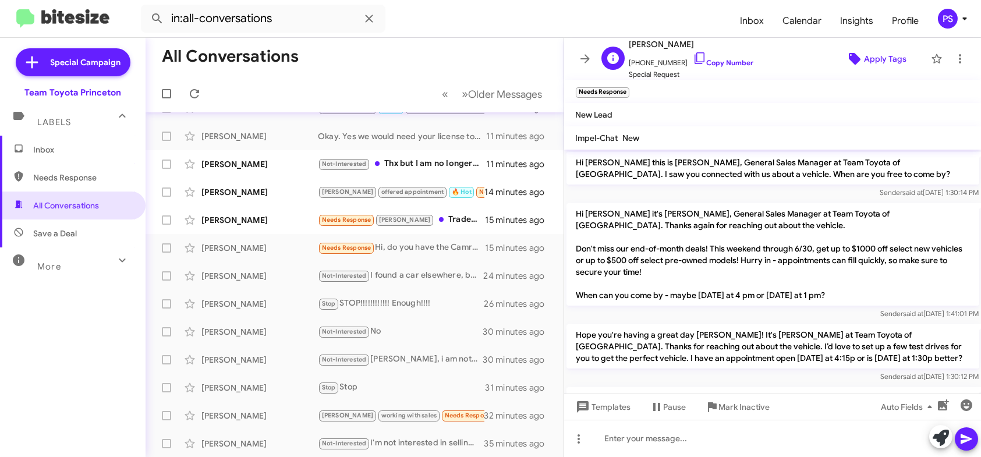
click at [885, 58] on span "Apply Tags" at bounding box center [885, 58] width 42 height 21
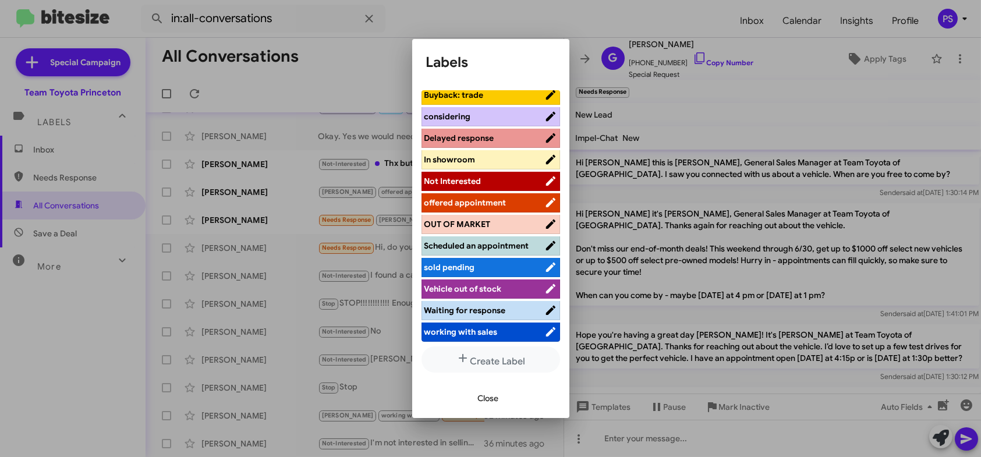
scroll to position [144, 0]
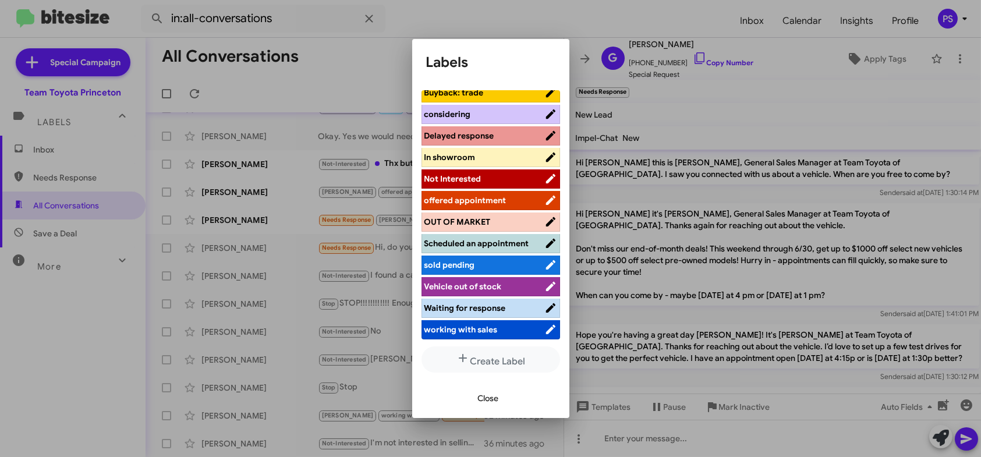
click at [487, 195] on span "offered appointment" at bounding box center [465, 200] width 82 height 10
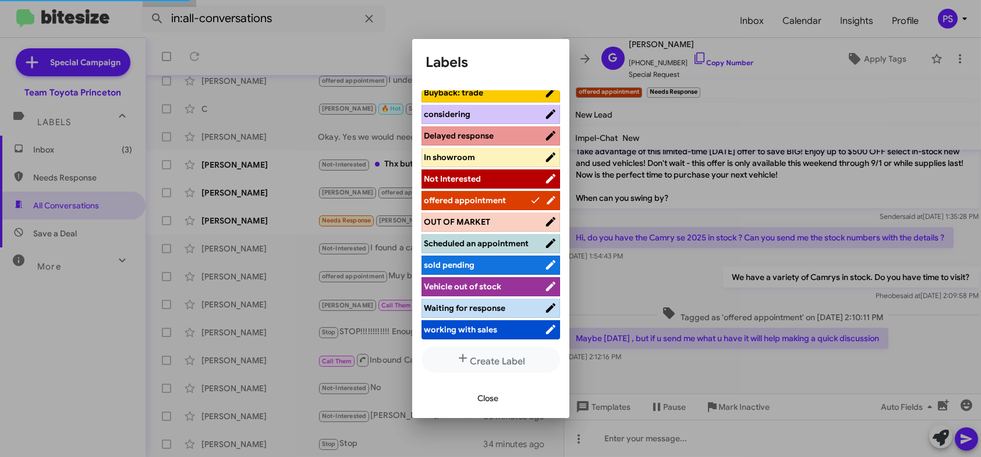
scroll to position [190, 0]
click at [481, 391] on span "Close" at bounding box center [488, 398] width 21 height 21
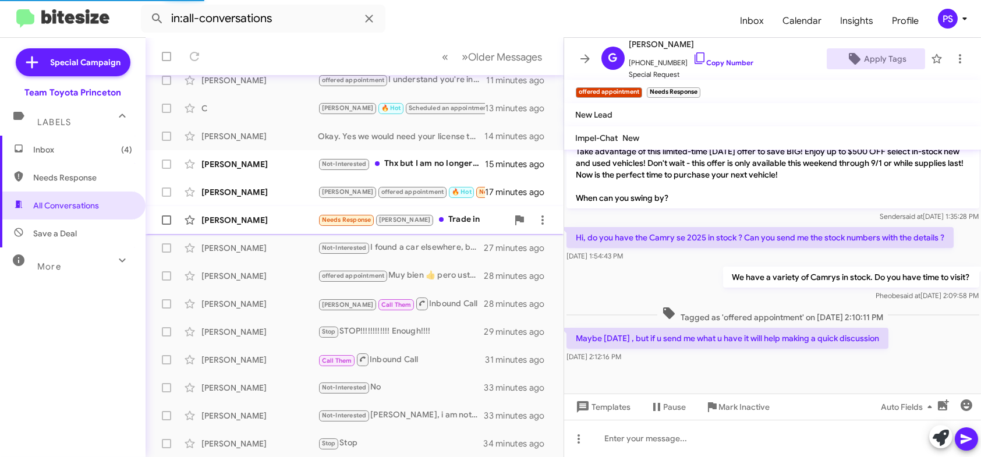
click at [455, 226] on div "Needs Response [PERSON_NAME] Trade in" at bounding box center [413, 219] width 190 height 13
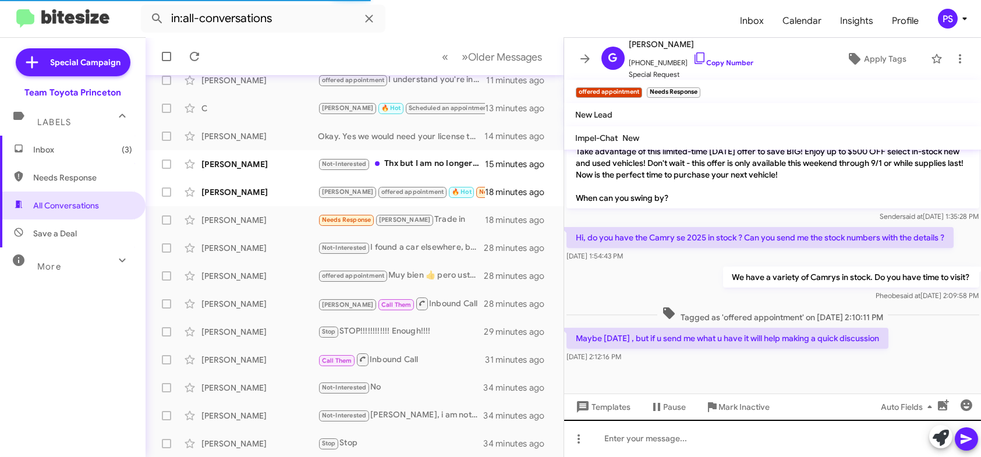
scroll to position [44, 0]
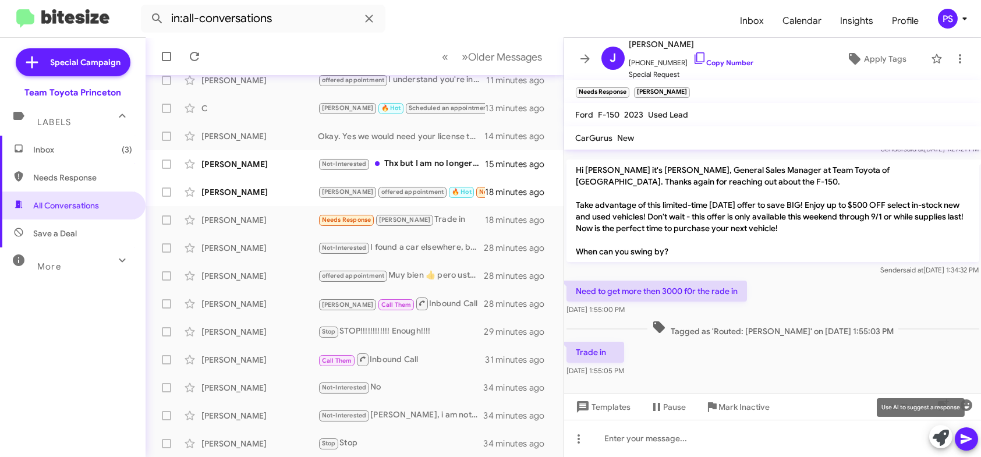
click at [938, 433] on icon at bounding box center [940, 438] width 16 height 16
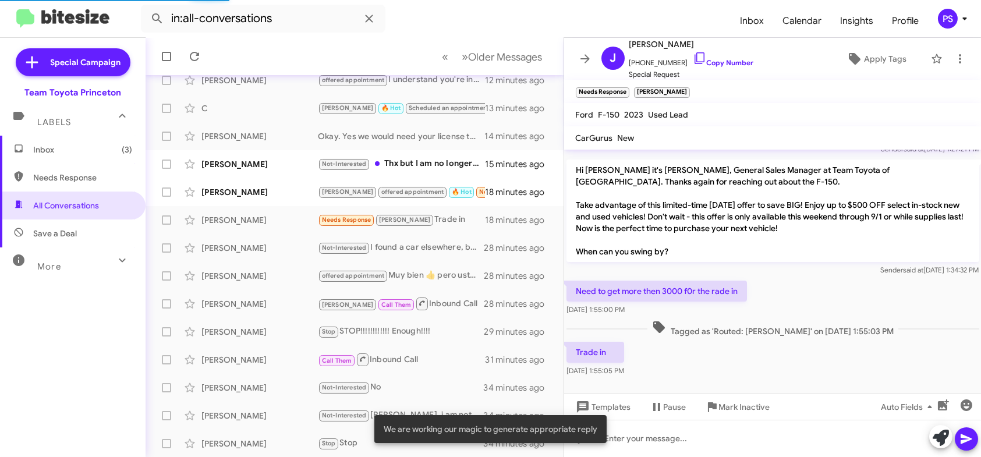
scroll to position [145, 0]
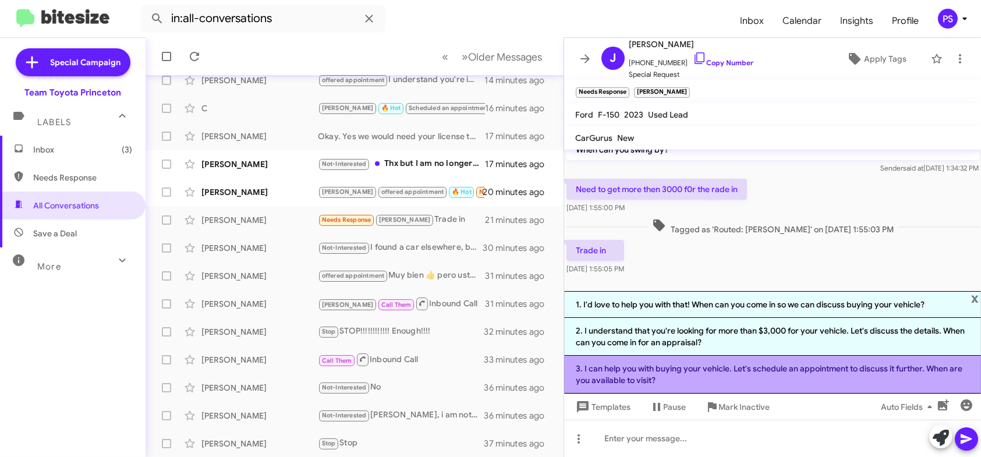
click at [811, 375] on li "3. I can help you with buying your vehicle. Let's schedule an appointment to di…" at bounding box center [772, 375] width 417 height 38
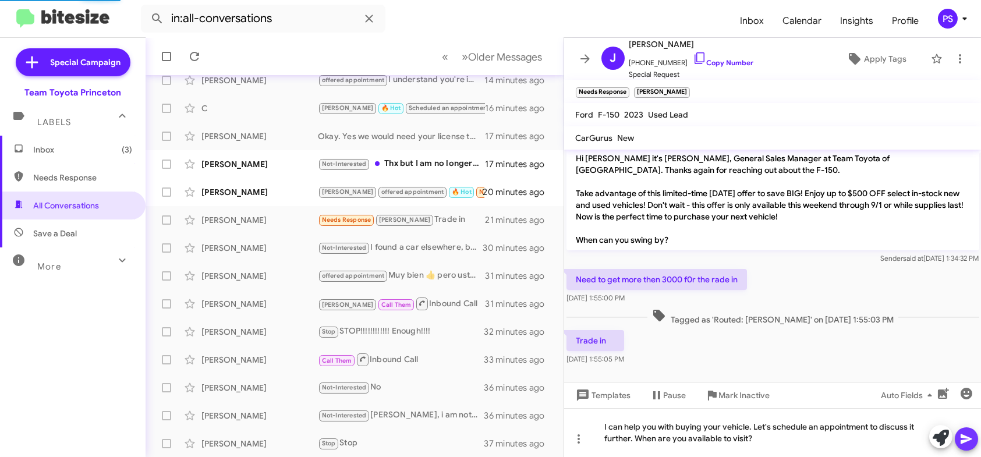
click at [964, 442] on icon at bounding box center [966, 439] width 14 height 14
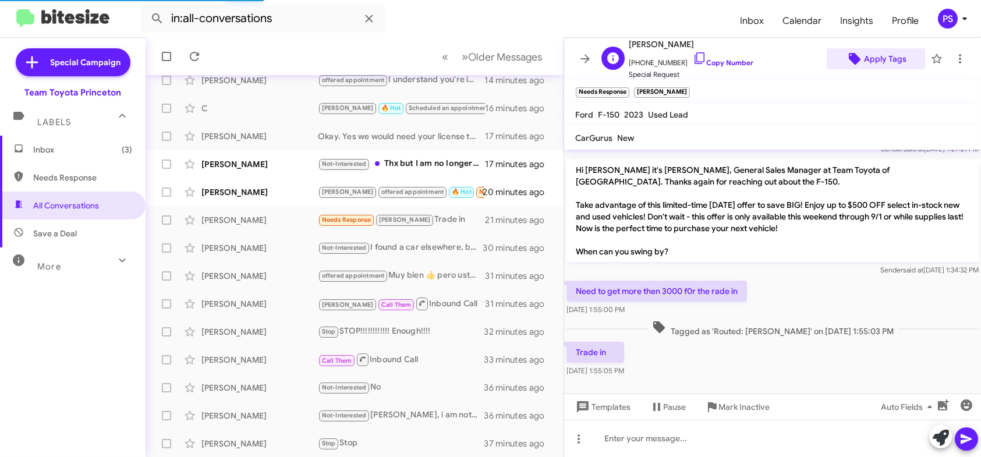
click at [871, 65] on span "Apply Tags" at bounding box center [885, 58] width 42 height 21
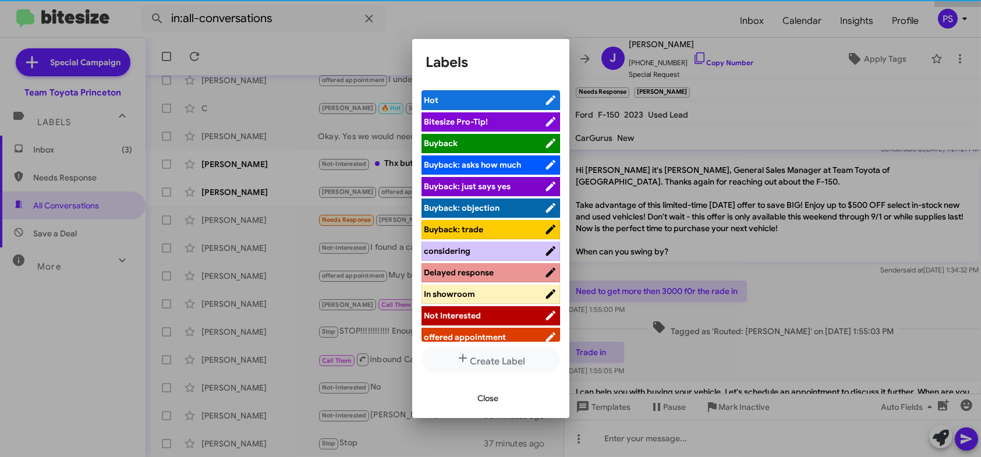
scroll to position [98, 0]
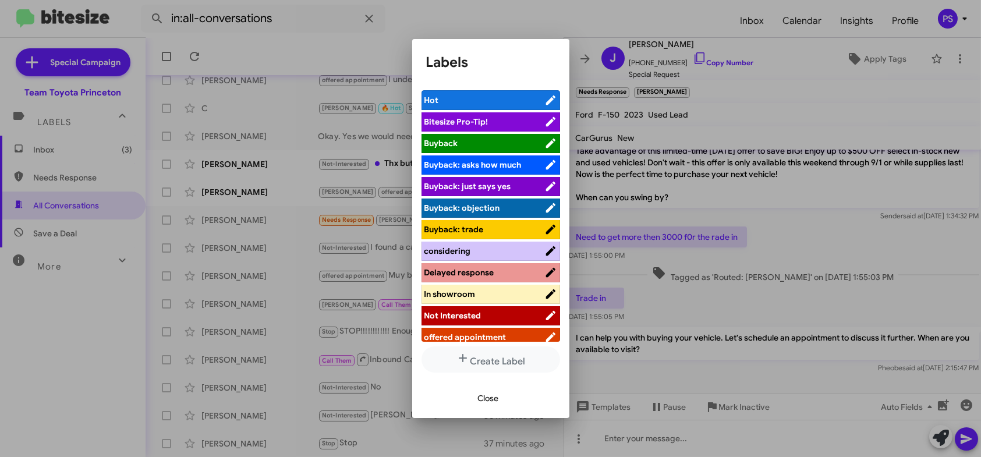
click at [491, 334] on span "offered appointment" at bounding box center [465, 337] width 82 height 10
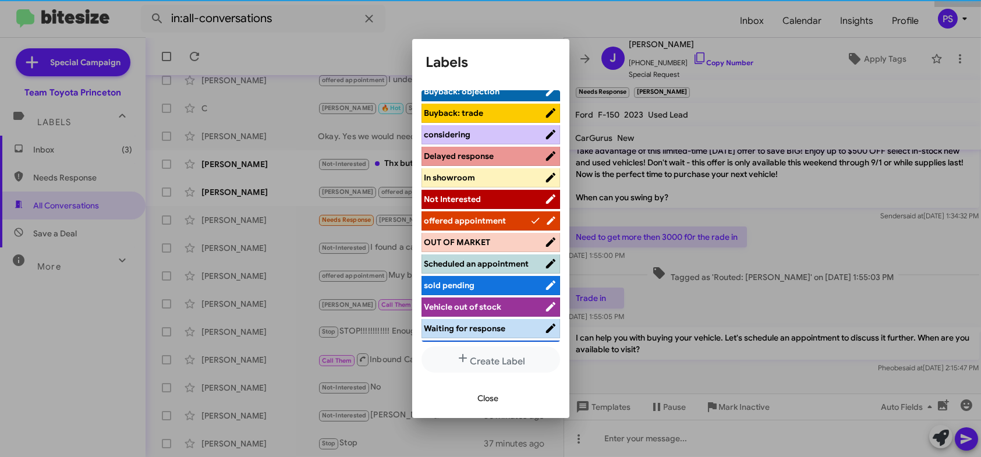
scroll to position [107, 0]
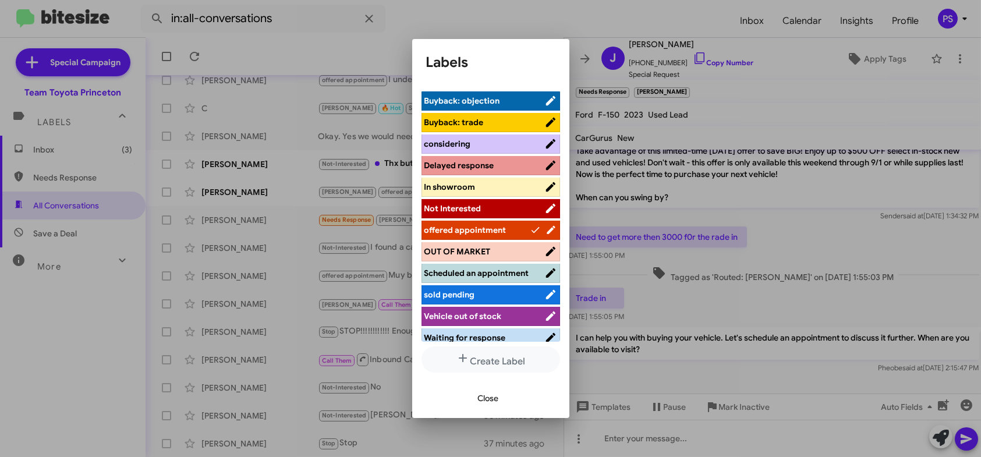
click at [476, 392] on button "Close" at bounding box center [488, 398] width 40 height 21
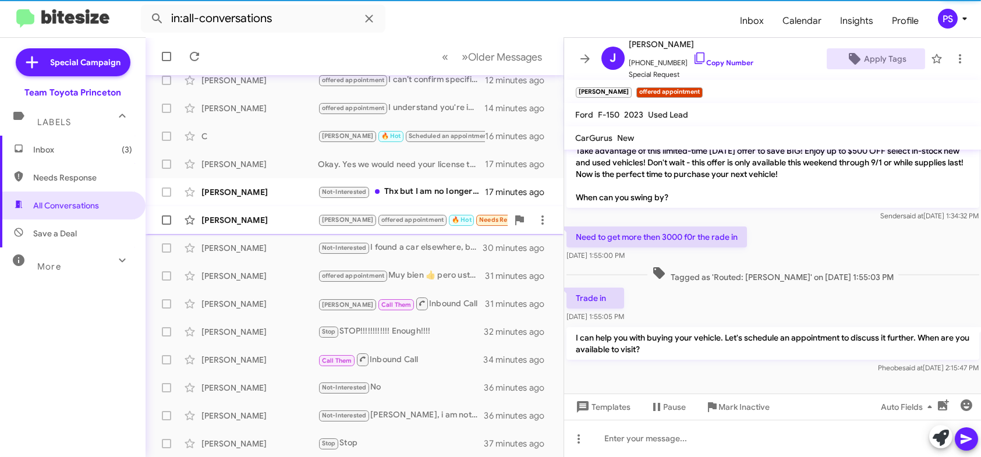
scroll to position [218, 0]
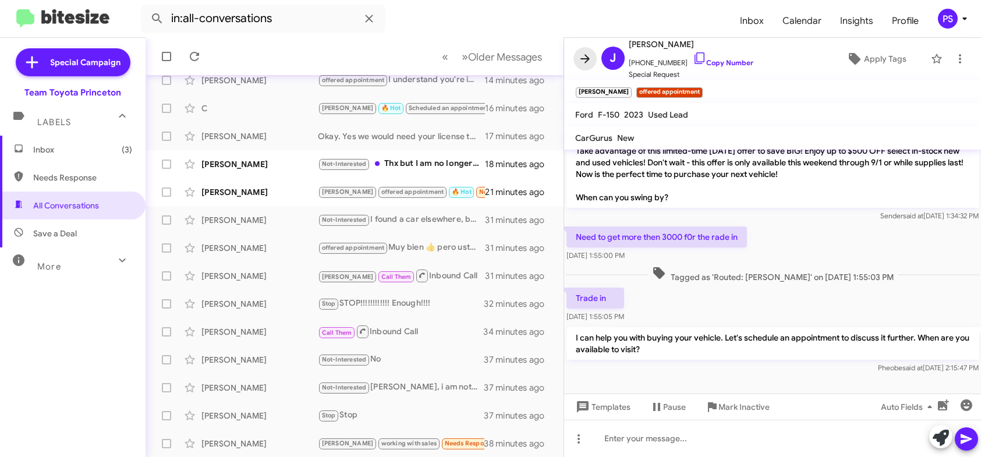
click at [587, 61] on icon at bounding box center [585, 59] width 14 height 14
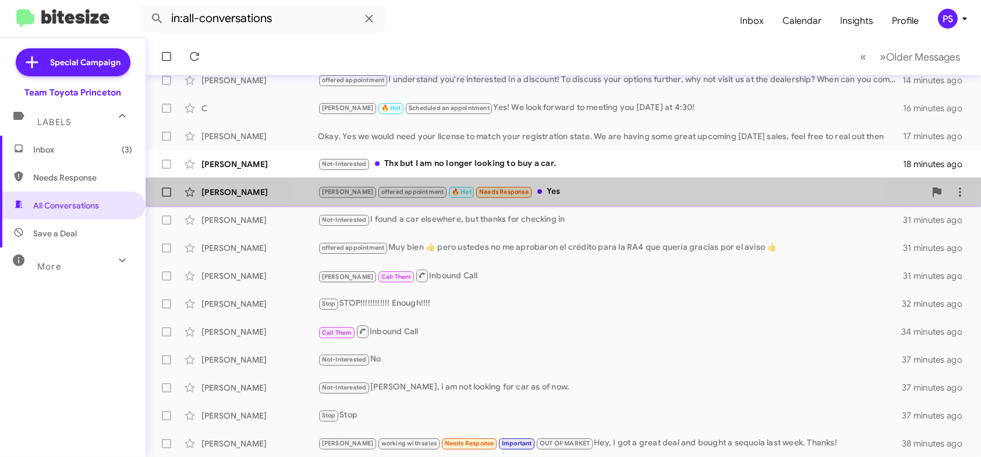
click at [582, 184] on div "[PERSON_NAME] offered appointment 🔥 Hot Needs Response Yes 21 minutes ago" at bounding box center [563, 191] width 817 height 23
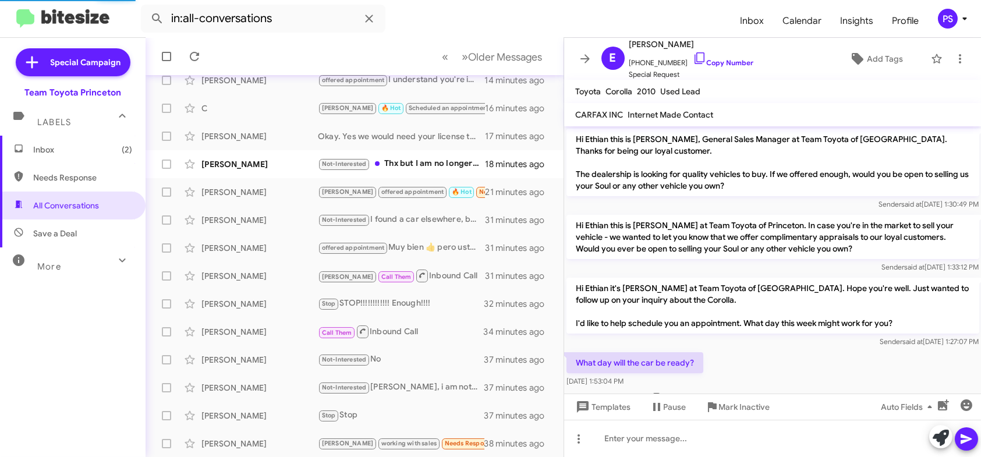
scroll to position [387, 0]
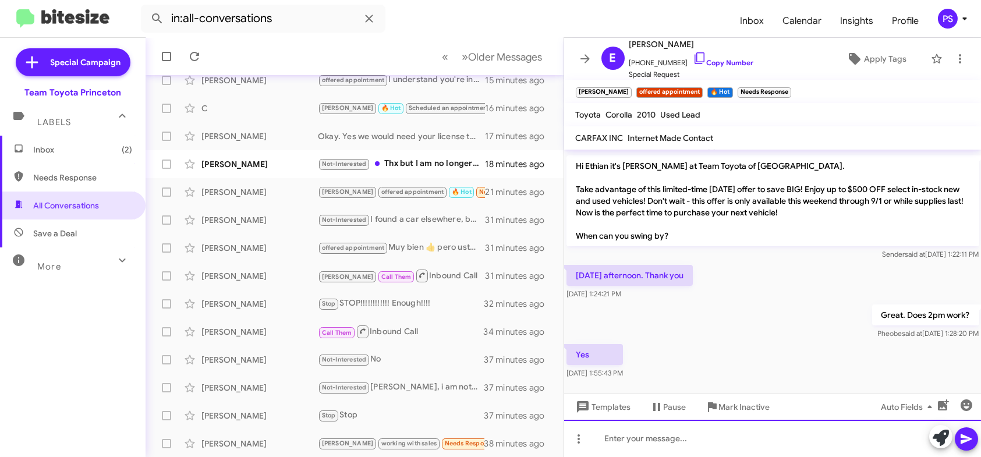
click at [882, 436] on div at bounding box center [772, 438] width 417 height 37
click at [964, 438] on icon at bounding box center [966, 439] width 14 height 14
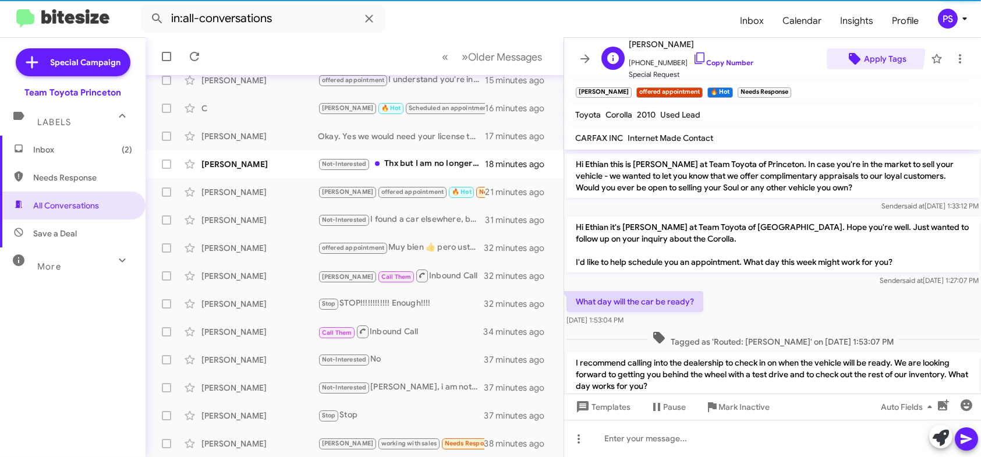
click at [848, 51] on span "Apply Tags" at bounding box center [876, 58] width 80 height 21
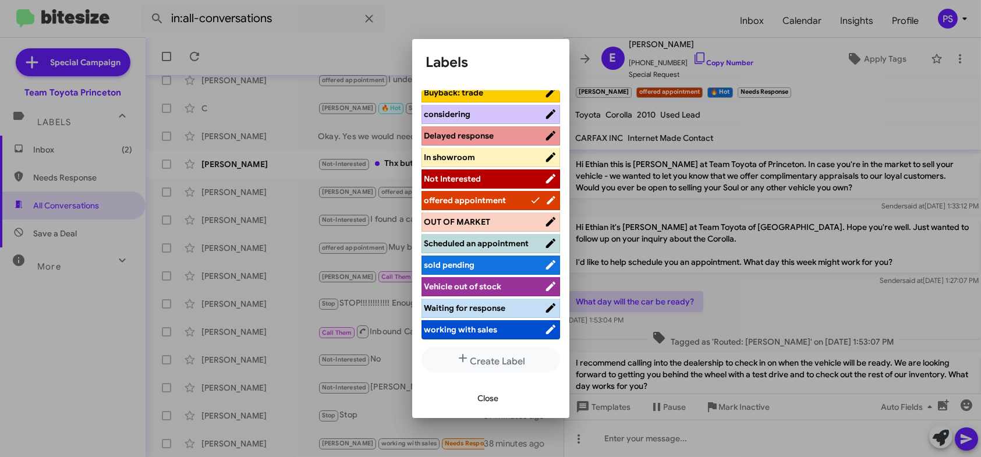
click at [482, 237] on span "Scheduled an appointment" at bounding box center [484, 243] width 120 height 12
click at [489, 392] on span "Close" at bounding box center [488, 398] width 21 height 21
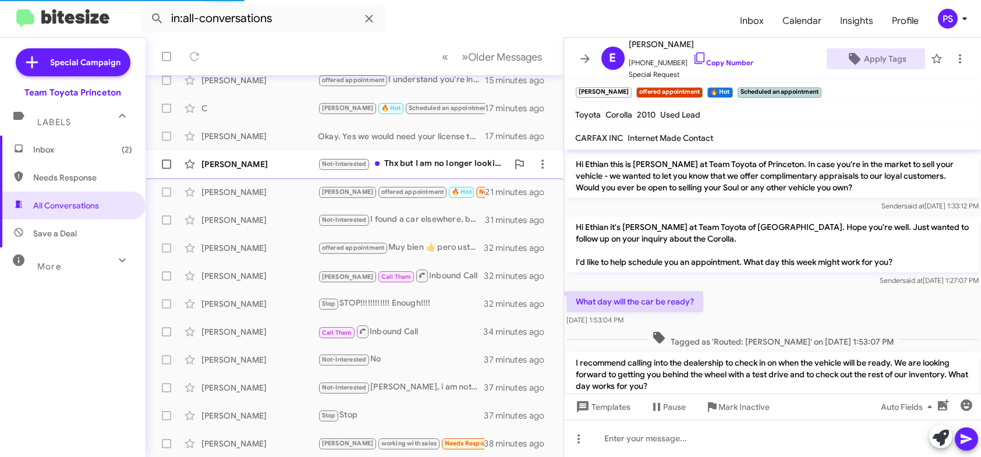
click at [239, 168] on div "[PERSON_NAME]" at bounding box center [259, 164] width 116 height 12
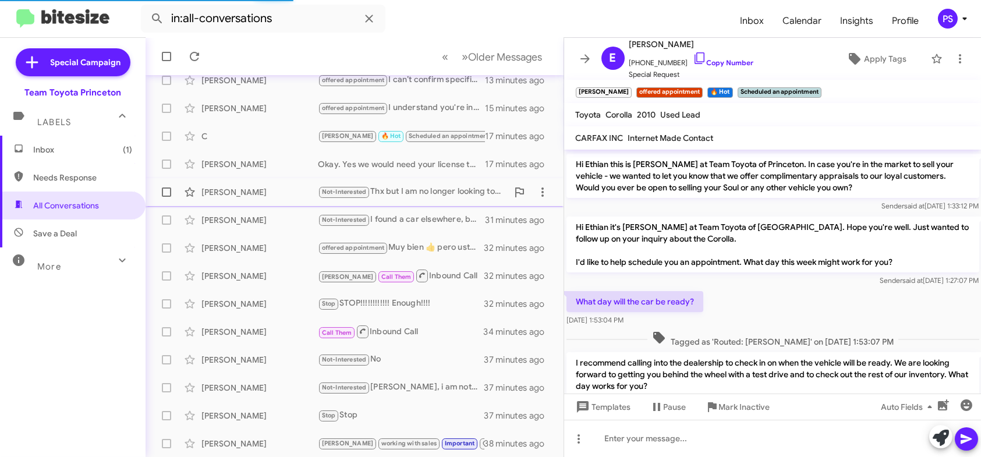
scroll to position [120, 0]
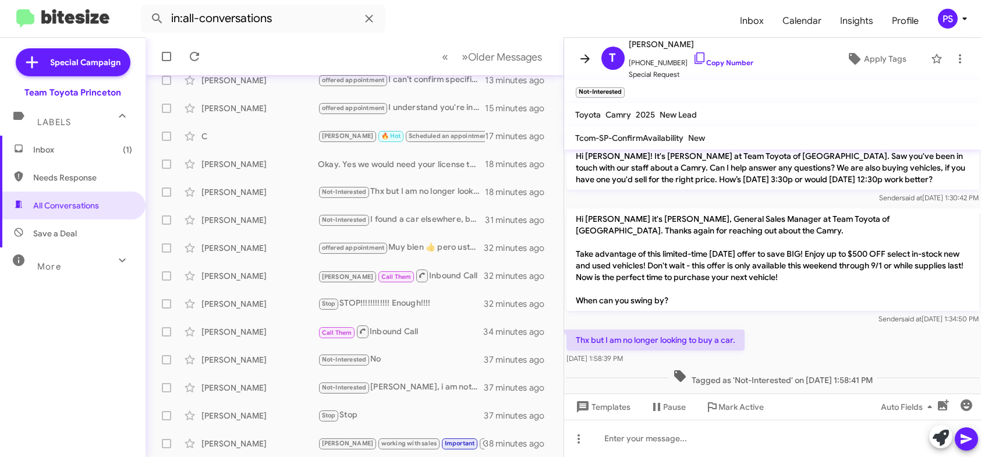
click at [590, 62] on icon at bounding box center [585, 59] width 14 height 14
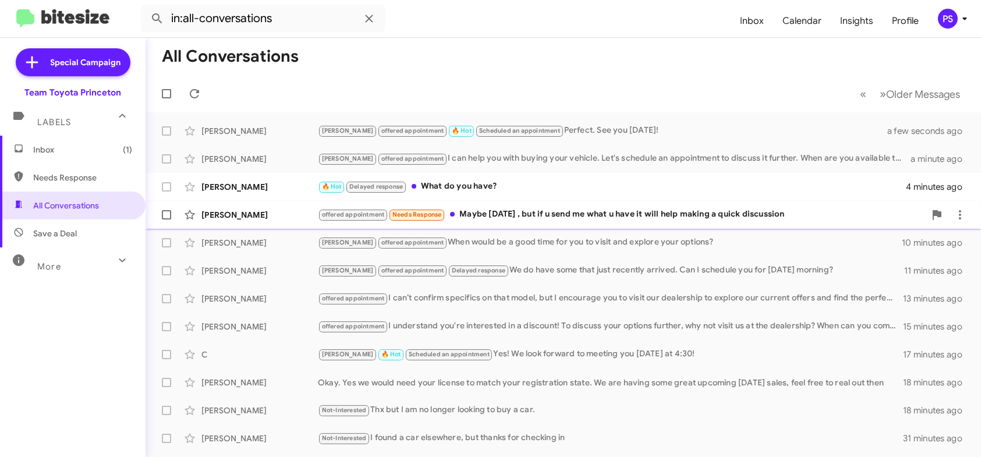
click at [532, 222] on div "[PERSON_NAME] offered appointment Needs Response Maybe [DATE] , but if u send m…" at bounding box center [563, 214] width 817 height 23
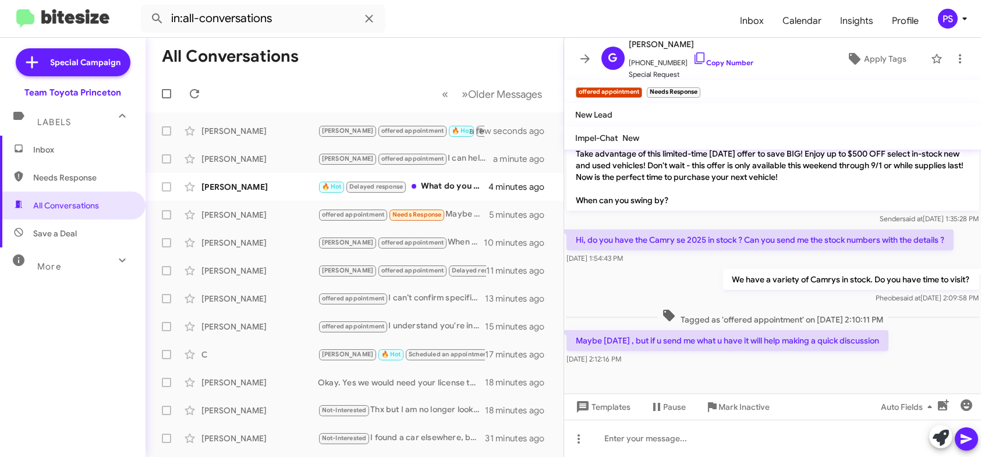
scroll to position [740, 0]
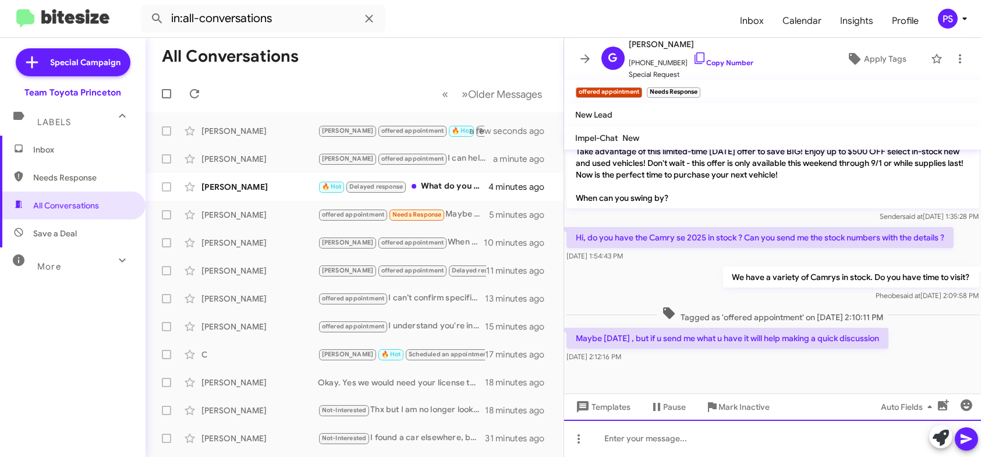
click at [783, 442] on div at bounding box center [772, 438] width 417 height 37
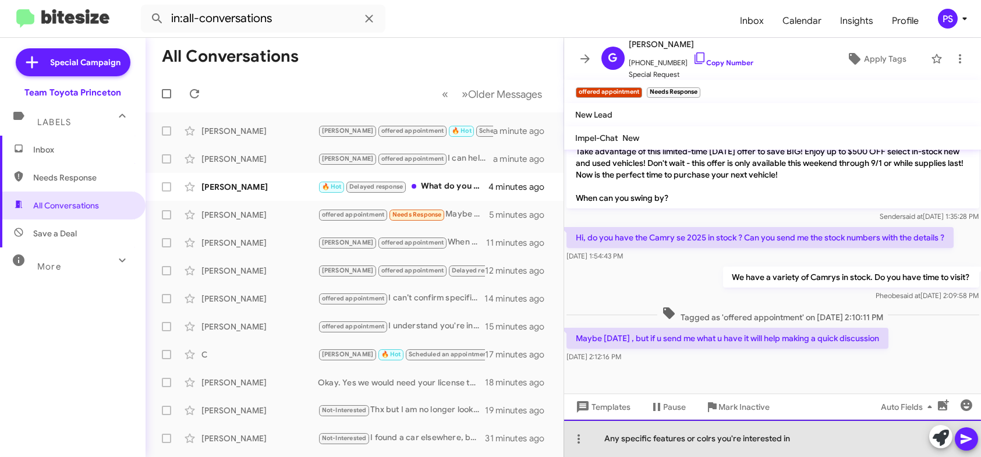
click at [708, 439] on div "Any specific features or colrs you're interested in" at bounding box center [772, 438] width 417 height 37
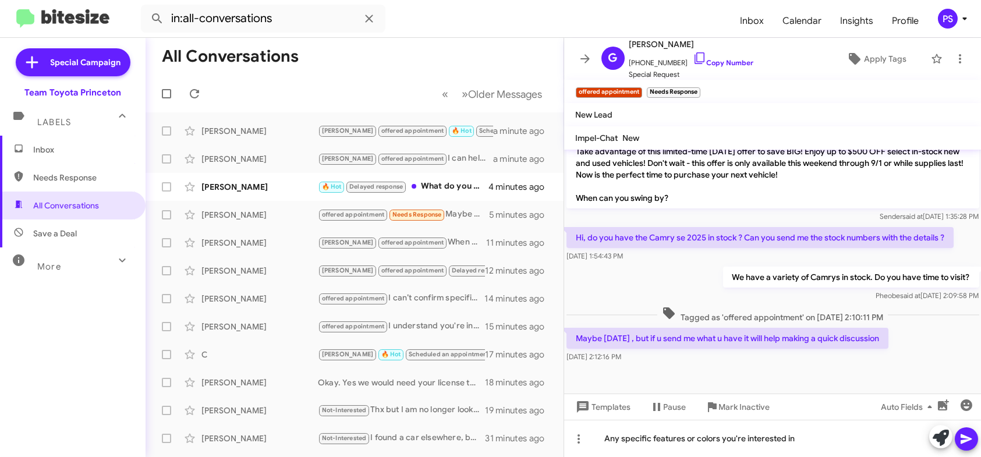
click at [971, 448] on span at bounding box center [966, 438] width 14 height 23
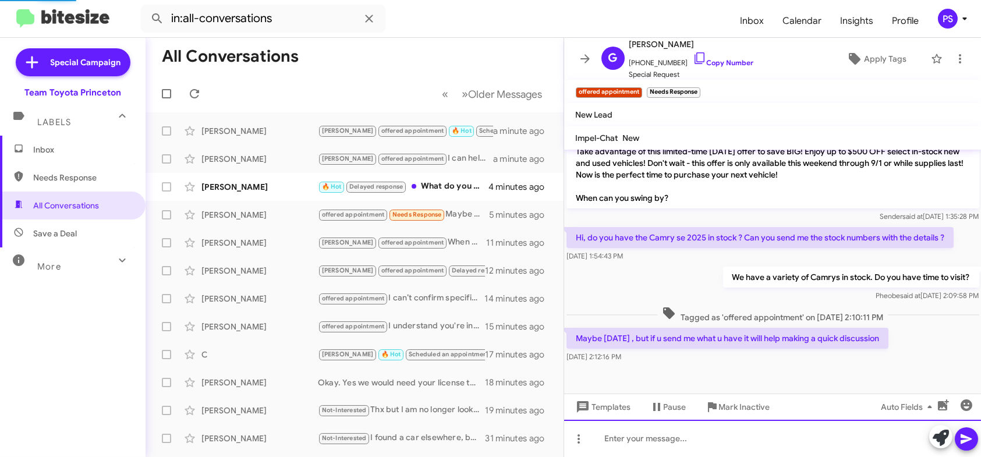
scroll to position [0, 0]
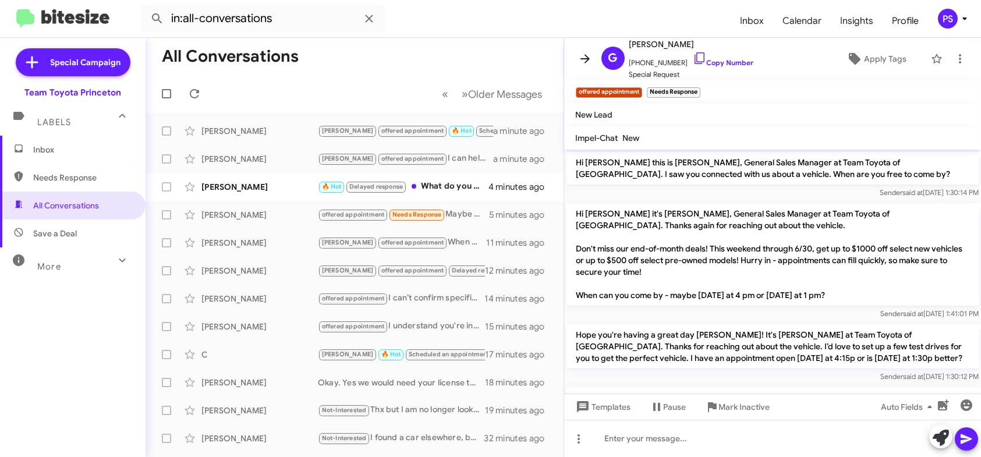
click at [590, 58] on icon at bounding box center [585, 59] width 14 height 14
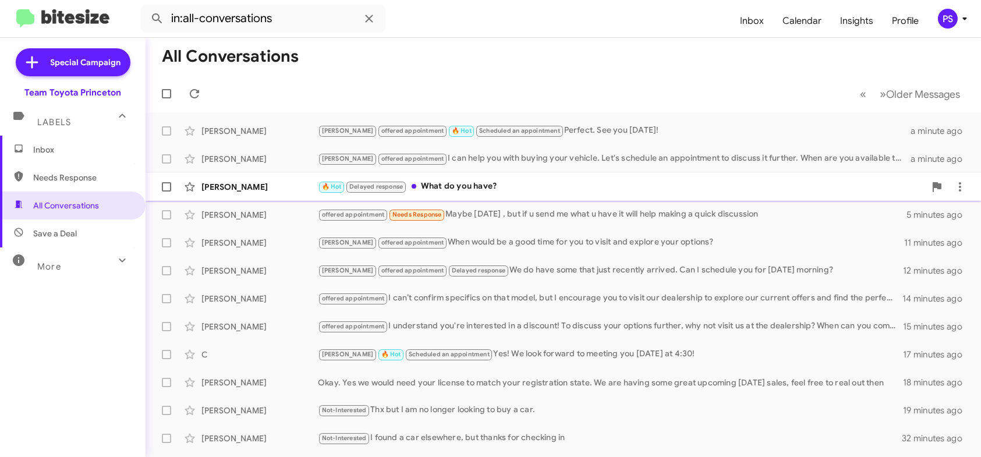
click at [544, 192] on div "🔥 Hot Delayed response What do you have?" at bounding box center [621, 186] width 607 height 13
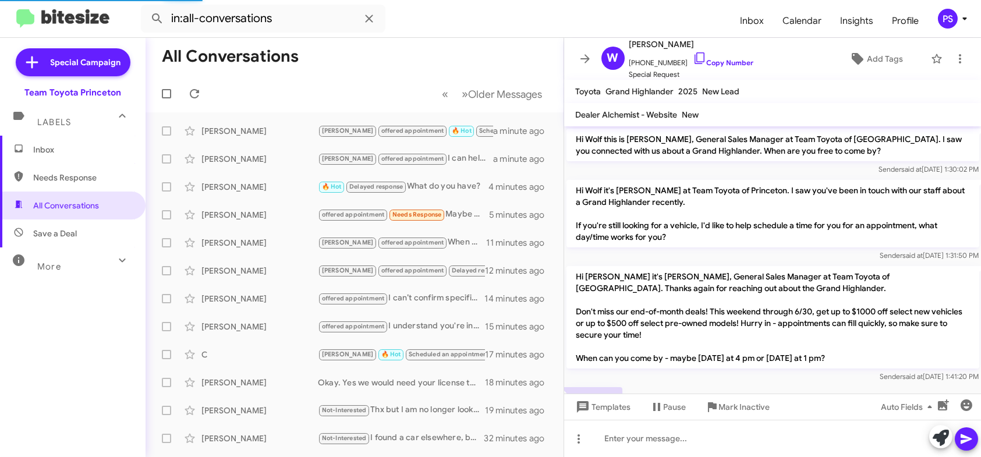
scroll to position [629, 0]
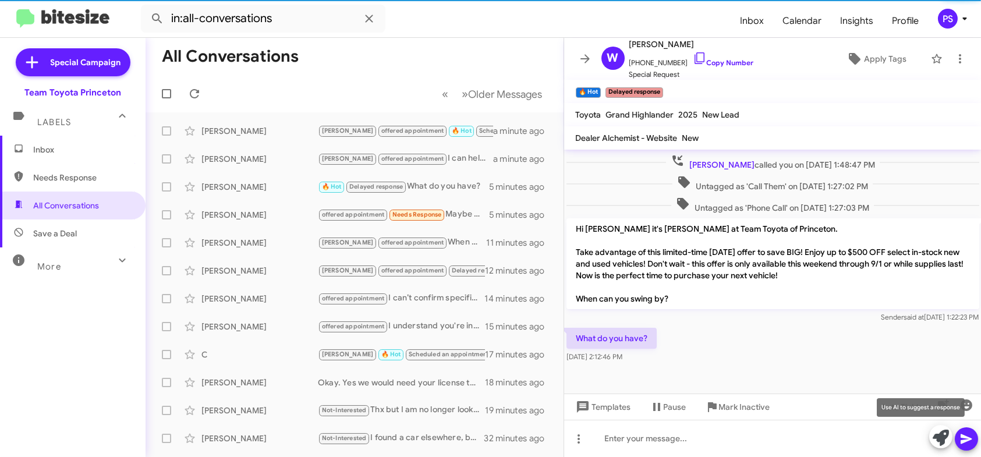
click at [939, 441] on icon at bounding box center [940, 438] width 16 height 16
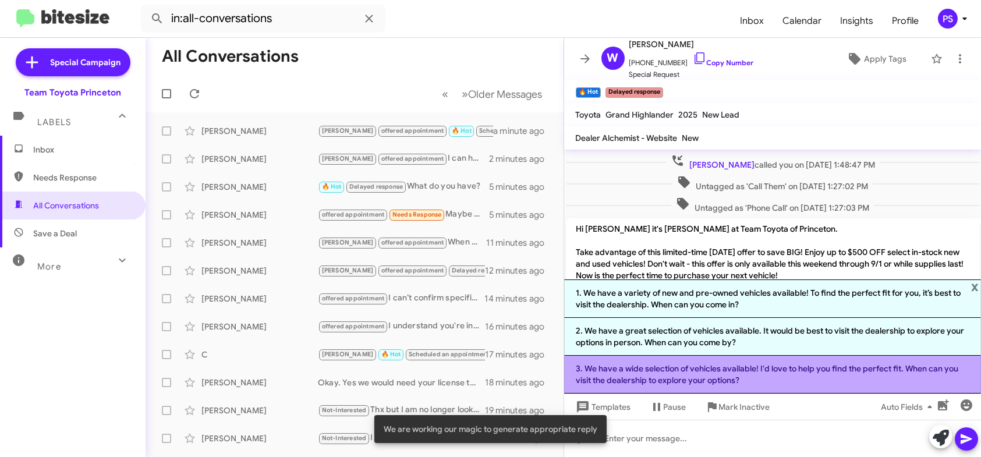
click at [751, 371] on li "3. We have a wide selection of vehicles available! I'd love to help you find th…" at bounding box center [772, 375] width 417 height 38
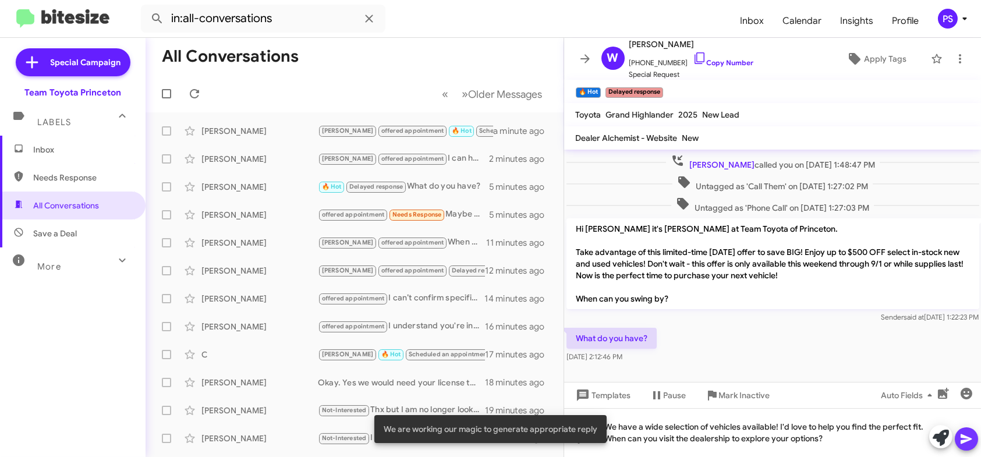
click at [972, 440] on icon at bounding box center [966, 439] width 14 height 14
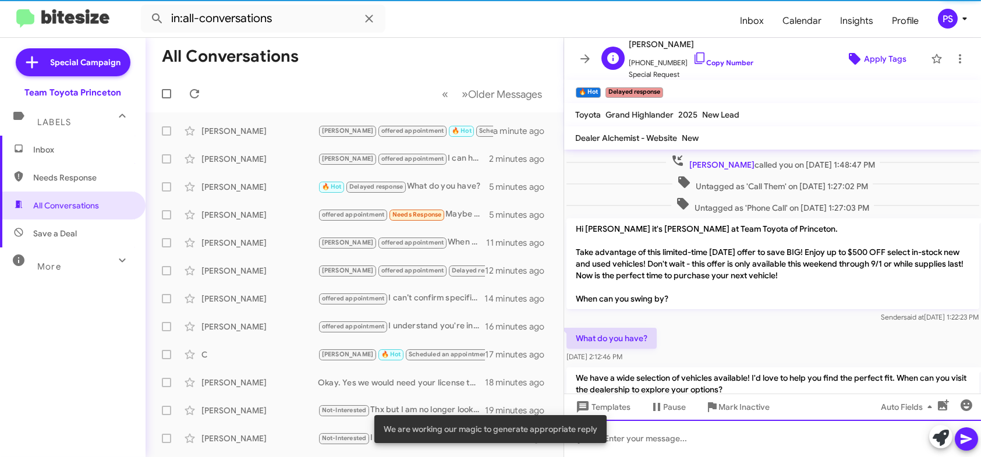
scroll to position [0, 0]
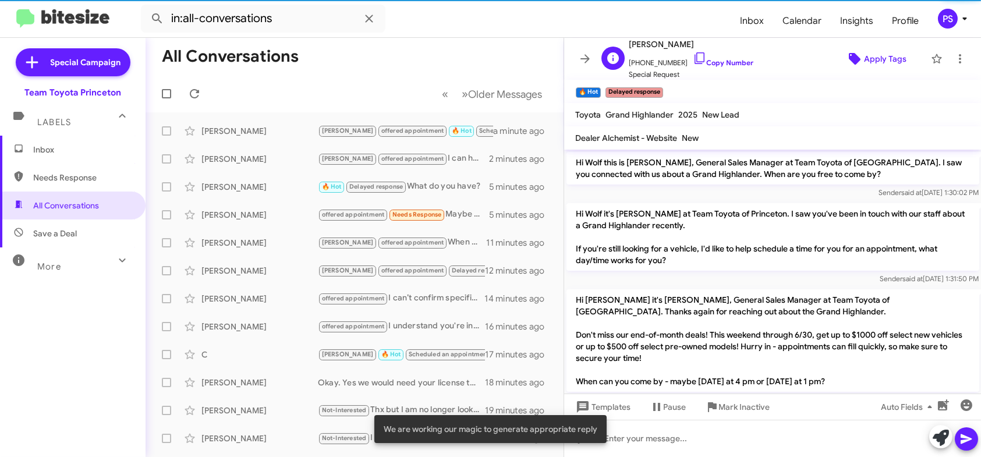
click at [864, 66] on span "Apply Tags" at bounding box center [885, 58] width 42 height 21
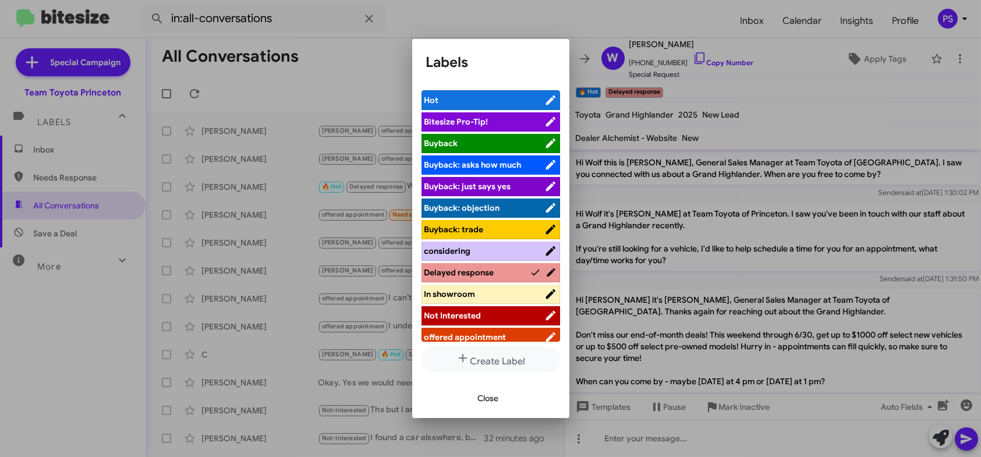
click at [457, 338] on span "offered appointment" at bounding box center [465, 337] width 82 height 10
click at [501, 391] on button "Close" at bounding box center [488, 398] width 40 height 21
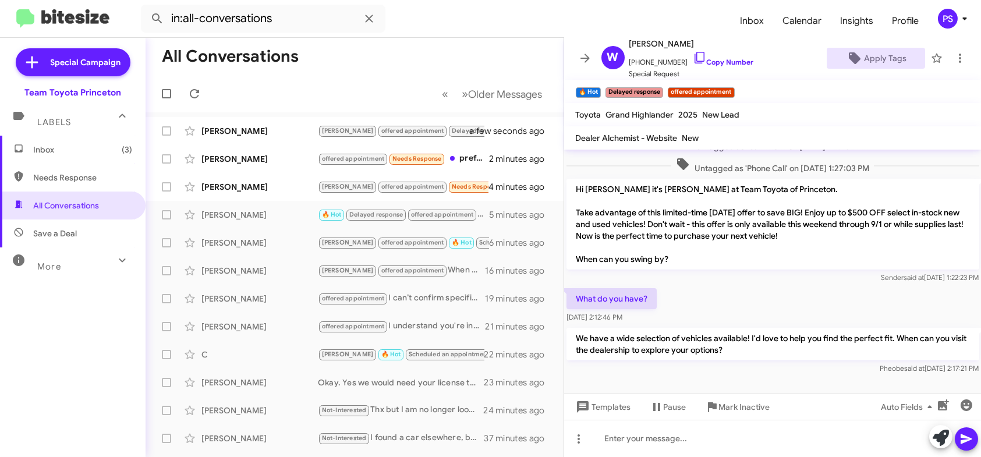
scroll to position [648, 0]
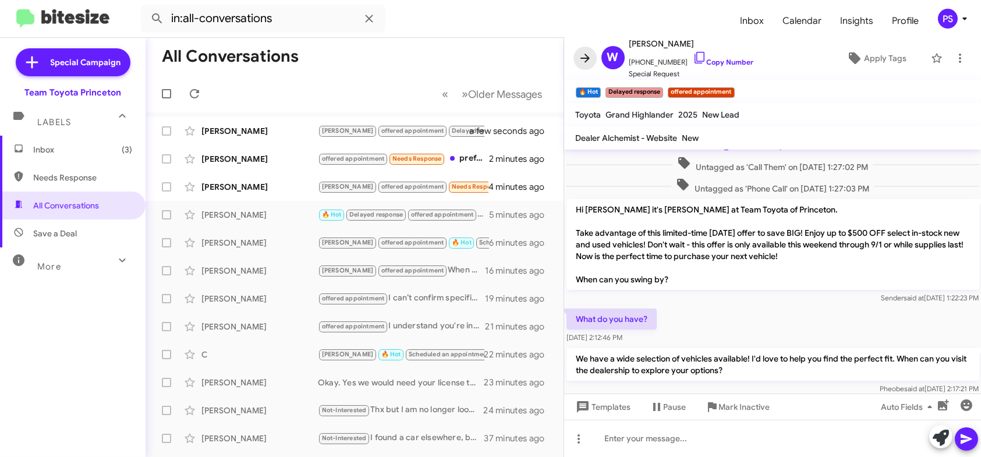
click at [586, 61] on icon at bounding box center [585, 58] width 14 height 14
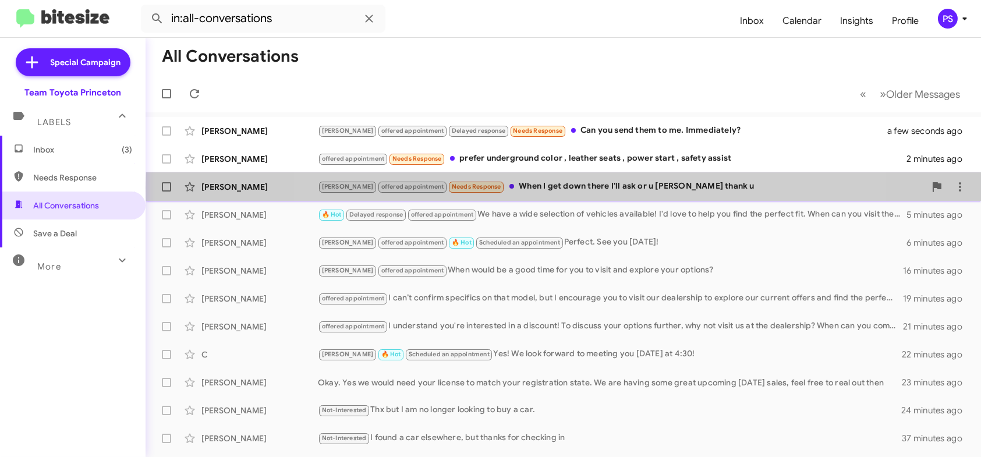
click at [569, 187] on div "[PERSON_NAME] offered appointment Needs Response When I get down there I'll ask…" at bounding box center [621, 186] width 607 height 13
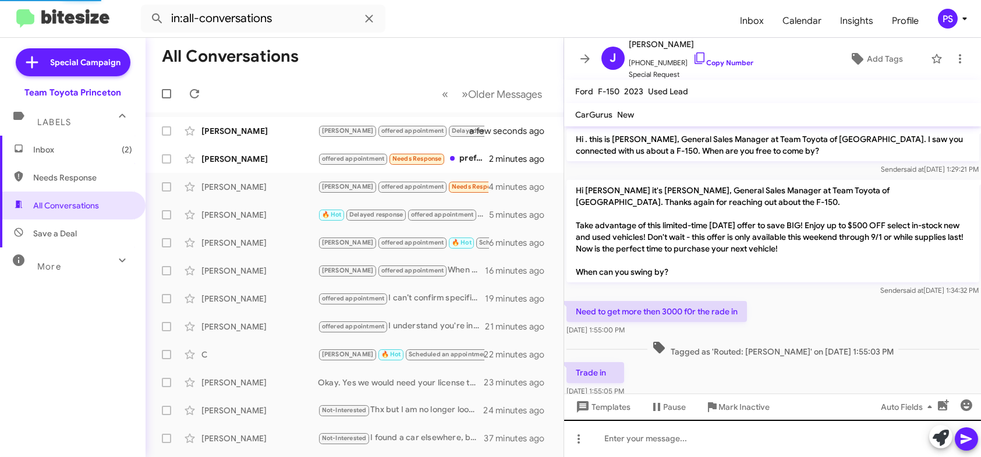
scroll to position [141, 0]
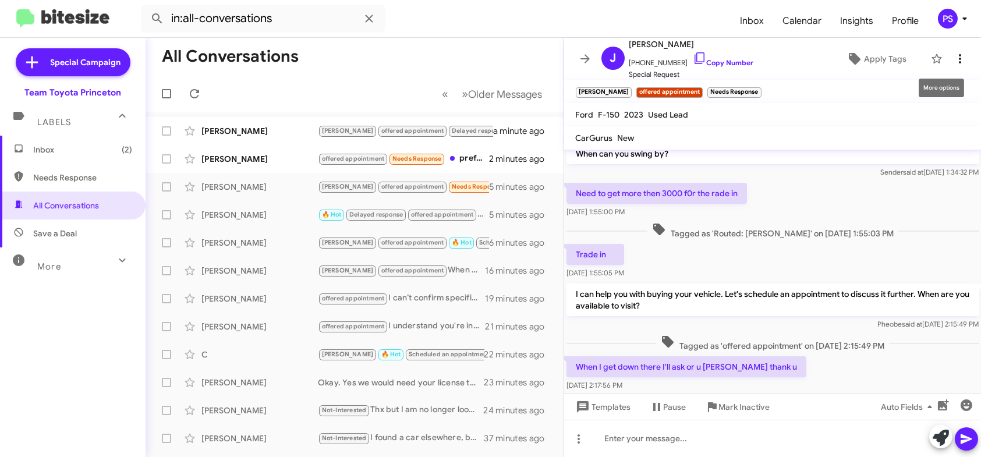
click at [958, 59] on span at bounding box center [959, 59] width 23 height 14
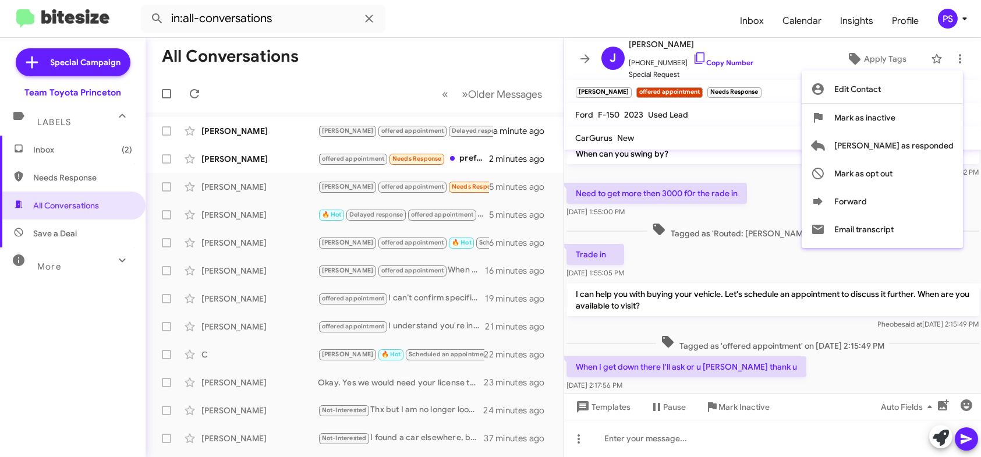
click at [714, 78] on div at bounding box center [490, 228] width 981 height 457
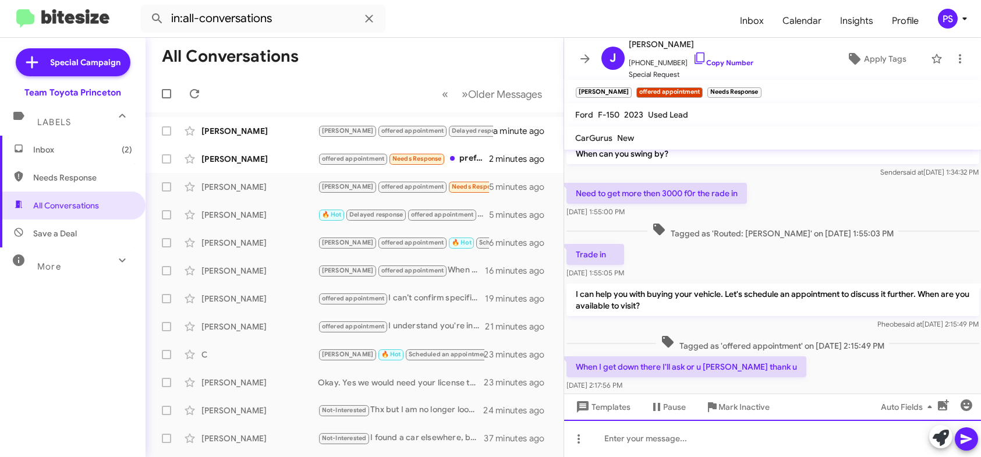
click at [880, 443] on div at bounding box center [772, 438] width 417 height 37
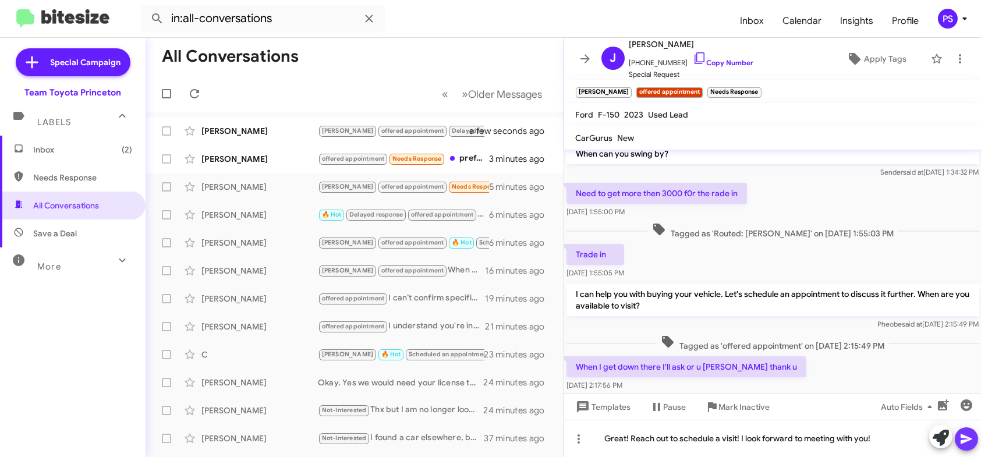
click at [970, 441] on icon at bounding box center [966, 439] width 14 height 14
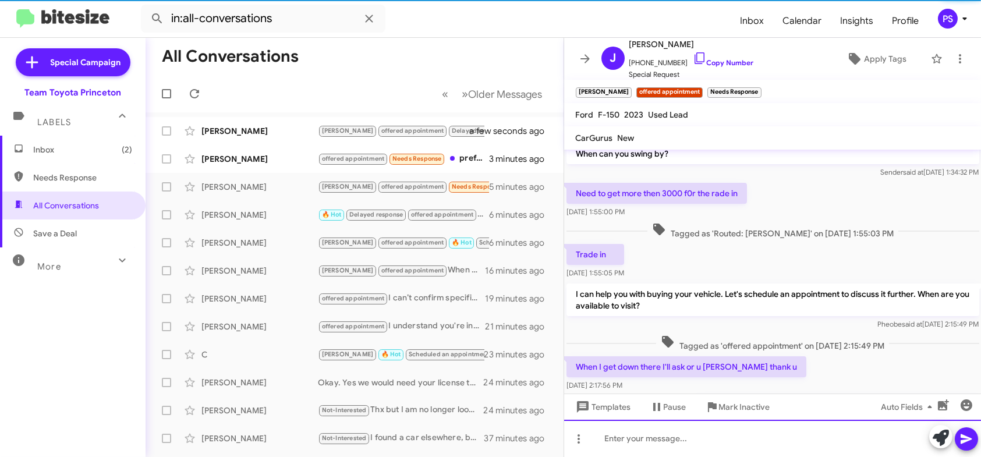
scroll to position [0, 0]
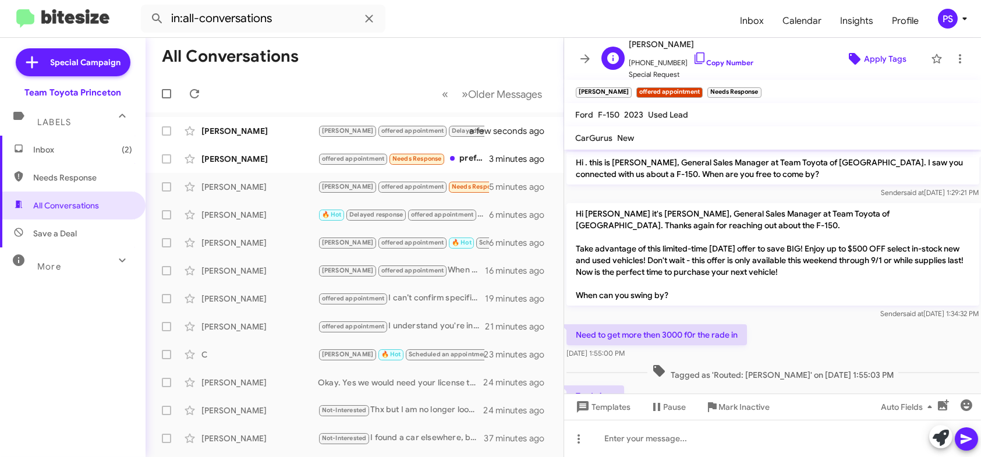
click at [892, 54] on span "Apply Tags" at bounding box center [885, 58] width 42 height 21
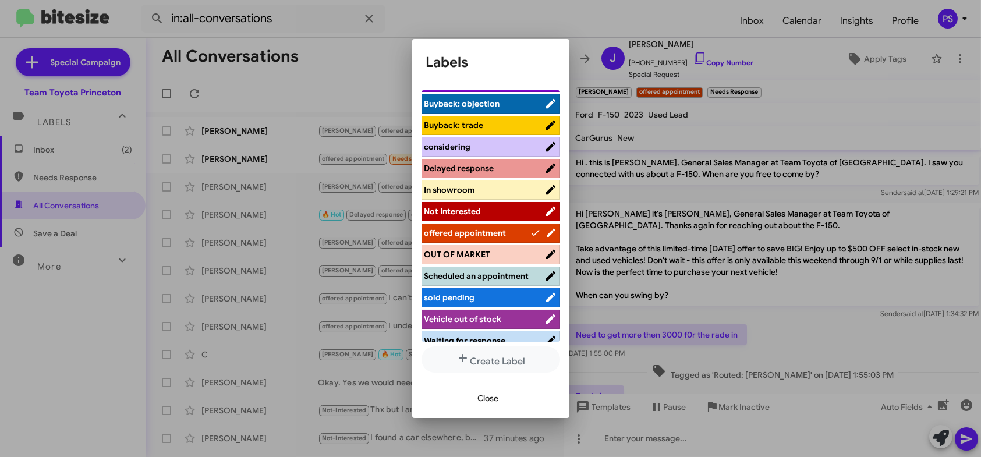
scroll to position [144, 0]
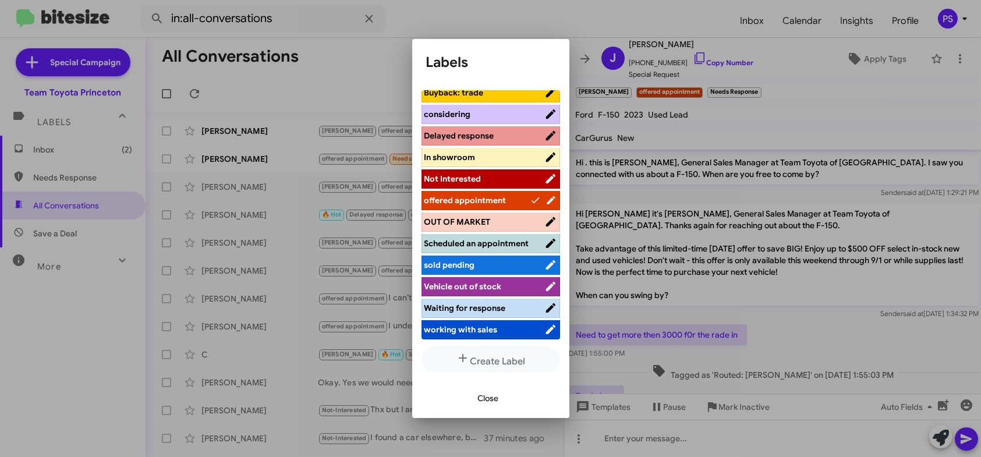
click at [487, 406] on span "Close" at bounding box center [488, 398] width 21 height 21
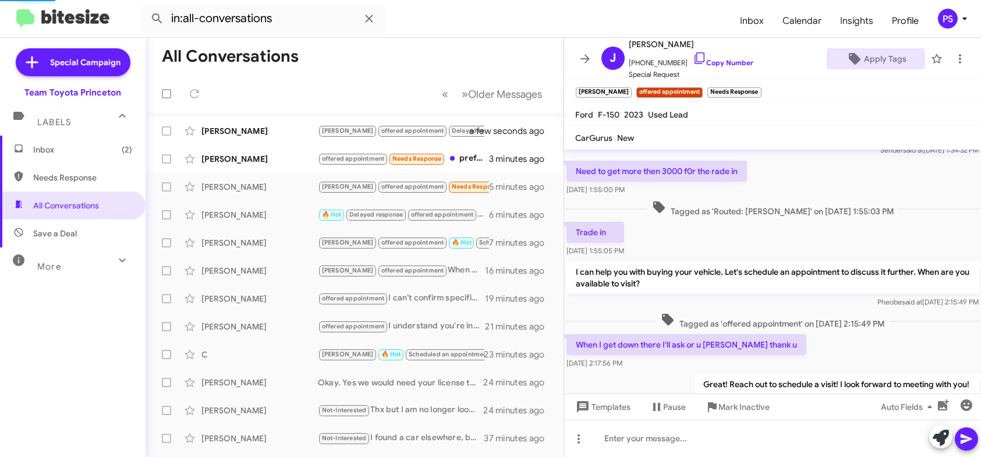
scroll to position [208, 0]
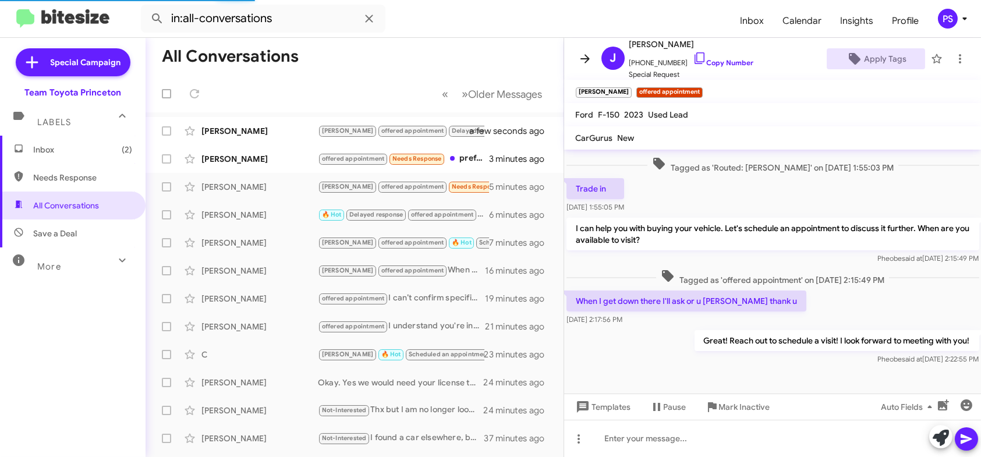
click at [586, 54] on icon at bounding box center [585, 59] width 14 height 14
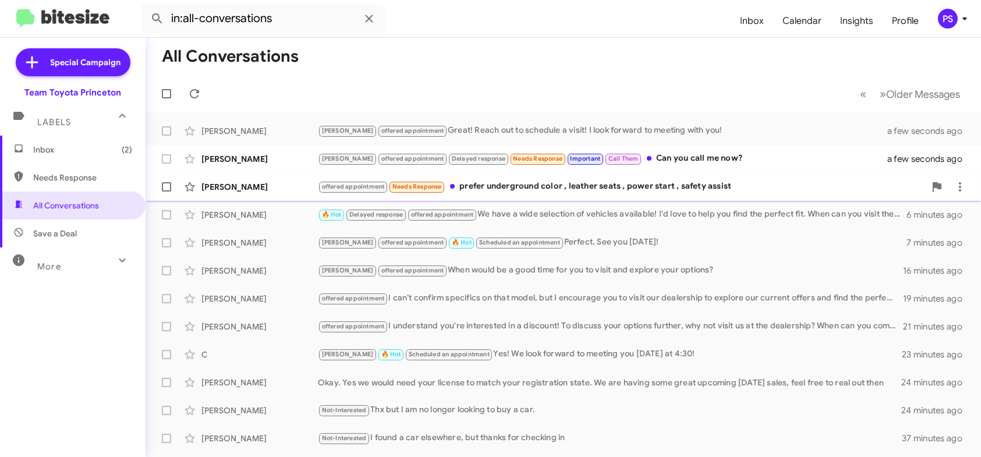
click at [577, 188] on div "offered appointment Needs Response prefer underground color , leather seats , p…" at bounding box center [621, 186] width 607 height 13
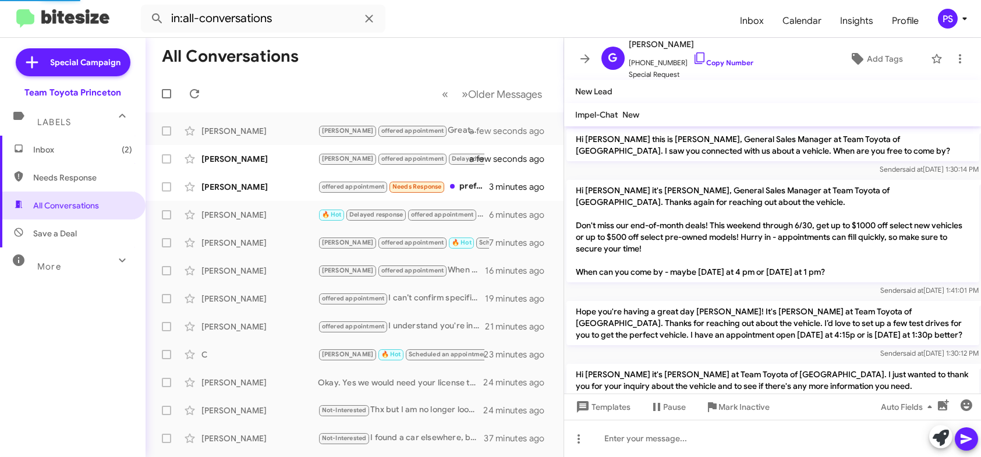
scroll to position [801, 0]
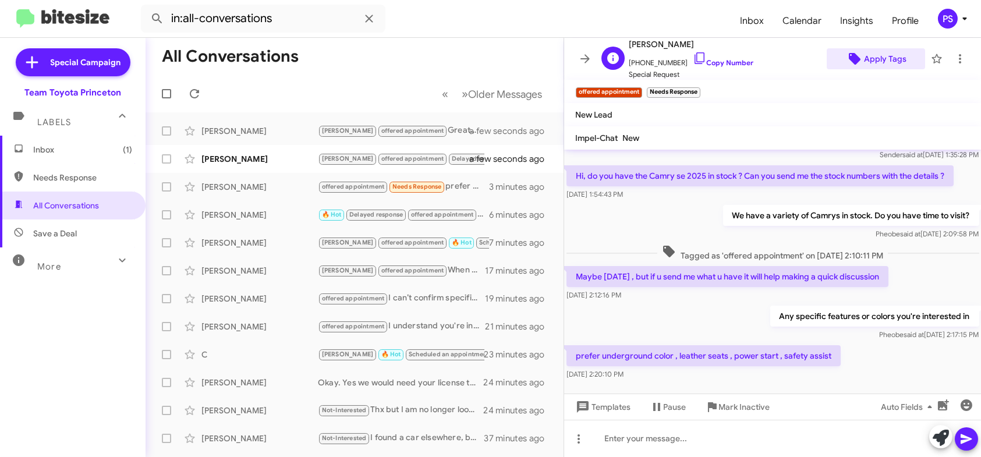
click at [897, 58] on span "Apply Tags" at bounding box center [885, 58] width 42 height 21
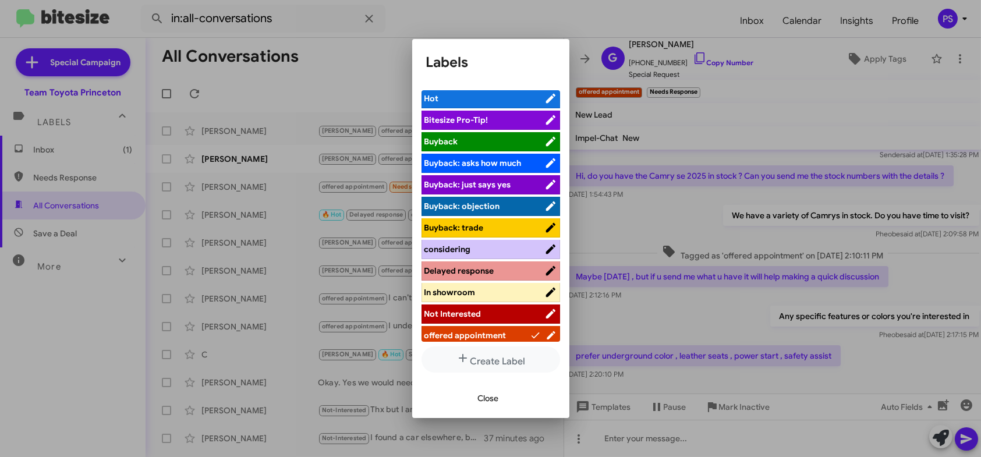
scroll to position [0, 0]
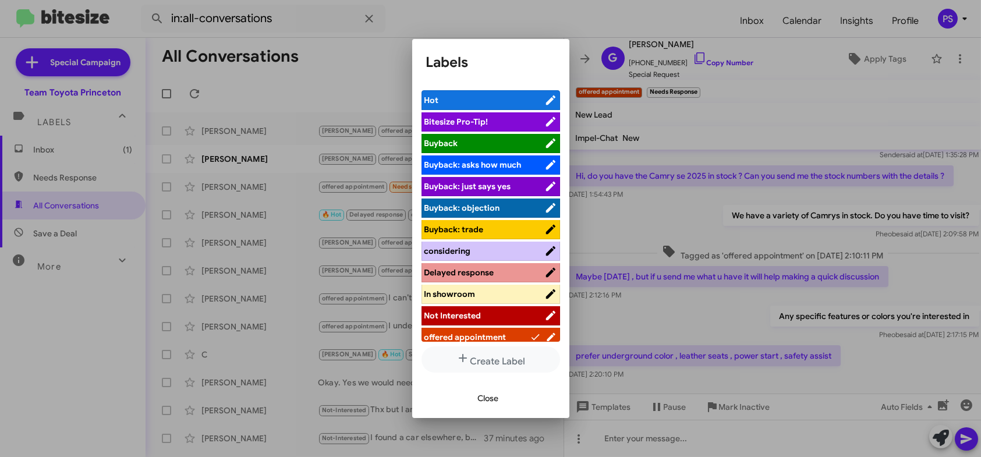
click at [865, 297] on div at bounding box center [490, 228] width 981 height 457
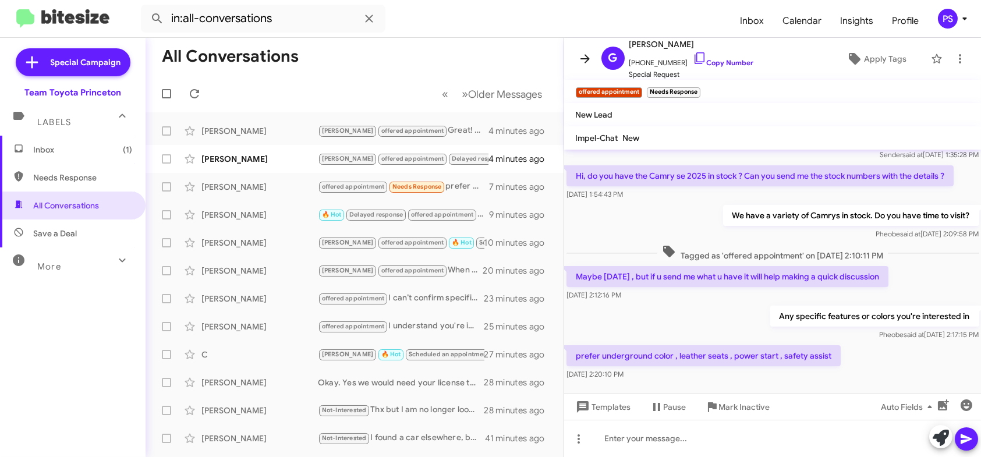
click at [578, 64] on icon at bounding box center [585, 59] width 14 height 14
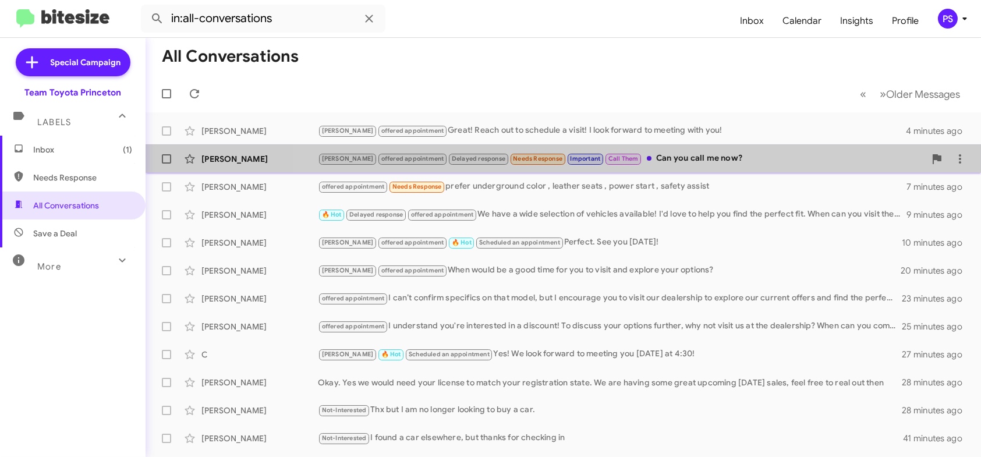
click at [643, 155] on div "[PERSON_NAME] offered appointment Delayed response Needs Response Important Cal…" at bounding box center [621, 158] width 607 height 13
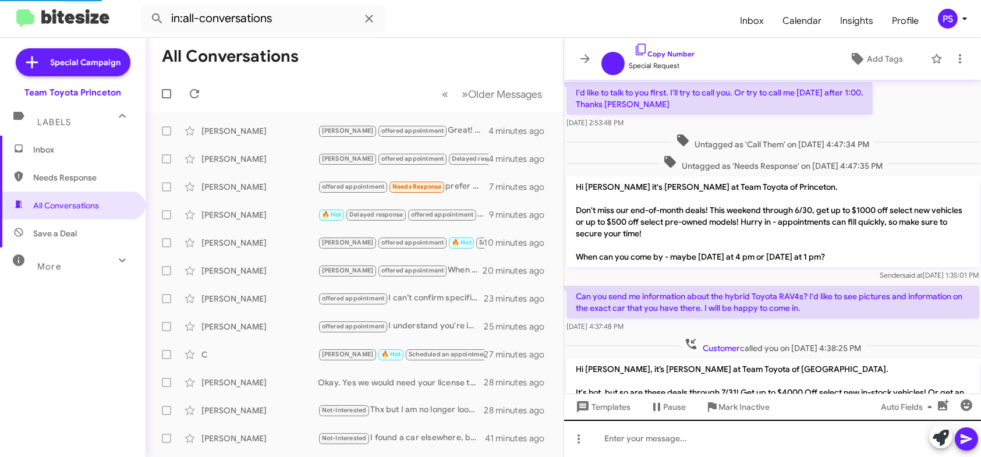
scroll to position [598, 0]
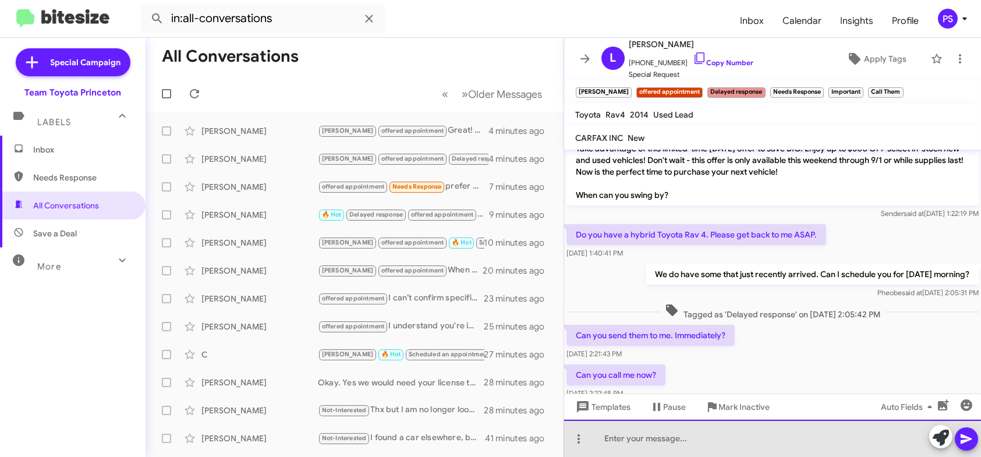
click at [725, 437] on div at bounding box center [772, 438] width 417 height 37
click at [730, 432] on div "Feel free to reach out to us at" at bounding box center [772, 438] width 417 height 37
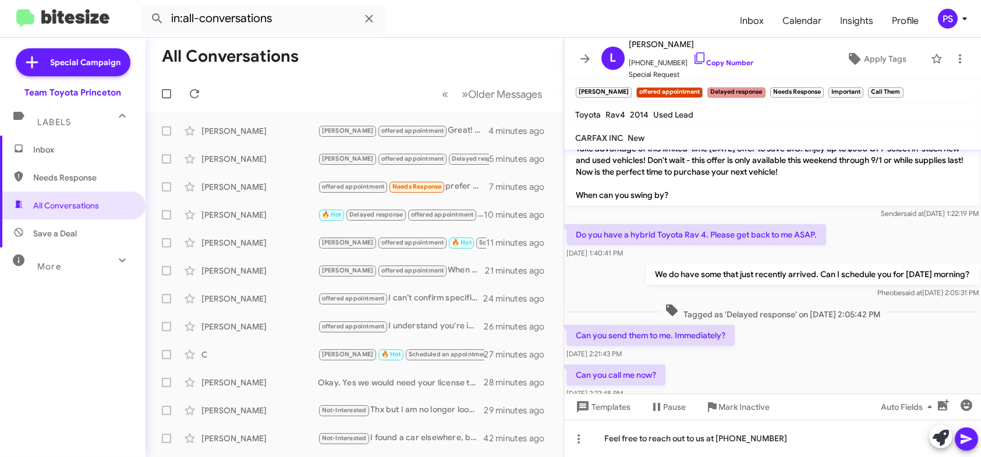
click at [964, 432] on icon at bounding box center [966, 439] width 14 height 14
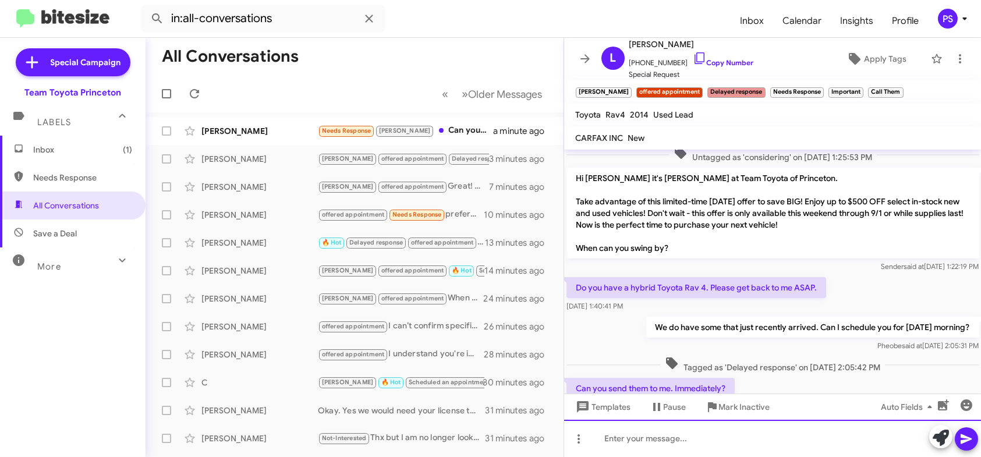
scroll to position [935, 0]
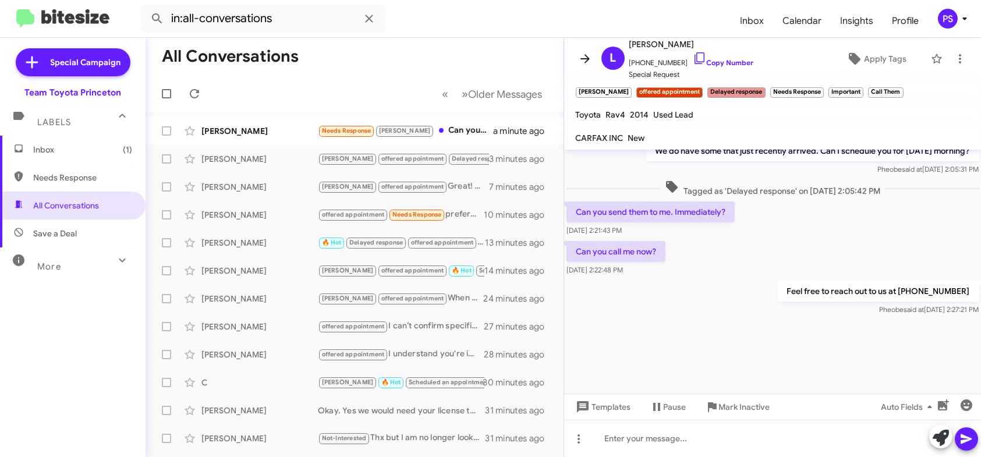
click at [584, 62] on icon at bounding box center [584, 58] width 9 height 9
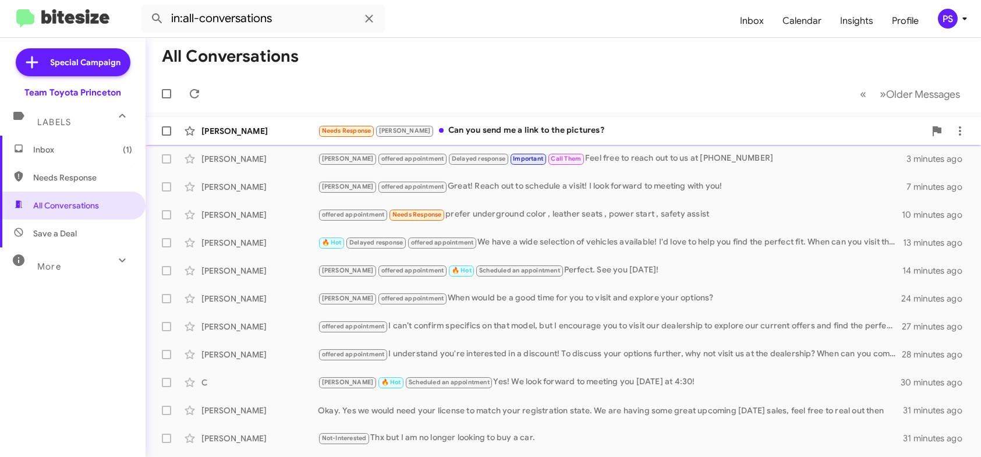
click at [532, 130] on div "Needs Response [PERSON_NAME] Can you send me a link to the pictures?" at bounding box center [621, 130] width 607 height 13
